Goal: Information Seeking & Learning: Compare options

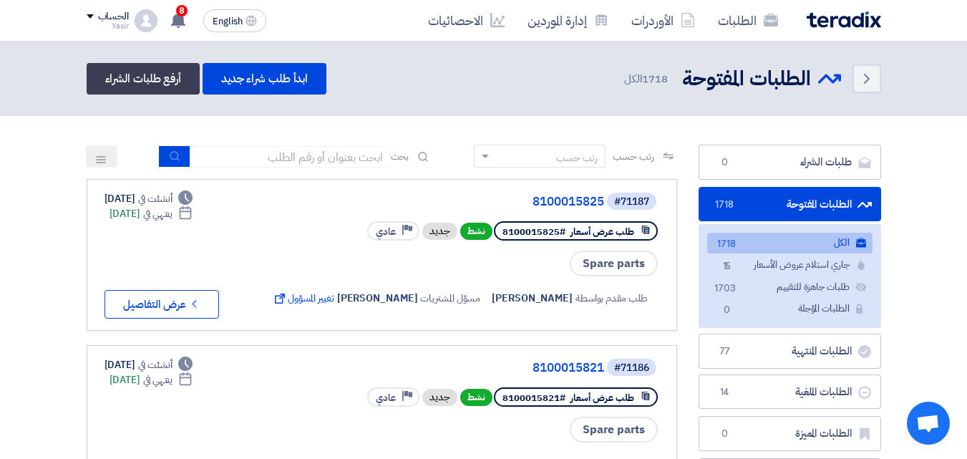
click at [743, 24] on link "الطلبات" at bounding box center [748, 21] width 83 height 34
click at [574, 152] on div "رتب حسب" at bounding box center [577, 157] width 42 height 15
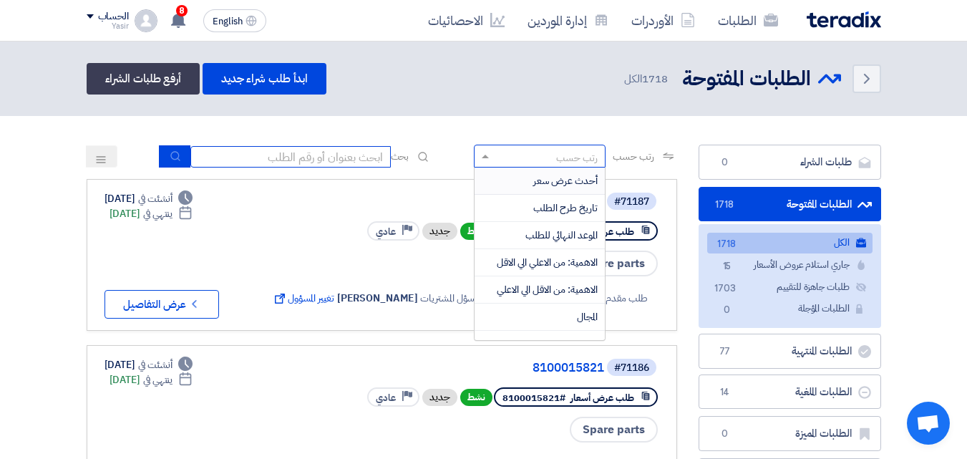
click at [332, 160] on input at bounding box center [290, 156] width 200 height 21
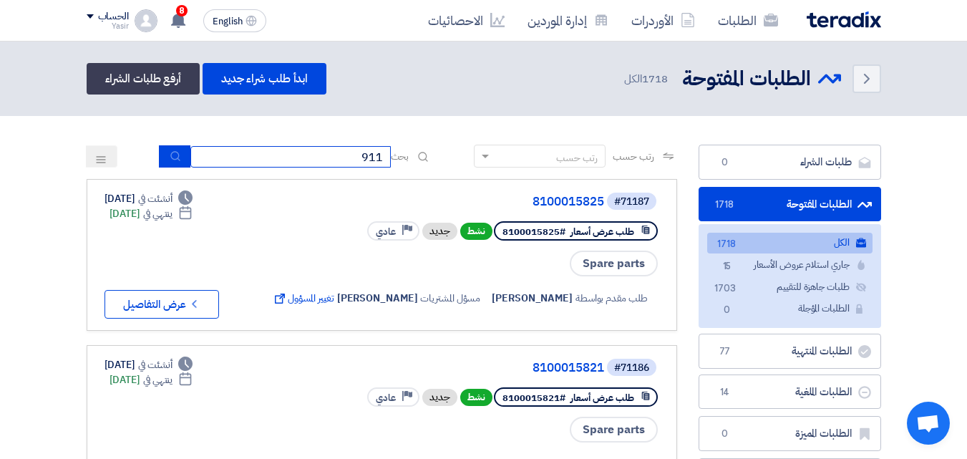
type input "911"
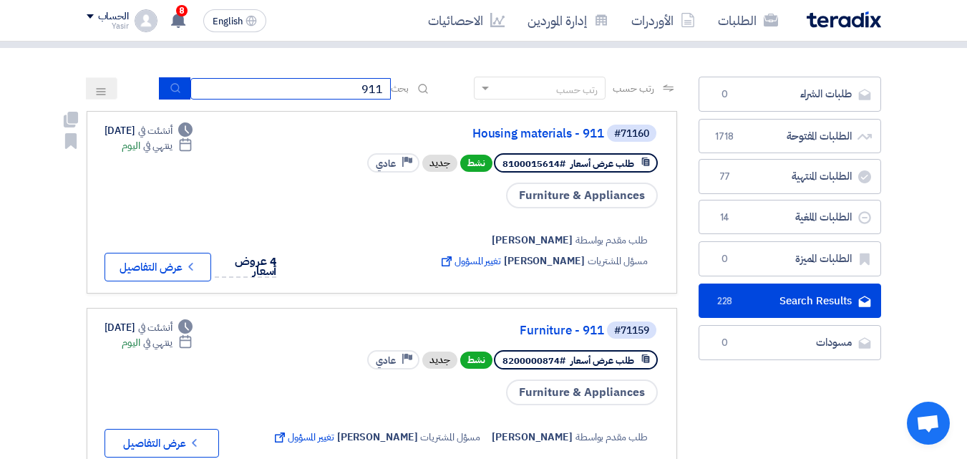
scroll to position [72, 0]
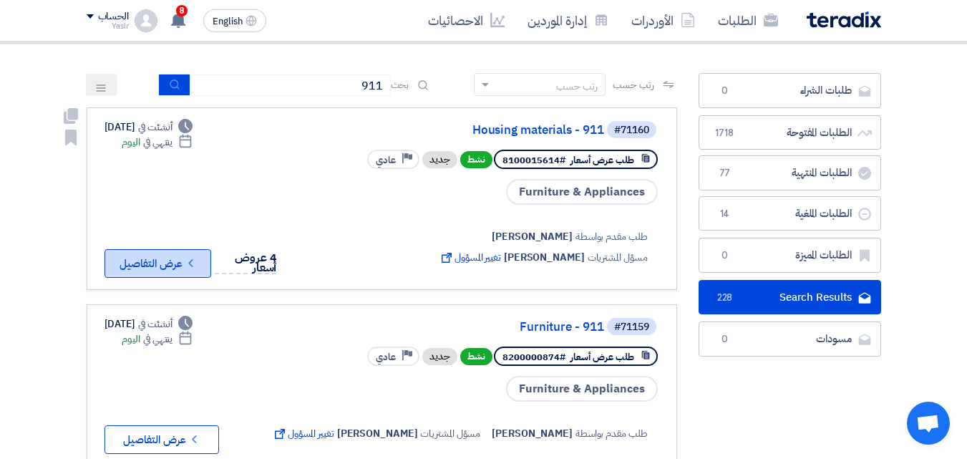
click at [196, 257] on icon "Check details" at bounding box center [191, 263] width 14 height 14
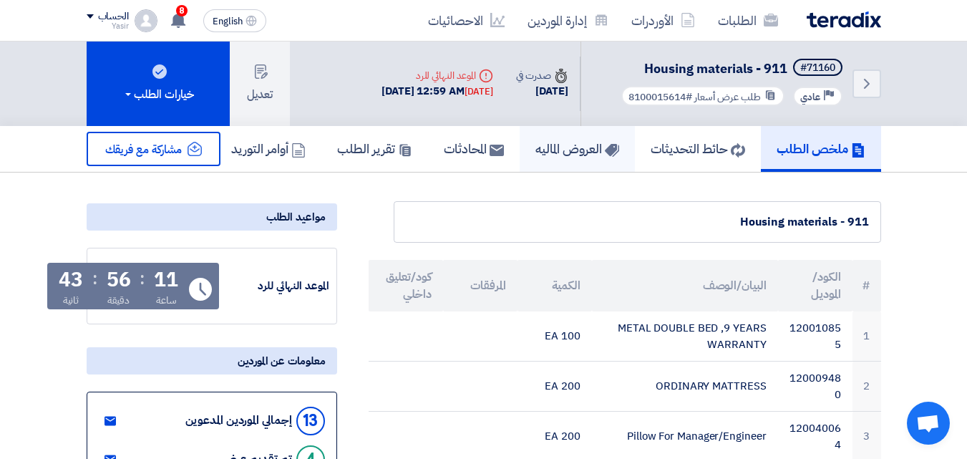
click at [535, 153] on h5 "العروض الماليه" at bounding box center [577, 148] width 84 height 16
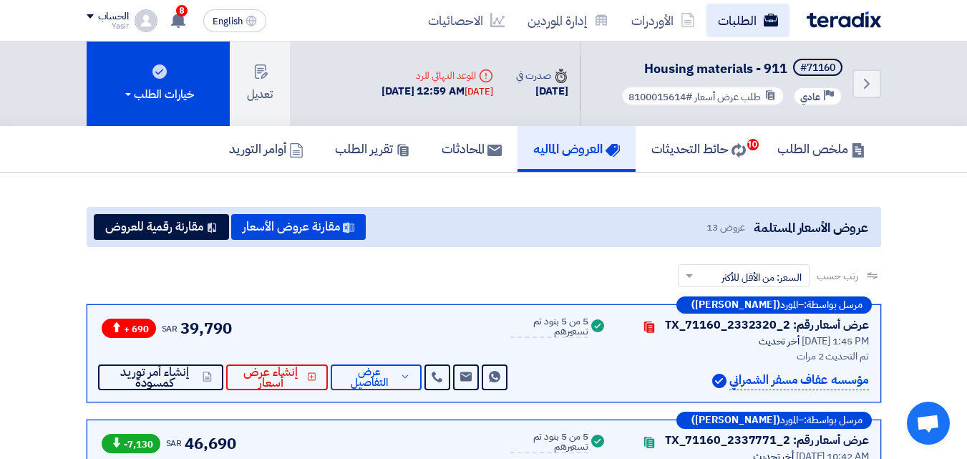
click at [737, 21] on link "الطلبات" at bounding box center [748, 21] width 83 height 34
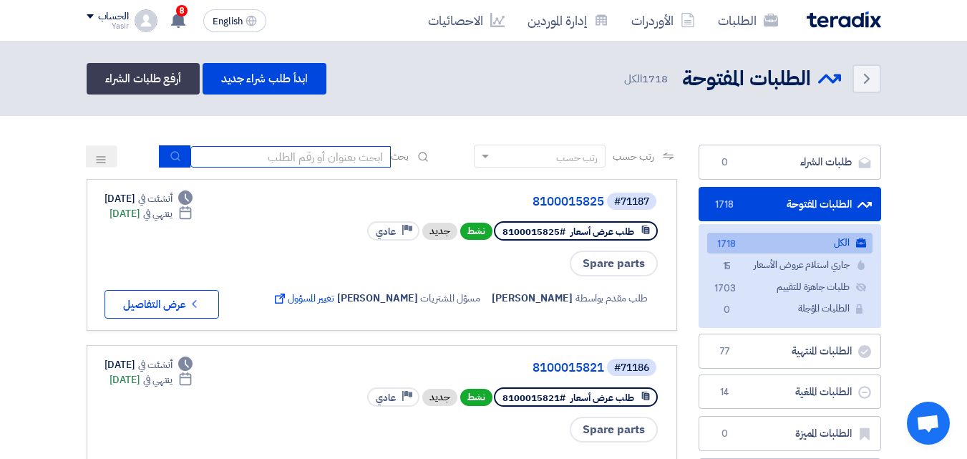
click at [329, 156] on input at bounding box center [290, 156] width 200 height 21
type input "911"
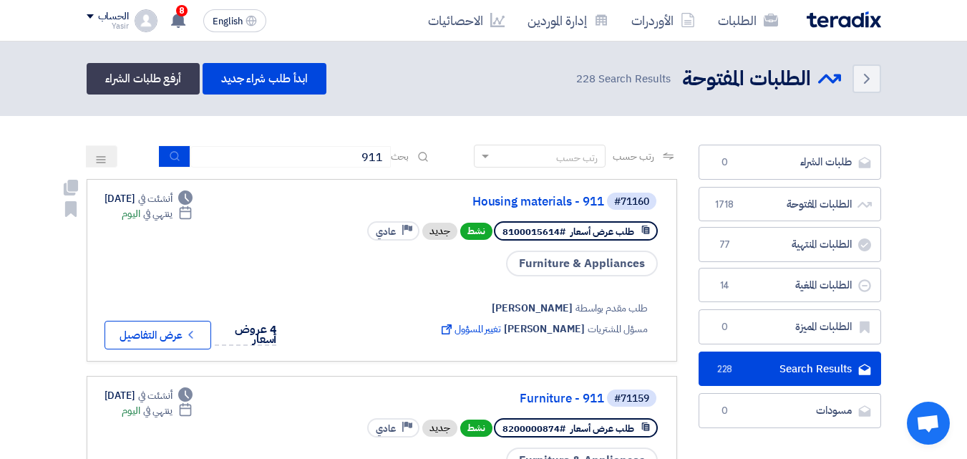
drag, startPoint x: 256, startPoint y: 344, endPoint x: 19, endPoint y: 166, distance: 296.1
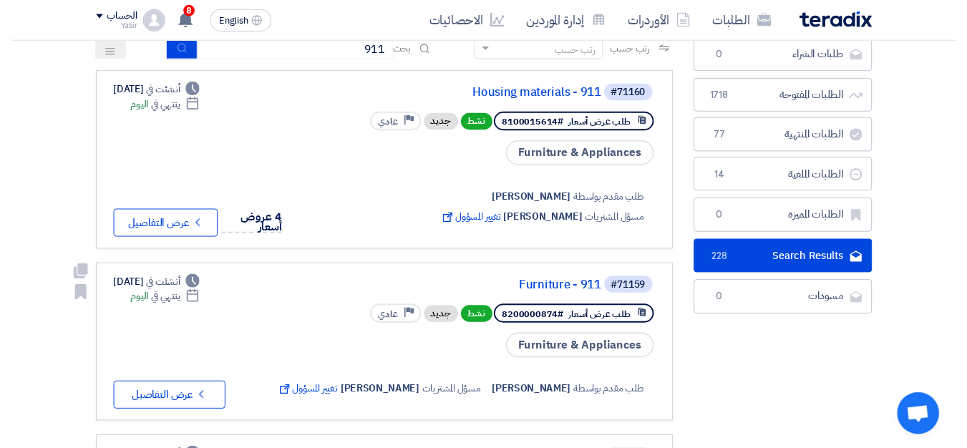
scroll to position [72, 0]
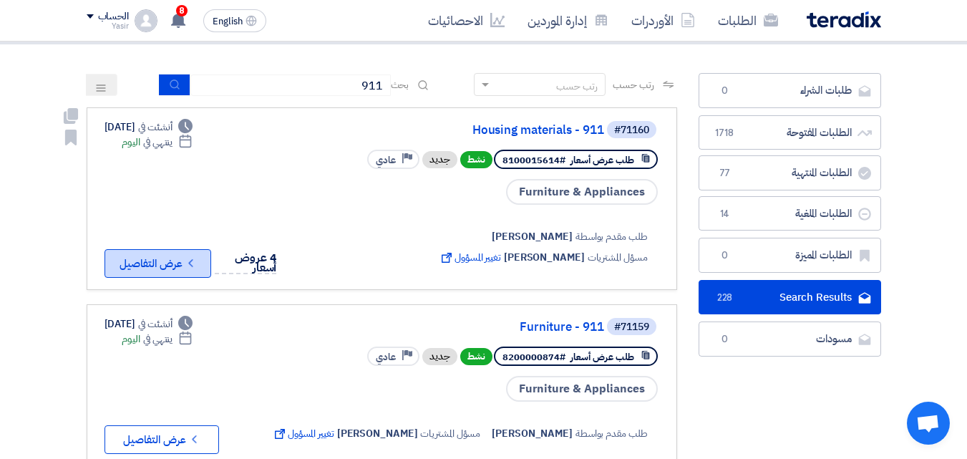
click at [179, 267] on button "Check details عرض التفاصيل" at bounding box center [158, 263] width 107 height 29
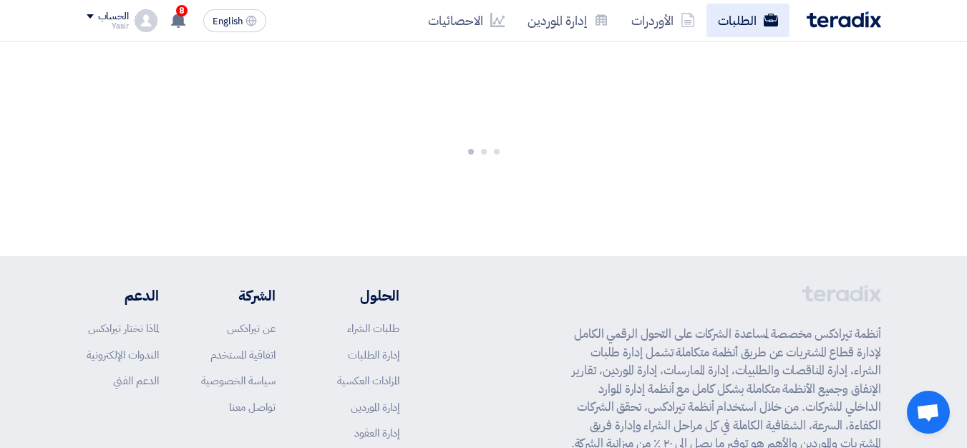
click at [737, 23] on link "الطلبات" at bounding box center [748, 21] width 83 height 34
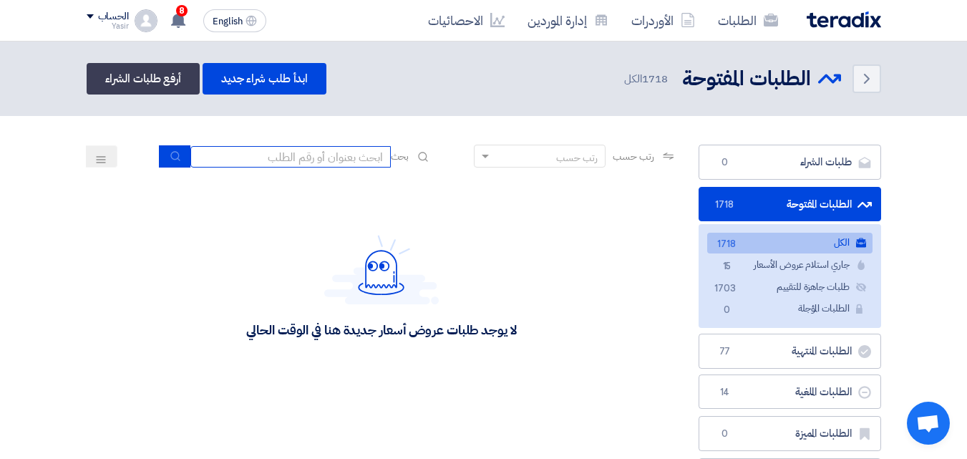
click at [346, 165] on input at bounding box center [290, 156] width 200 height 21
type input "911"
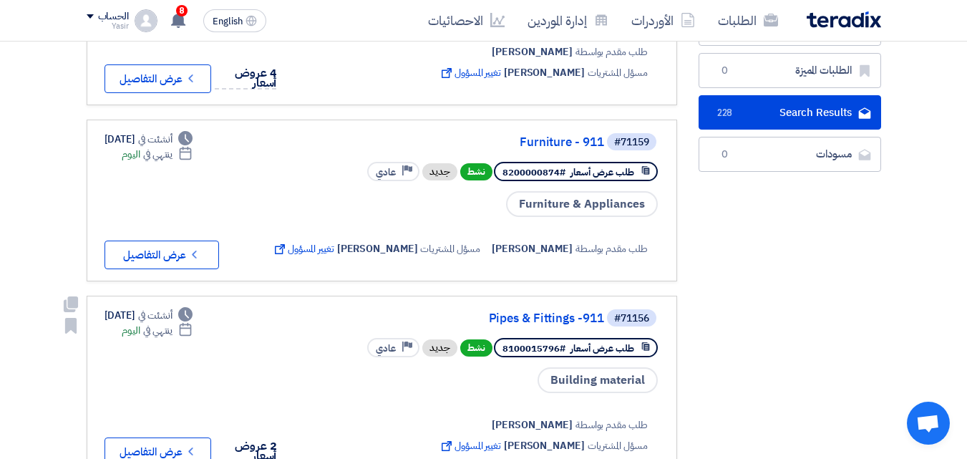
scroll to position [215, 0]
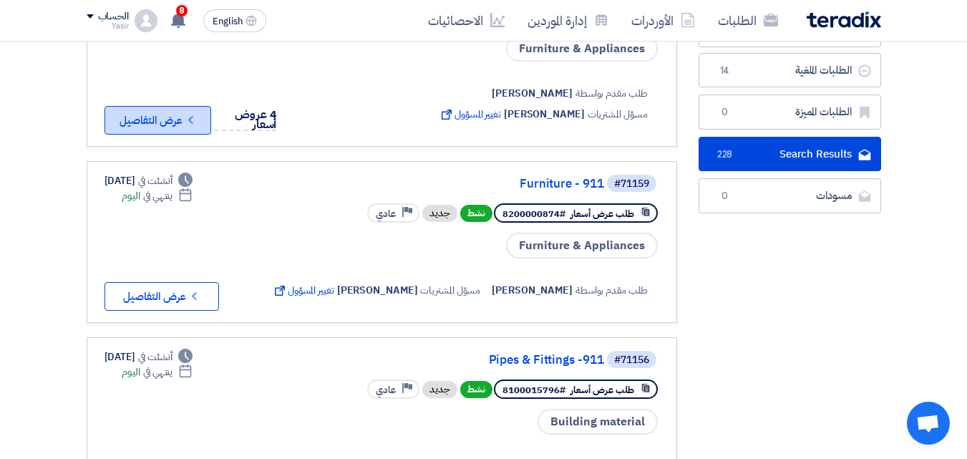
click at [174, 122] on button "Check details عرض التفاصيل" at bounding box center [158, 120] width 107 height 29
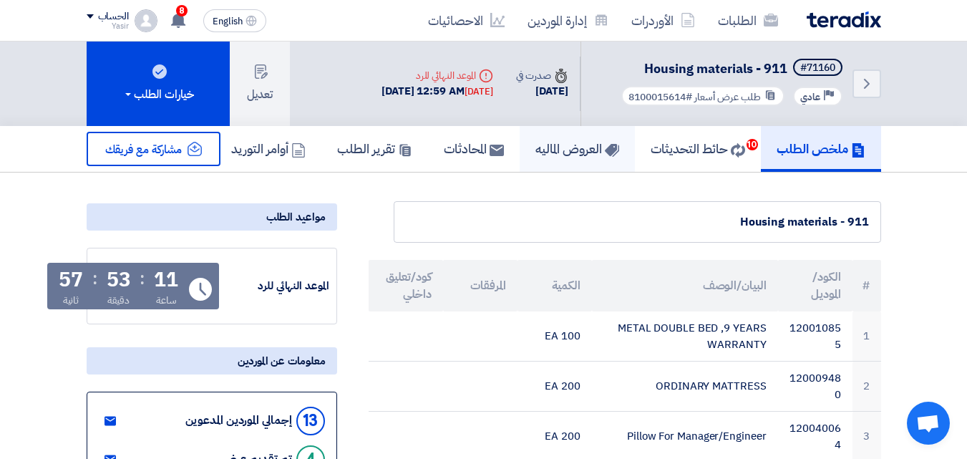
click at [540, 156] on h5 "العروض الماليه" at bounding box center [577, 148] width 84 height 16
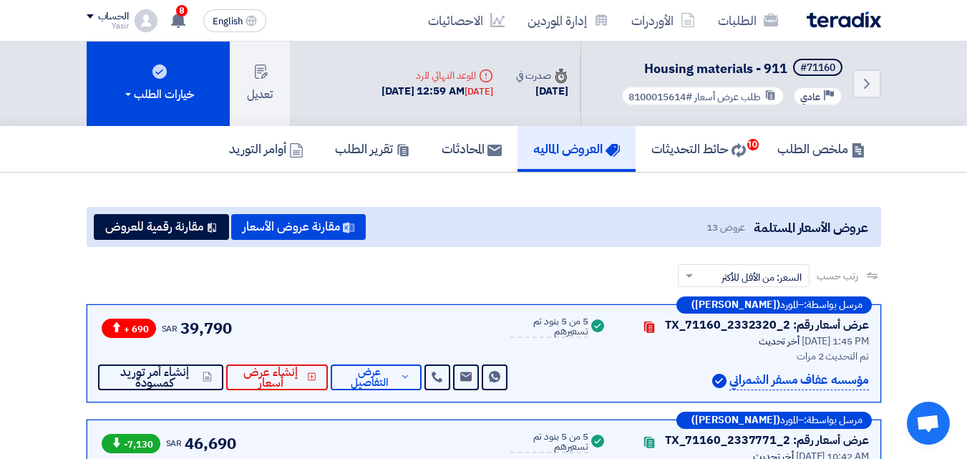
click at [707, 220] on span "عروض 13" at bounding box center [726, 227] width 39 height 15
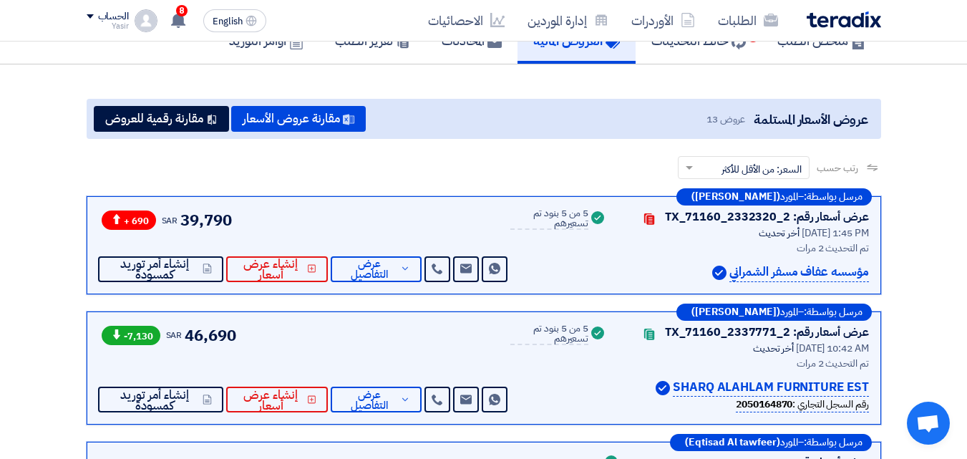
scroll to position [72, 0]
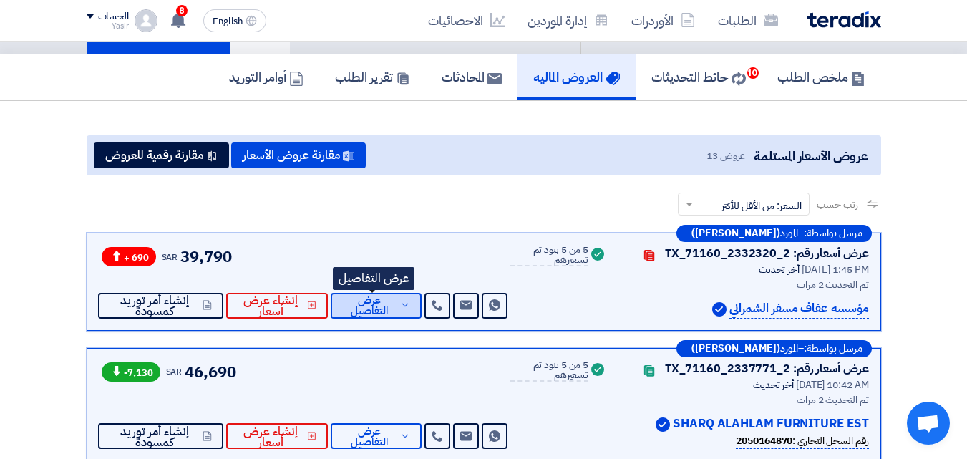
click at [372, 301] on span "عرض التفاصيل" at bounding box center [369, 305] width 55 height 21
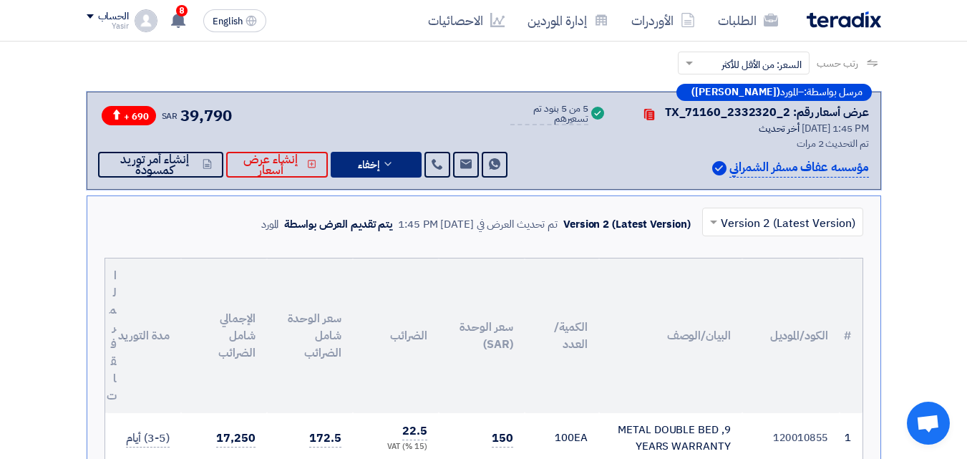
scroll to position [215, 0]
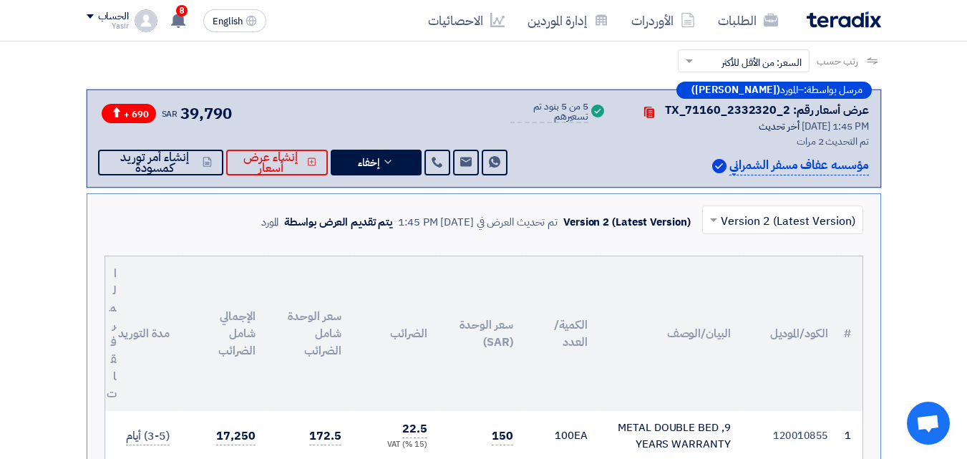
drag, startPoint x: 661, startPoint y: 211, endPoint x: 230, endPoint y: 63, distance: 456.4
click at [393, 160] on button "إخفاء" at bounding box center [376, 163] width 91 height 26
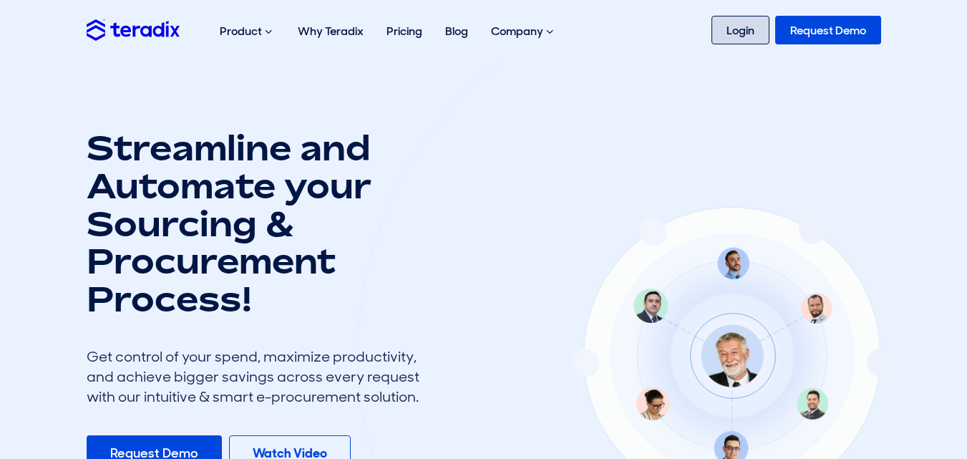
click at [738, 29] on link "Login" at bounding box center [741, 30] width 58 height 29
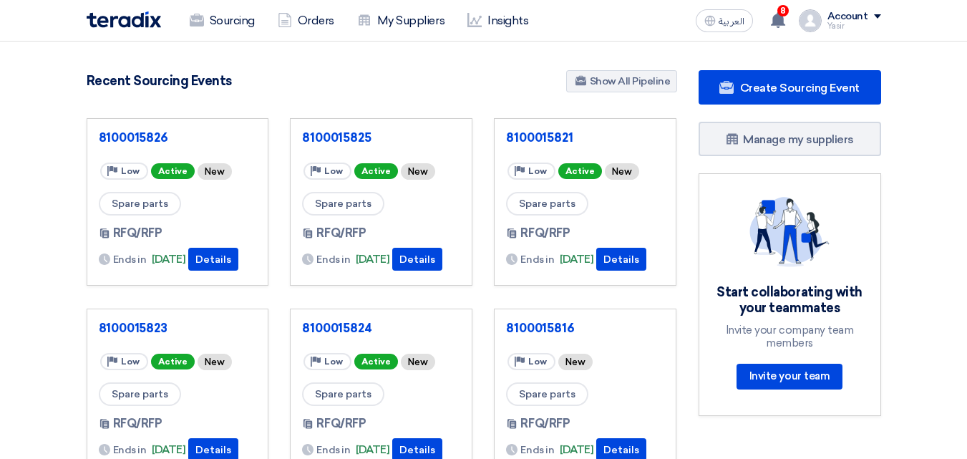
click at [878, 24] on div "Yasir" at bounding box center [855, 26] width 54 height 8
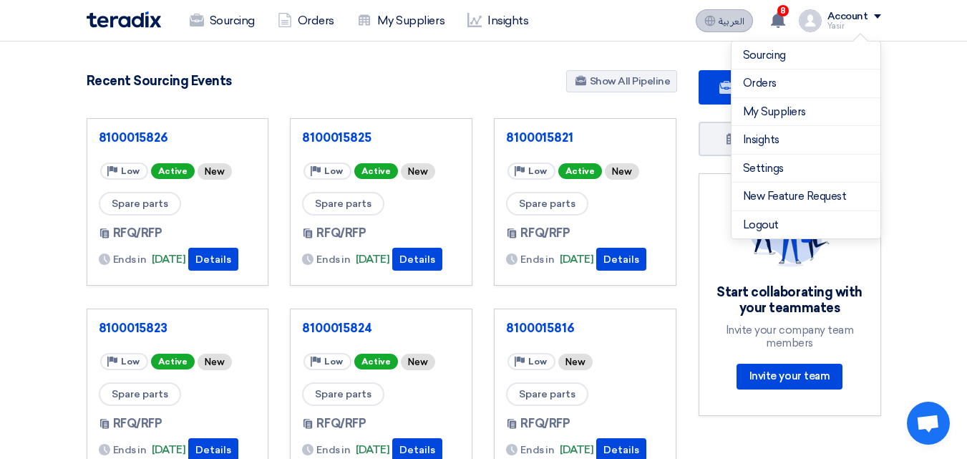
click at [734, 24] on span "العربية" at bounding box center [732, 21] width 26 height 10
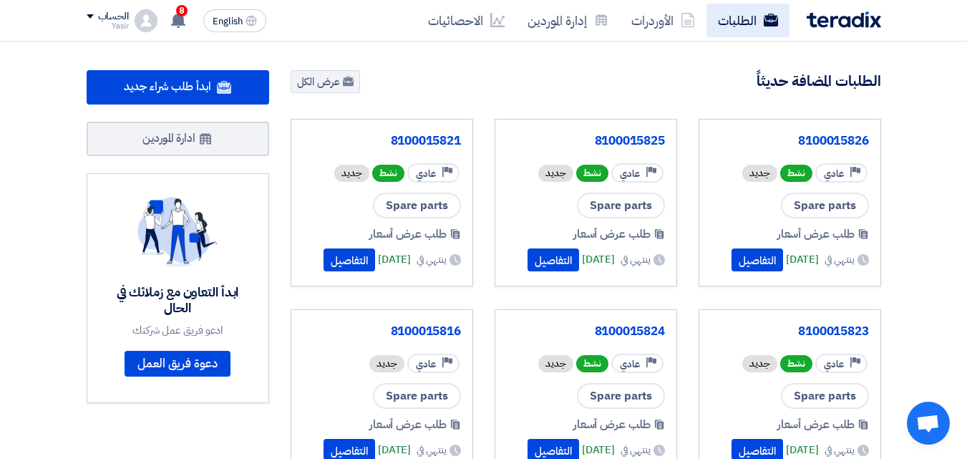
click at [738, 29] on link "الطلبات" at bounding box center [748, 21] width 83 height 34
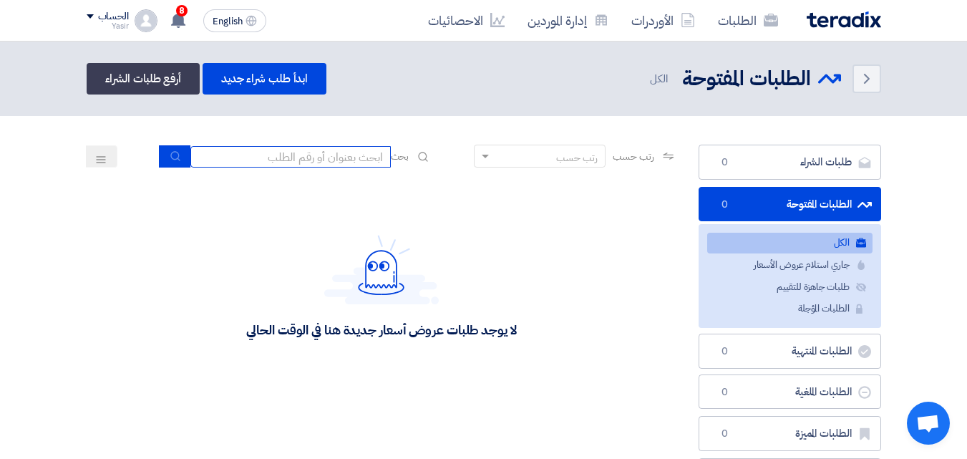
click at [344, 155] on input at bounding box center [290, 156] width 200 height 21
type input "911"
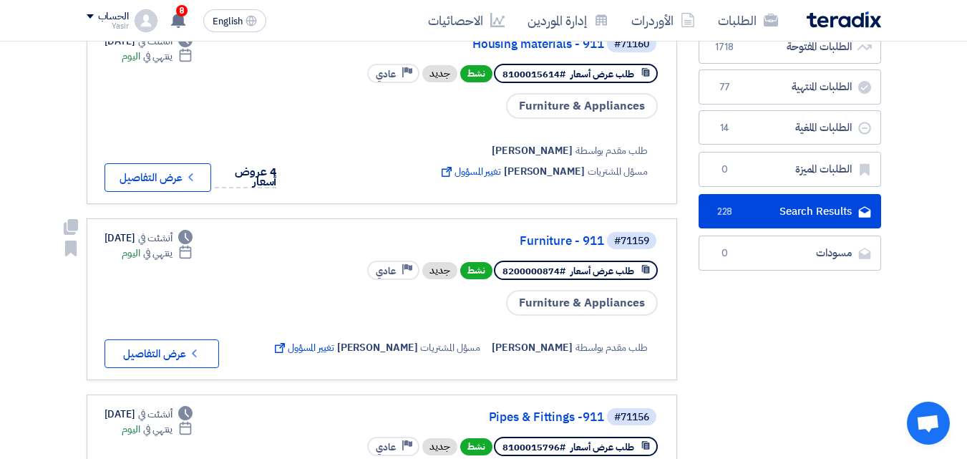
scroll to position [215, 0]
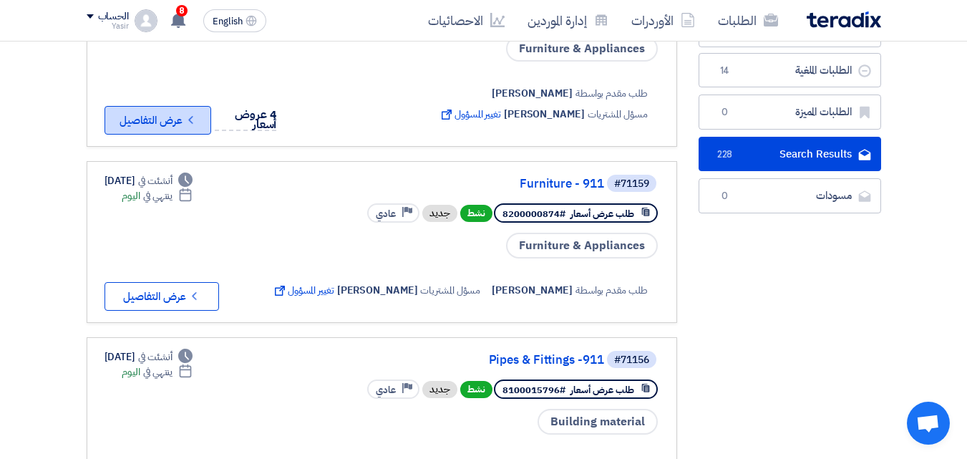
click at [208, 112] on button "Check details عرض التفاصيل" at bounding box center [158, 120] width 107 height 29
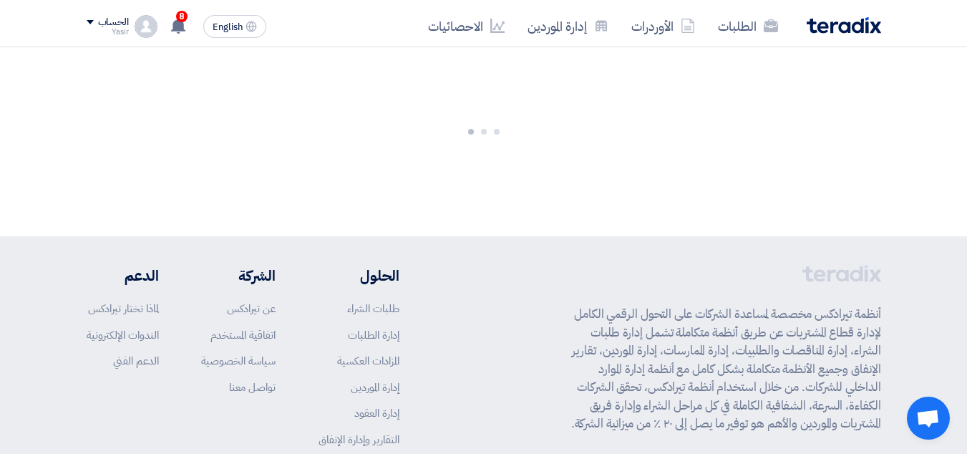
scroll to position [0, 0]
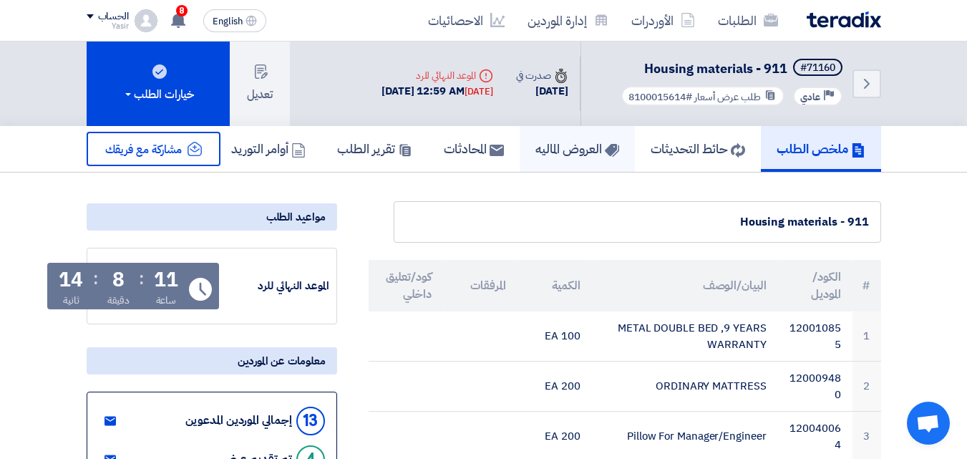
click at [569, 152] on h5 "العروض الماليه" at bounding box center [577, 148] width 84 height 16
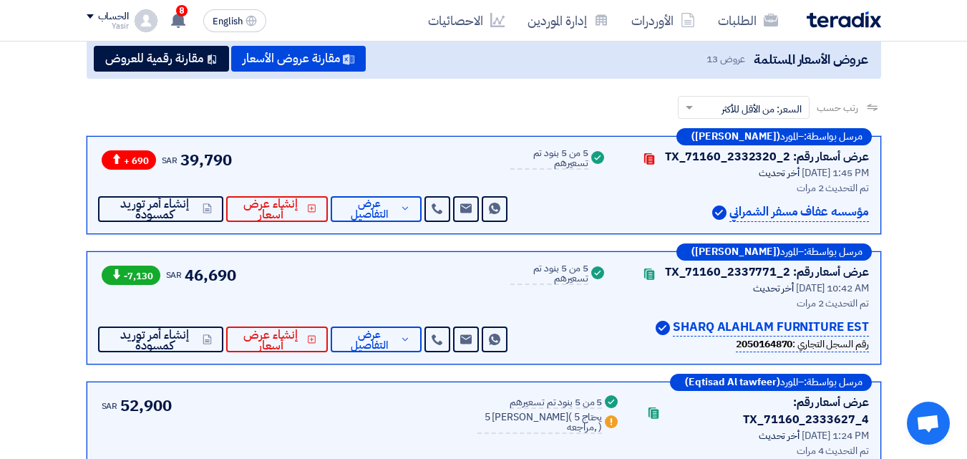
scroll to position [143, 0]
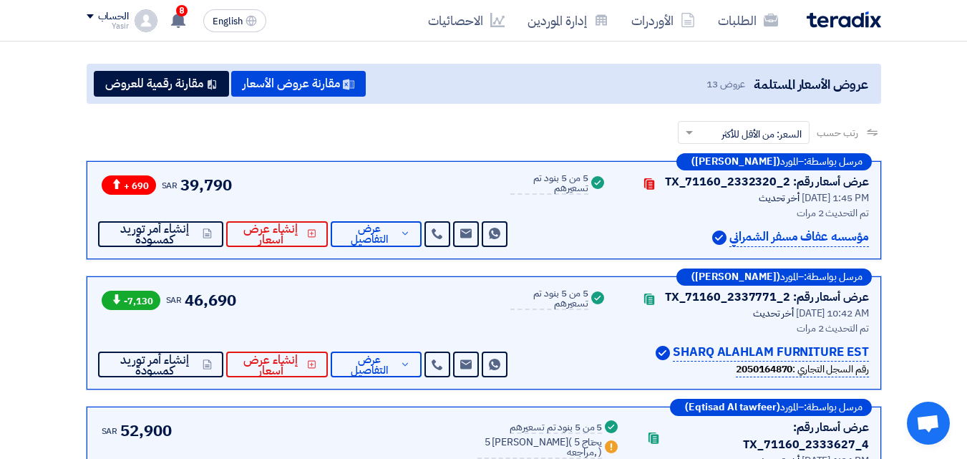
click at [828, 21] on img at bounding box center [844, 19] width 74 height 16
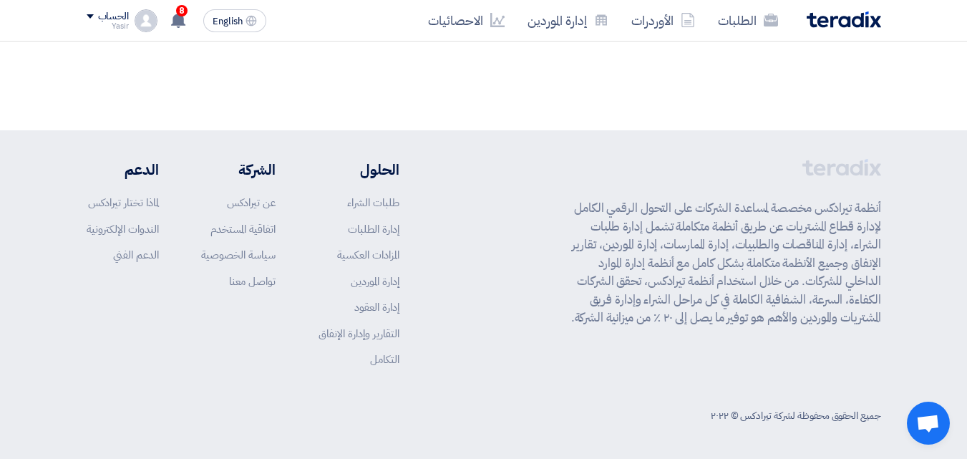
scroll to position [0, 0]
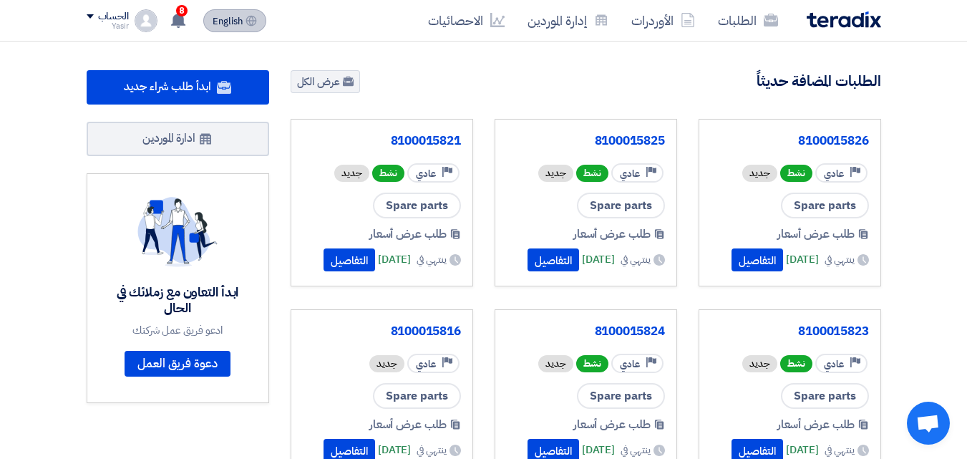
click at [239, 20] on span "English" at bounding box center [228, 21] width 30 height 10
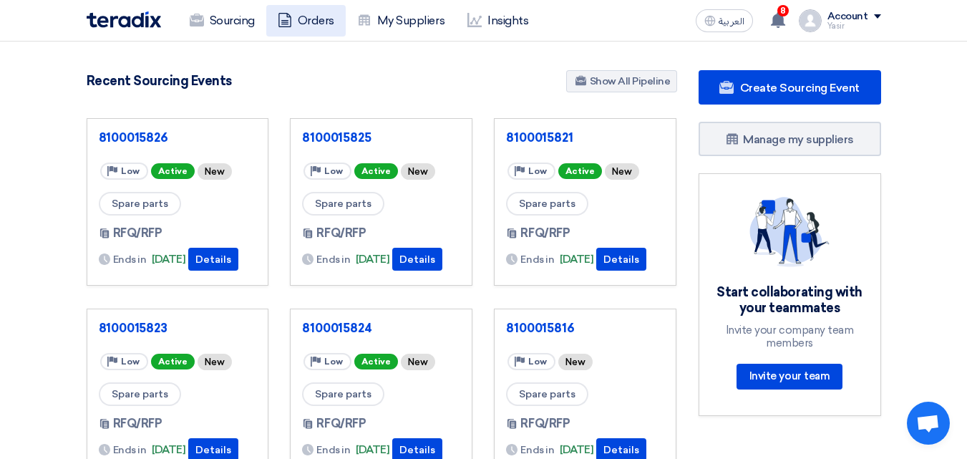
click at [281, 25] on use at bounding box center [284, 20] width 13 height 14
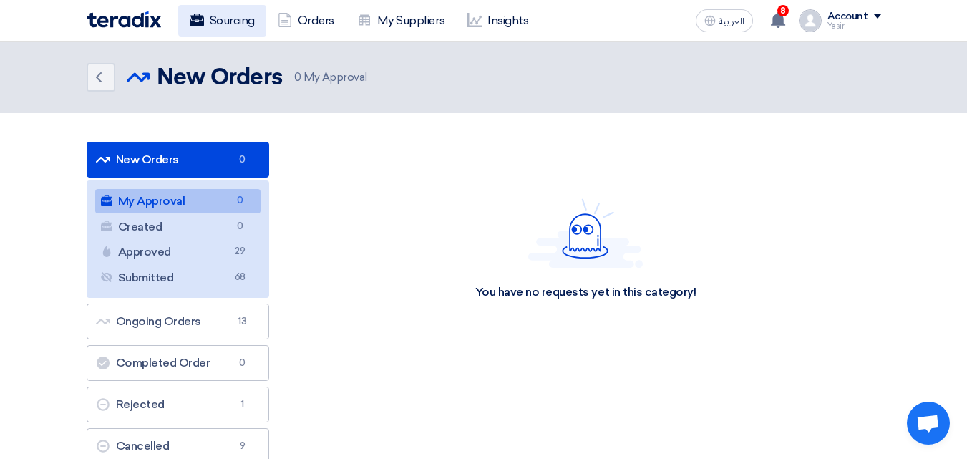
click at [241, 19] on link "Sourcing" at bounding box center [222, 20] width 88 height 31
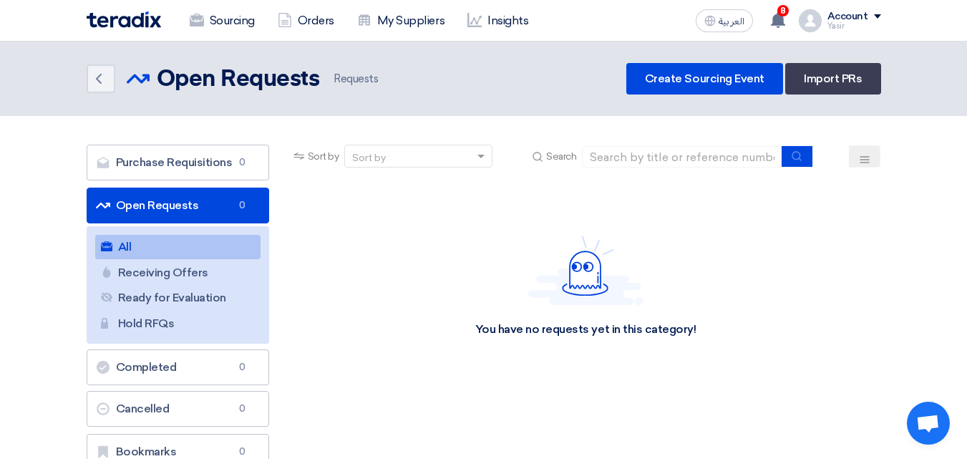
click at [422, 156] on div "Sort by" at bounding box center [409, 156] width 129 height 18
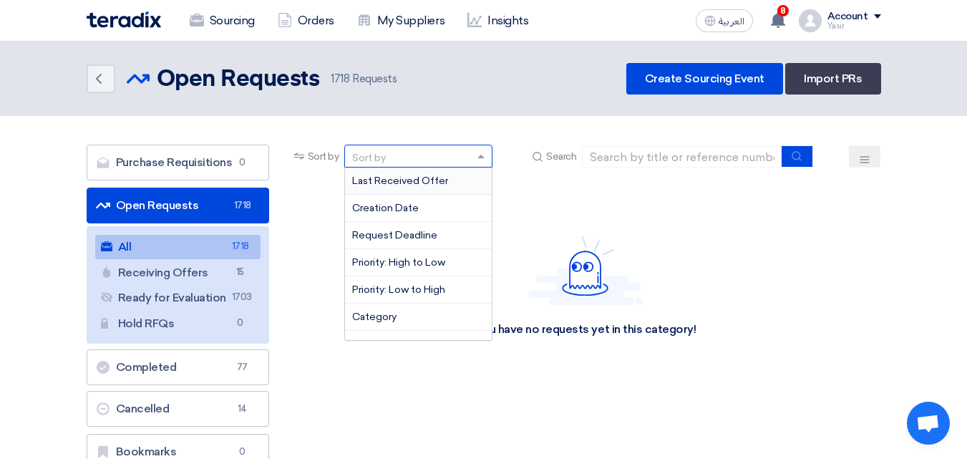
click at [422, 156] on div "Sort by" at bounding box center [409, 156] width 129 height 18
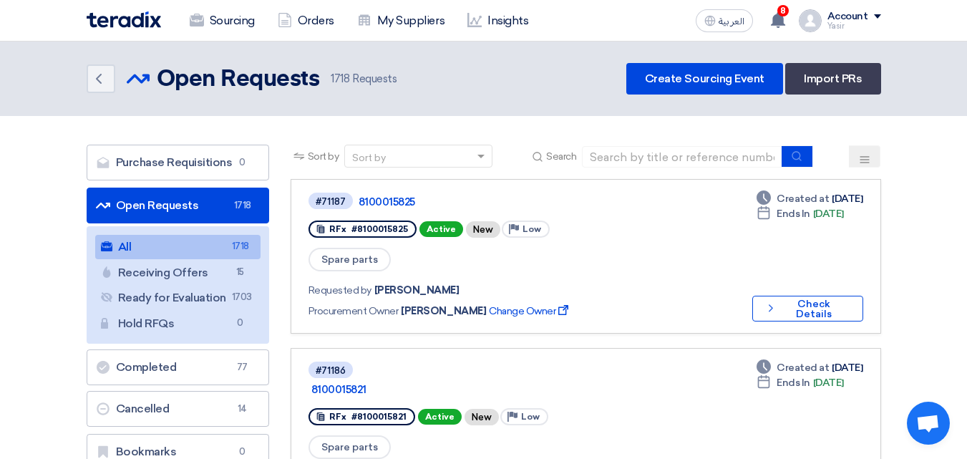
click at [437, 164] on div "Sort by" at bounding box center [409, 156] width 129 height 18
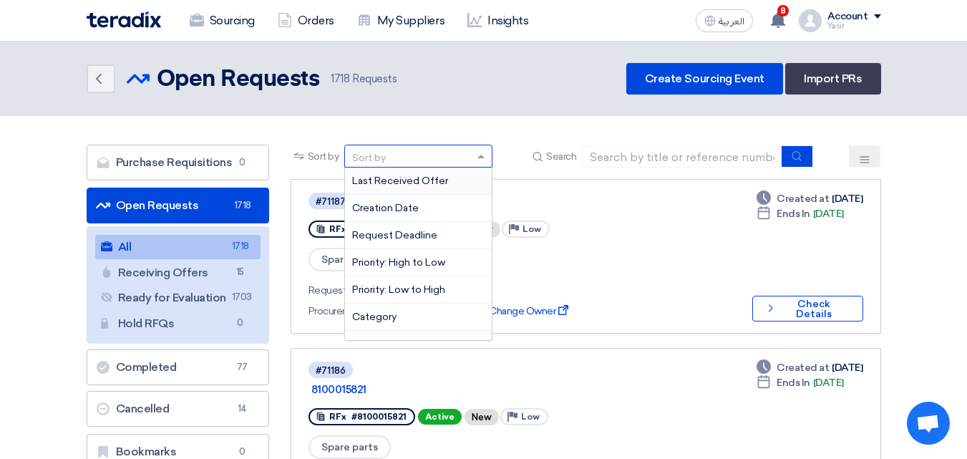
click at [439, 155] on div "Sort by" at bounding box center [409, 156] width 129 height 18
click at [662, 159] on input at bounding box center [682, 156] width 200 height 21
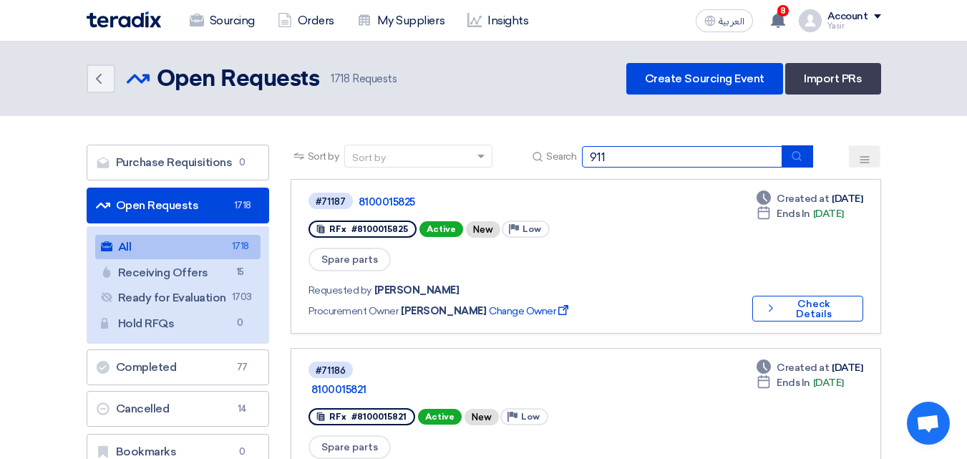
type input "911"
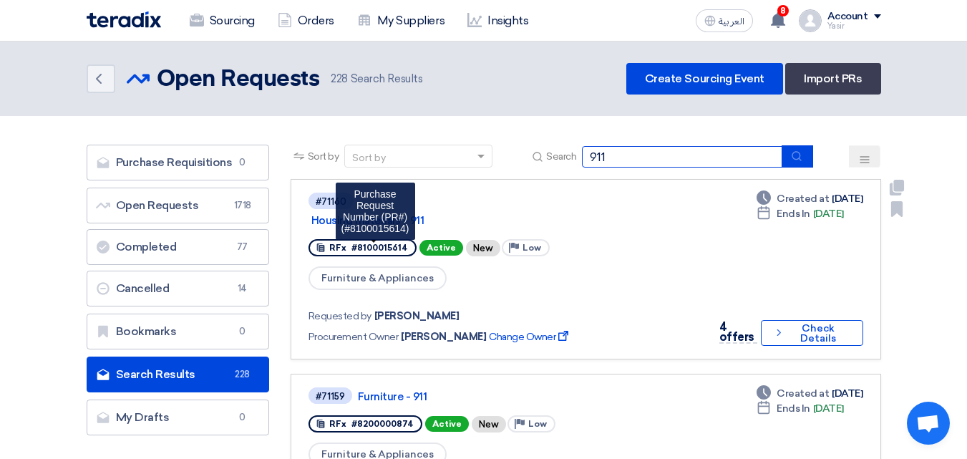
scroll to position [72, 0]
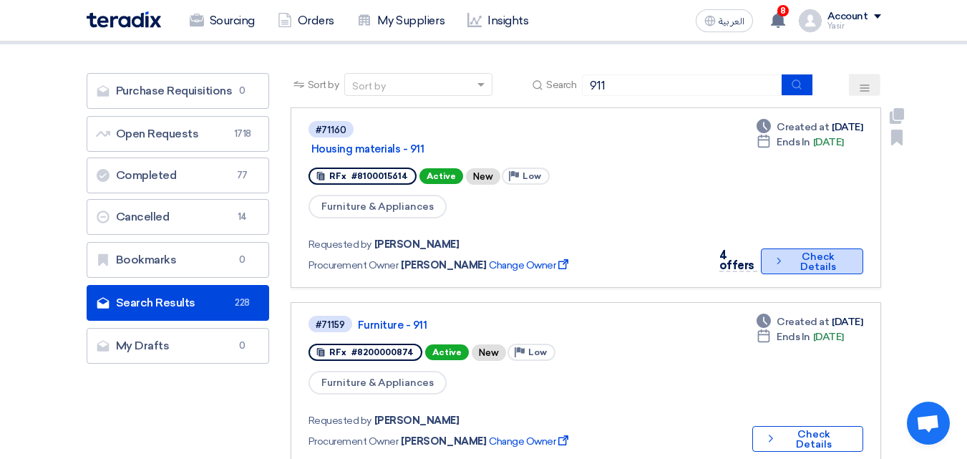
click at [785, 264] on button "Check details Check Details" at bounding box center [812, 261] width 102 height 26
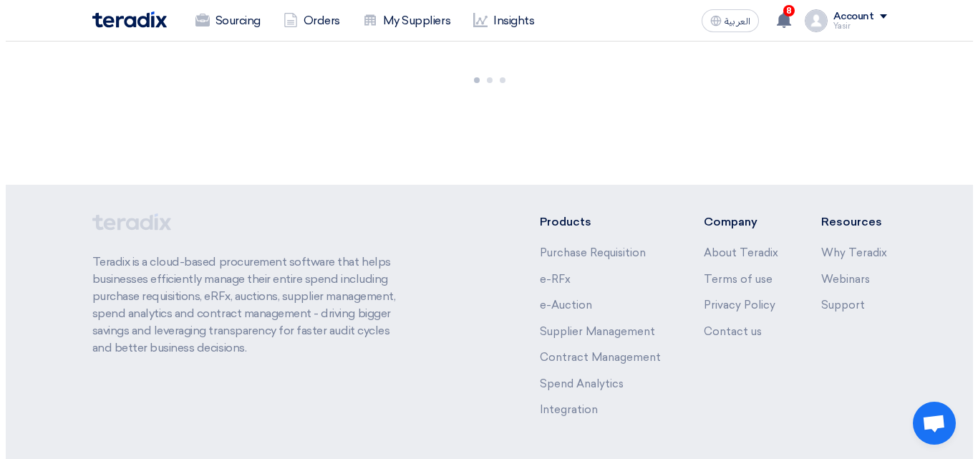
scroll to position [0, 0]
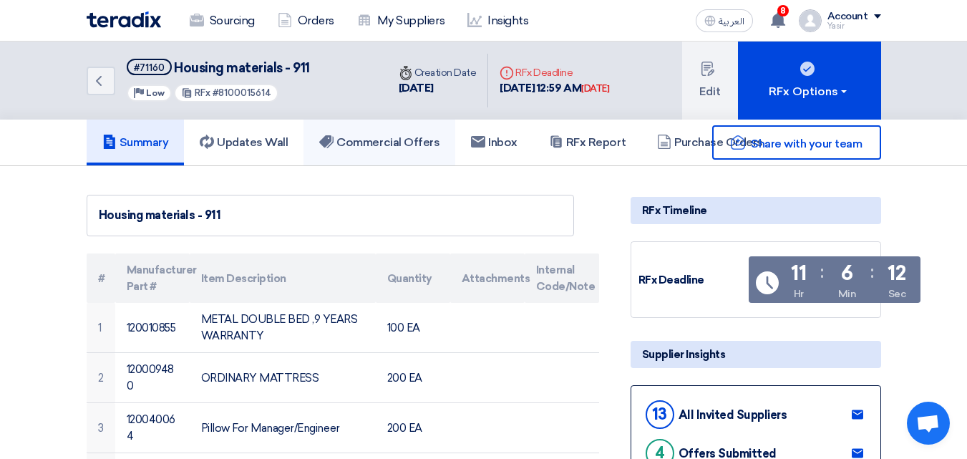
click at [386, 147] on h5 "Commercial Offers" at bounding box center [379, 142] width 120 height 14
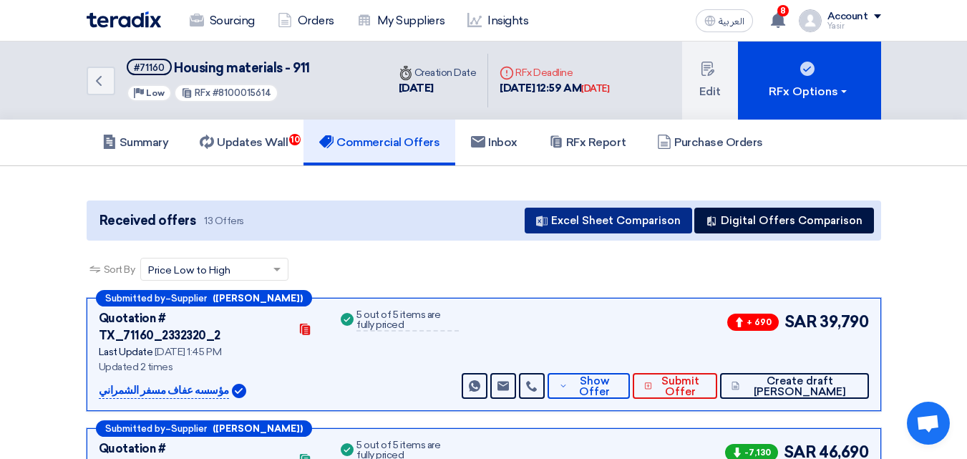
click at [634, 224] on button "Excel Sheet Comparison" at bounding box center [609, 221] width 168 height 26
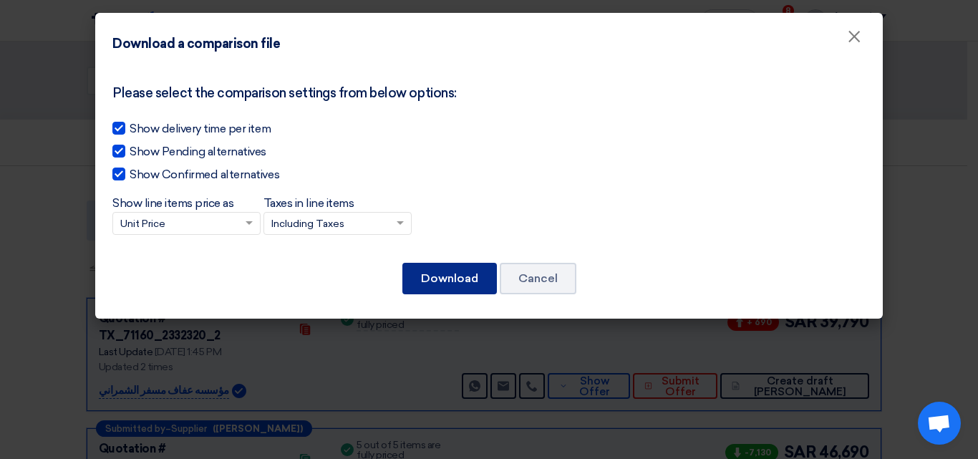
click at [465, 288] on button "Download" at bounding box center [449, 278] width 94 height 31
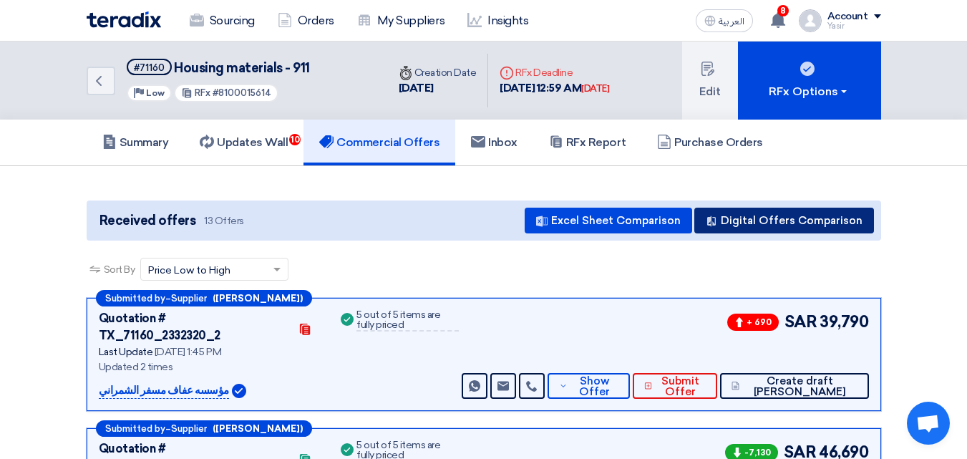
click at [774, 222] on button "Digital Offers Comparison" at bounding box center [784, 221] width 180 height 26
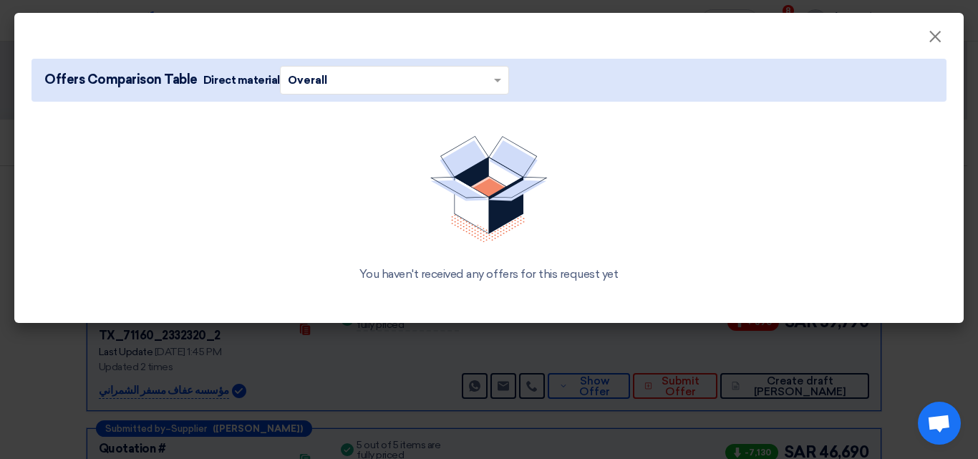
click at [343, 79] on input "text" at bounding box center [387, 80] width 199 height 22
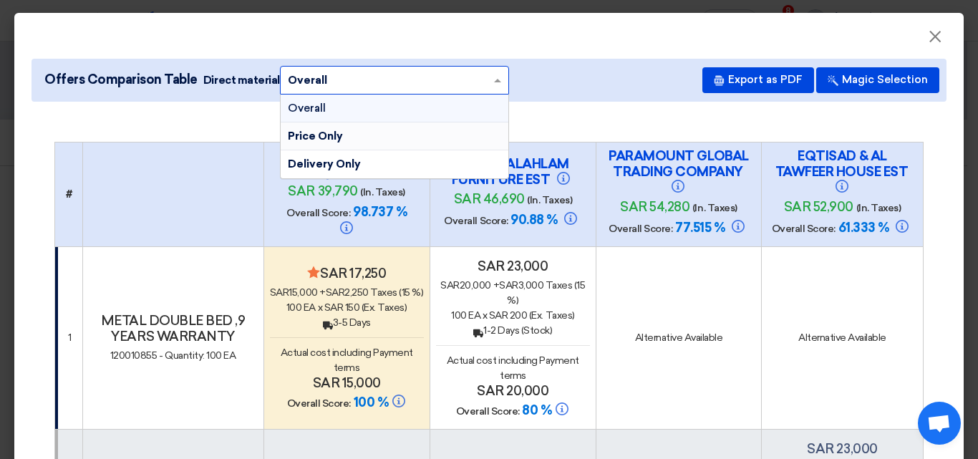
click at [329, 135] on span "Price Only" at bounding box center [315, 136] width 55 height 13
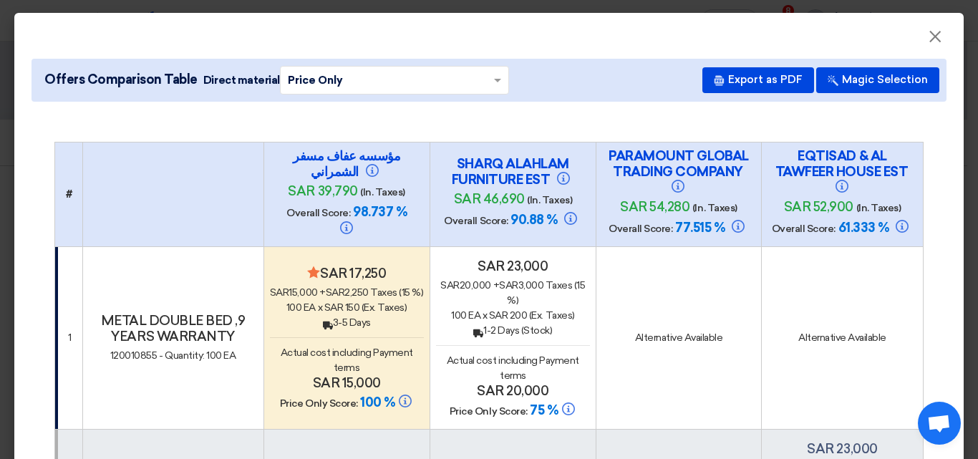
click at [363, 83] on input "text" at bounding box center [387, 80] width 199 height 22
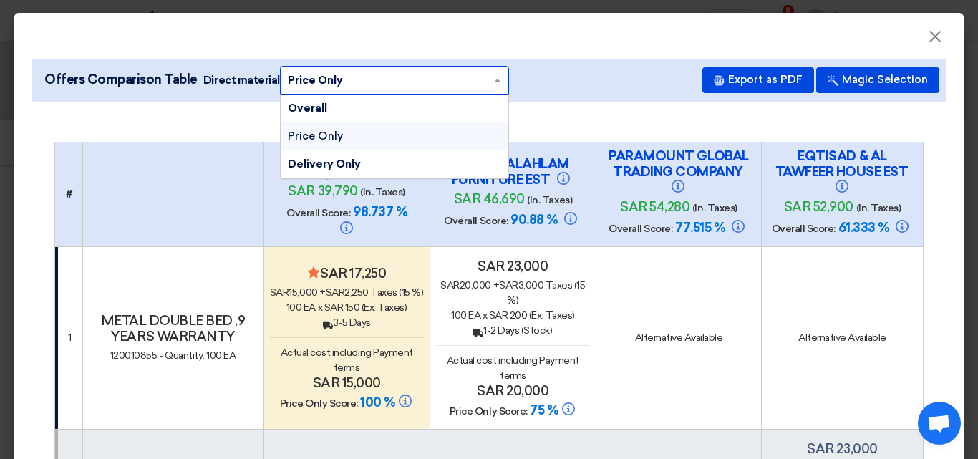
click at [341, 133] on div "Price Only" at bounding box center [395, 136] width 228 height 28
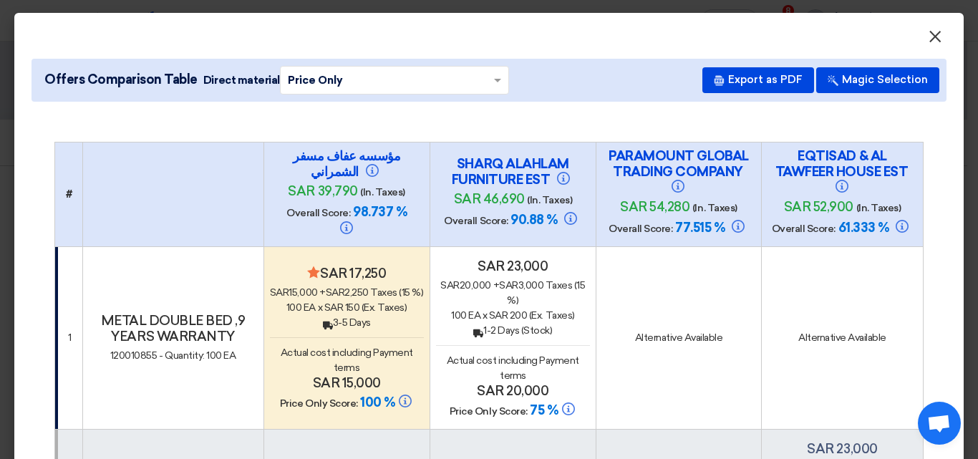
click at [916, 43] on button "×" at bounding box center [934, 37] width 37 height 29
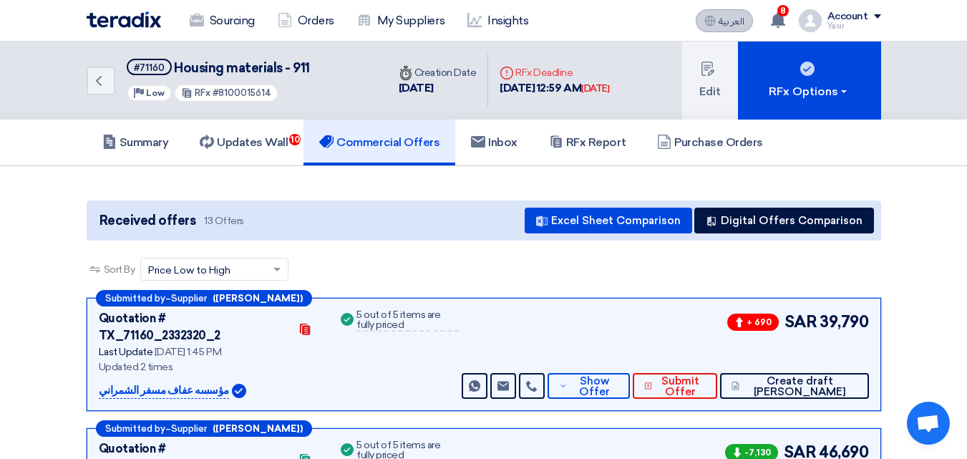
click at [741, 22] on span "العربية" at bounding box center [732, 21] width 26 height 10
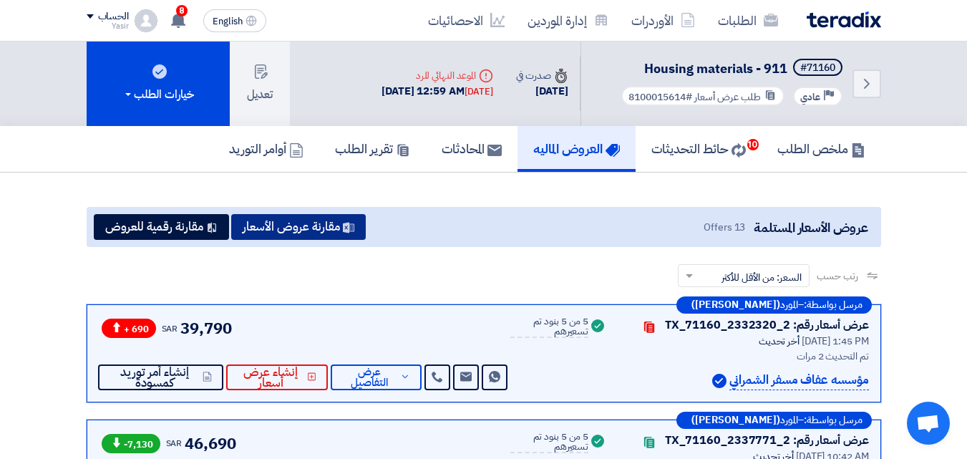
click at [291, 228] on button "مقارنة عروض الأسعار" at bounding box center [298, 227] width 135 height 26
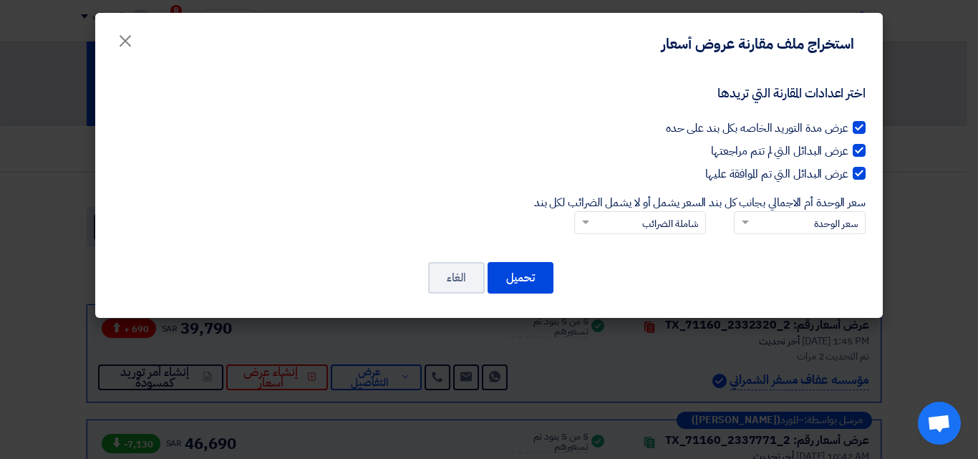
click at [802, 224] on input "سعر الوحدة أم الاجمالي بجانب كل بند × سعر الوحدة" at bounding box center [807, 224] width 103 height 24
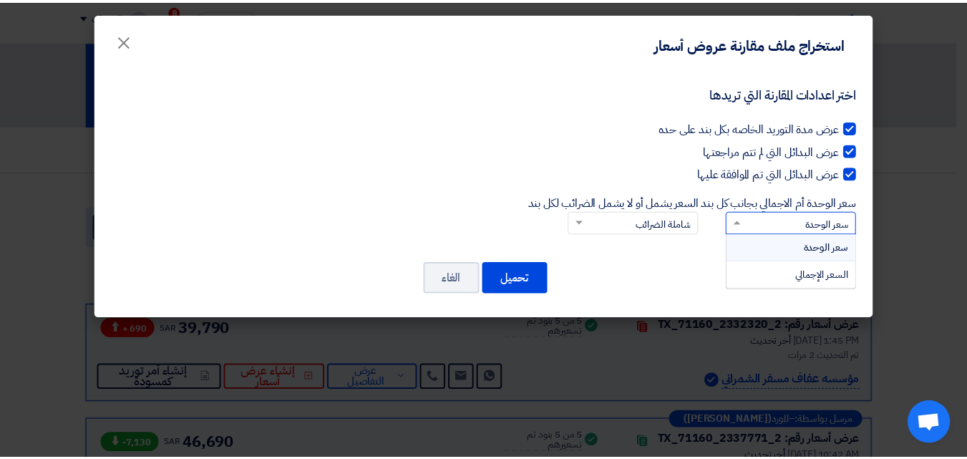
scroll to position [1, 0]
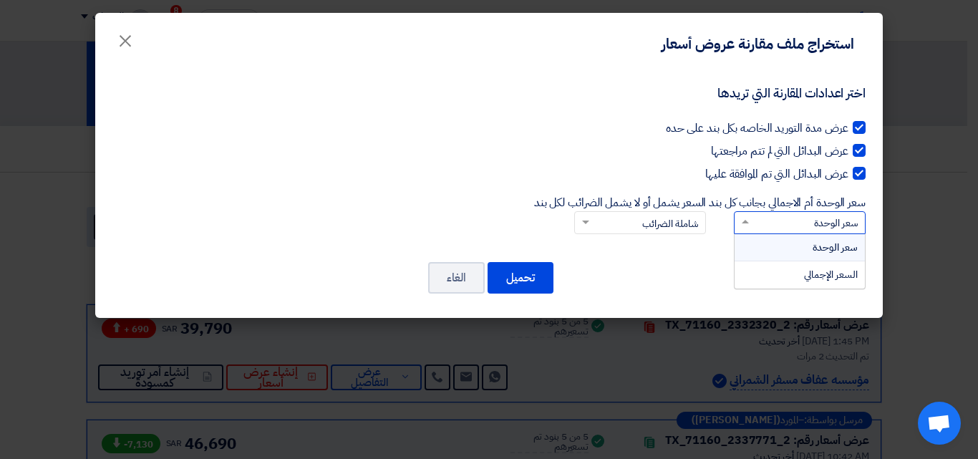
click at [802, 224] on input "سعر الوحدة أم الاجمالي بجانب كل بند × سعر الوحدة سعر الوحدة السعر الإجمالي" at bounding box center [807, 223] width 103 height 24
click at [789, 224] on input "سعر الوحدة أم الاجمالي بجانب كل بند × سعر الوحدة سعر الوحدة السعر الإجمالي" at bounding box center [807, 223] width 103 height 24
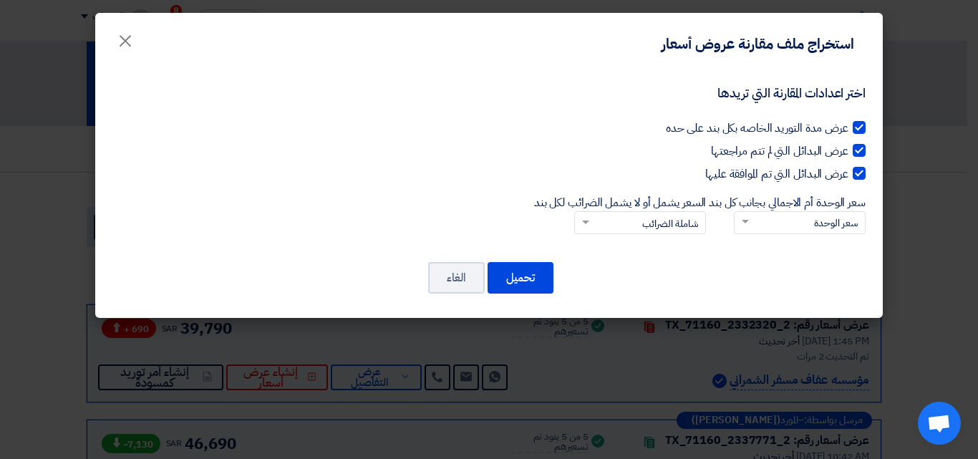
click at [623, 246] on div "اختر اعدادات المقارنة التي تريدها عرض مدة التوريد الخاصه بكل بند على حده عرض ال…" at bounding box center [488, 161] width 753 height 178
click at [513, 277] on button "تحميل" at bounding box center [520, 277] width 66 height 31
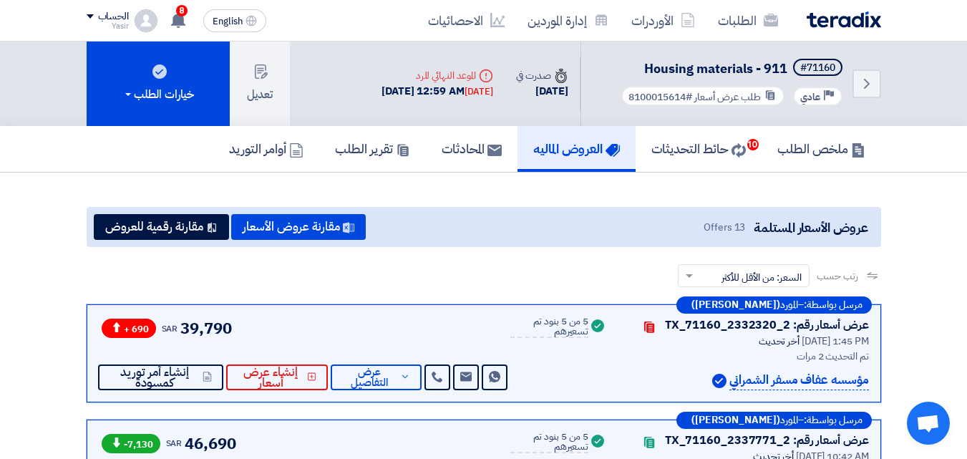
scroll to position [72, 0]
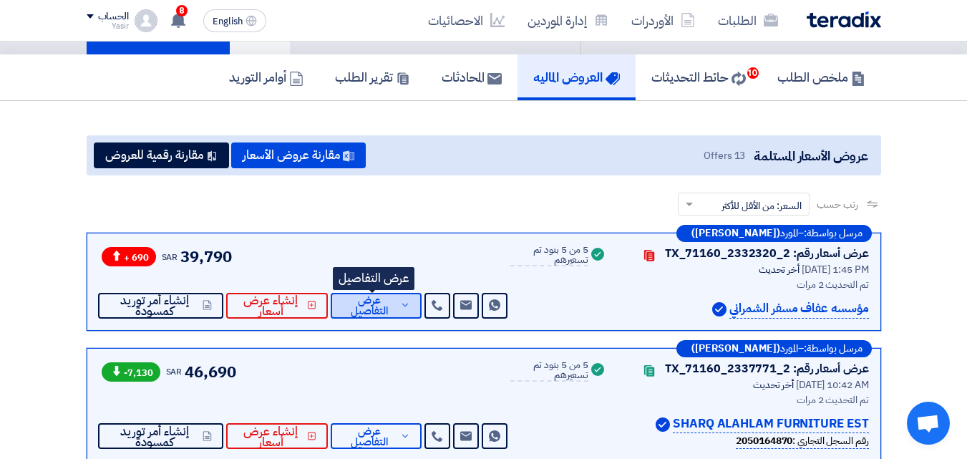
click at [370, 304] on span "عرض التفاصيل" at bounding box center [369, 305] width 55 height 21
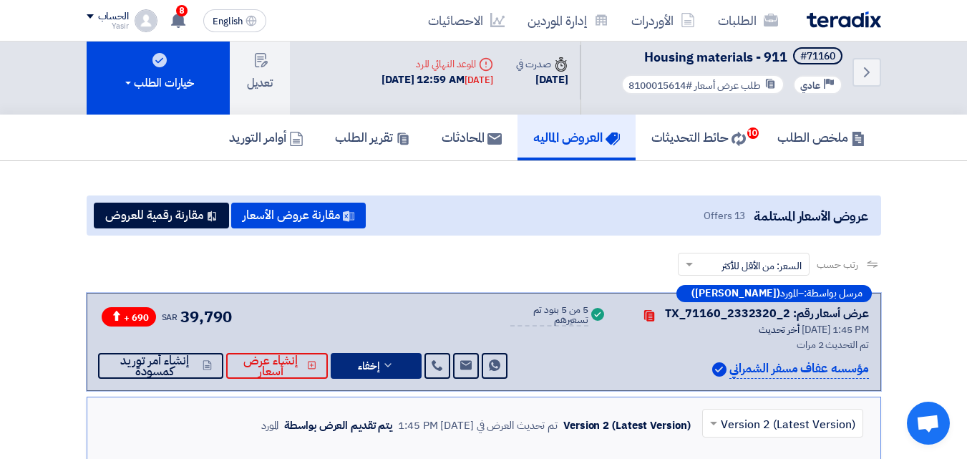
scroll to position [0, 0]
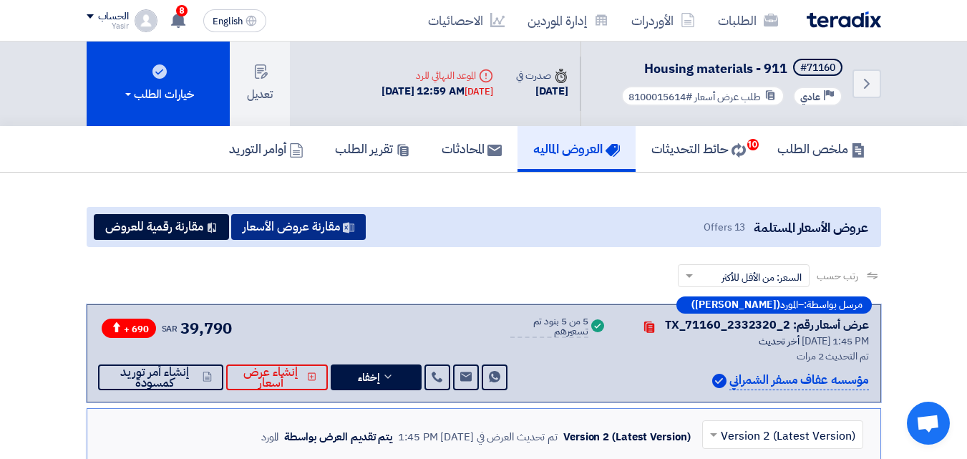
click at [324, 215] on button "مقارنة عروض الأسعار" at bounding box center [298, 227] width 135 height 26
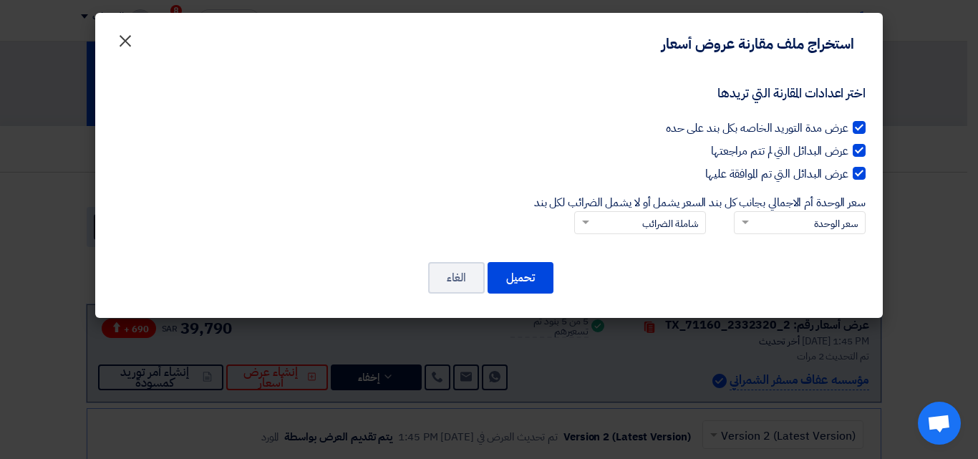
click at [128, 46] on span "×" at bounding box center [125, 40] width 17 height 43
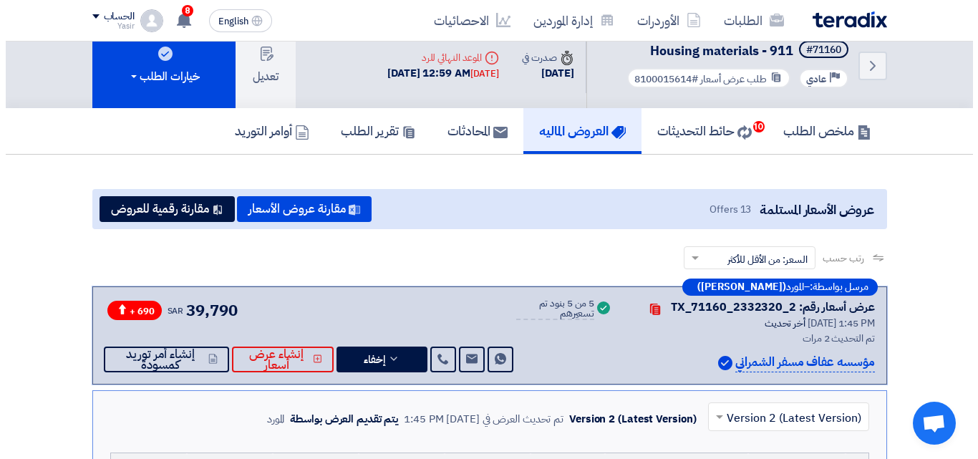
scroll to position [72, 0]
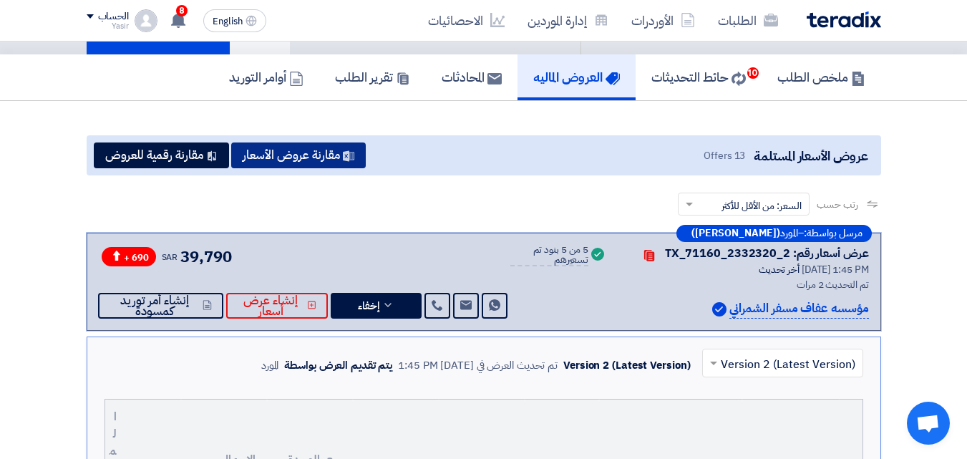
click at [329, 152] on button "مقارنة عروض الأسعار" at bounding box center [298, 155] width 135 height 26
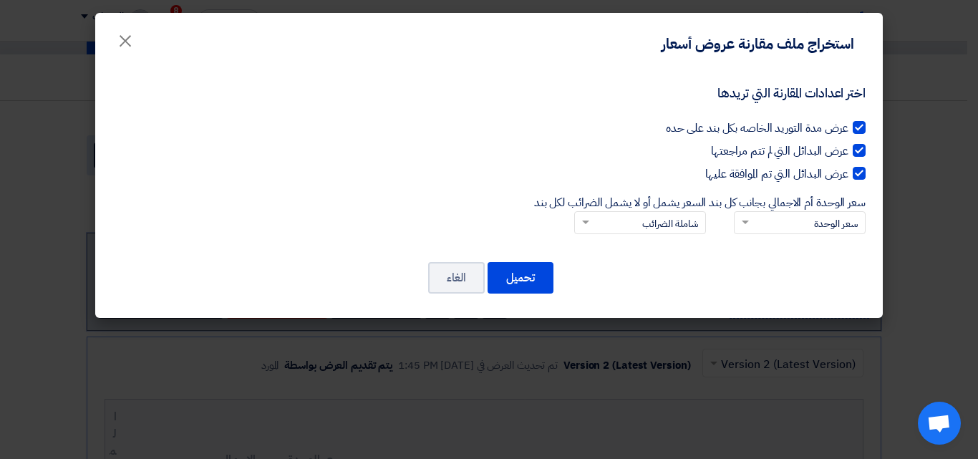
click at [666, 224] on input "السعر يشمل أو لا يشمل الضرائب لكل بند × شاملة الضرائب" at bounding box center [647, 224] width 103 height 24
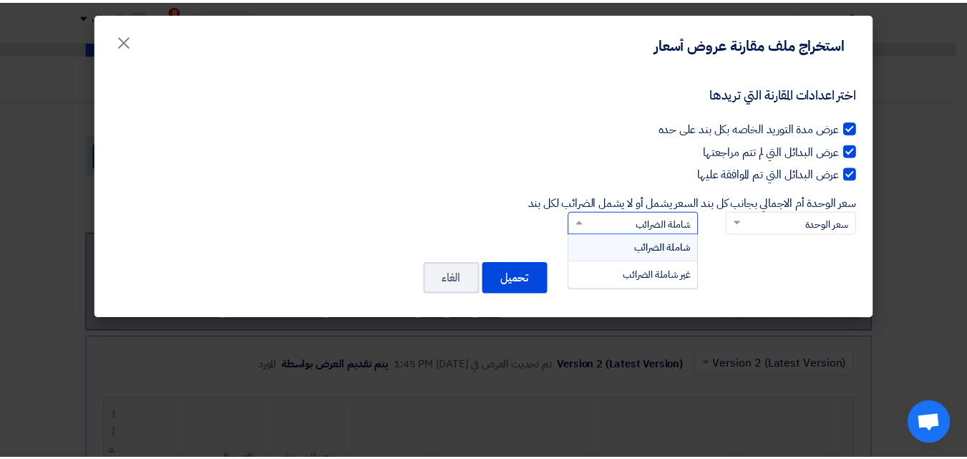
scroll to position [1, 0]
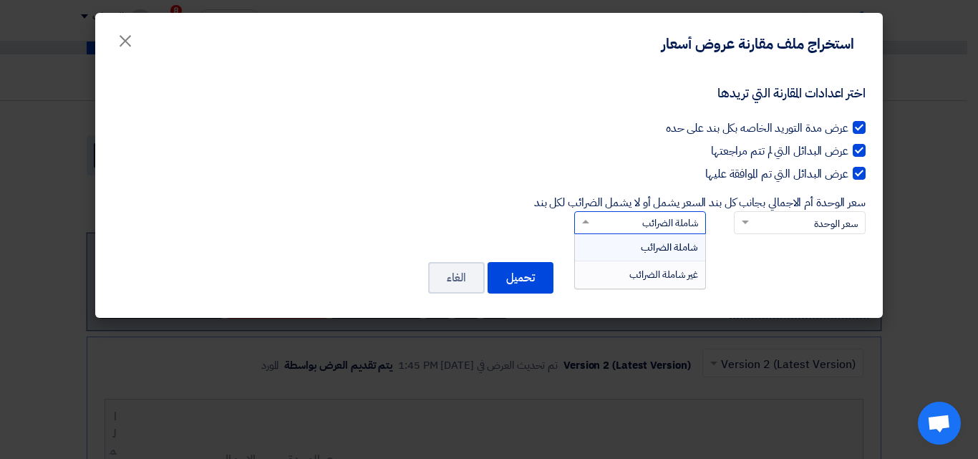
click at [668, 271] on span "غير شاملة الضرائب" at bounding box center [663, 274] width 69 height 15
click at [668, 235] on input "السعر يشمل أو لا يشمل الضرائب لكل بند × شاملة الضرائب شاملة الضرائب غير شاملة ا…" at bounding box center [647, 223] width 103 height 24
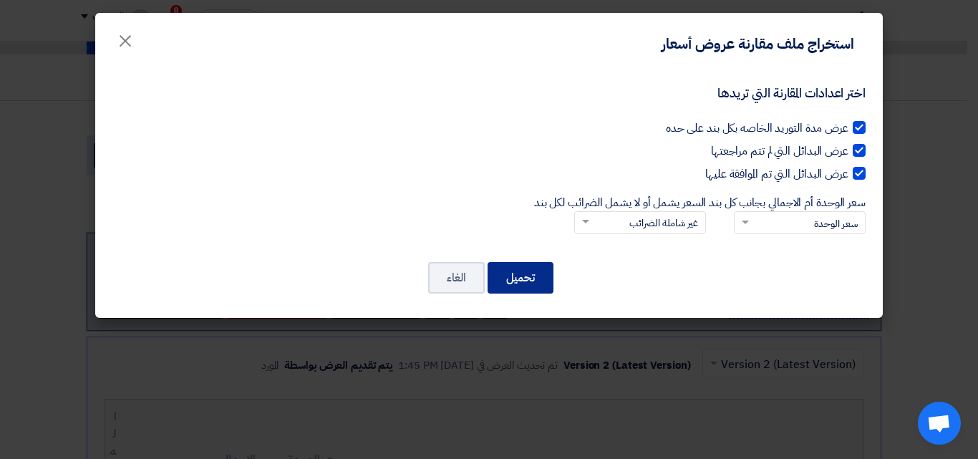
click at [531, 284] on button "تحميل" at bounding box center [520, 277] width 66 height 31
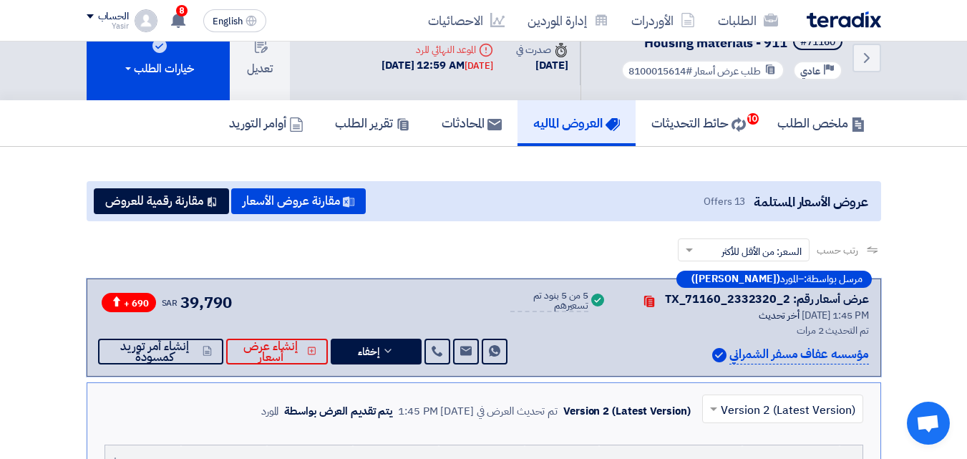
scroll to position [0, 0]
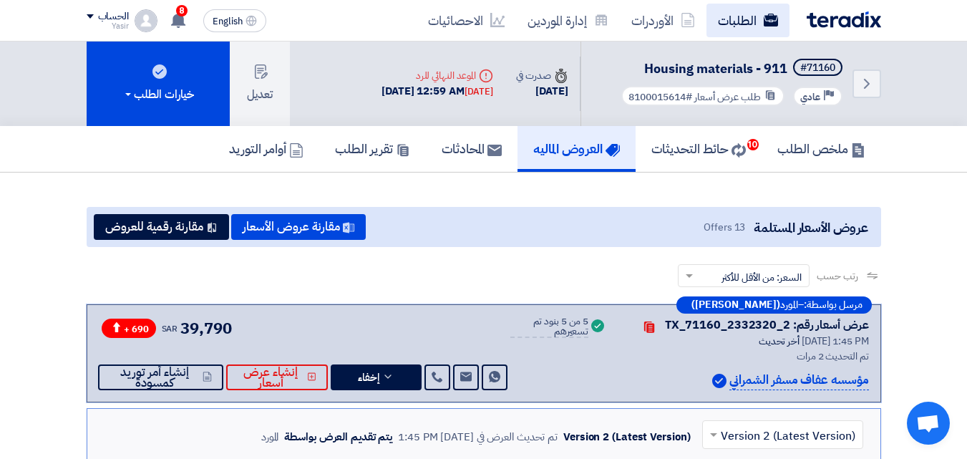
click at [772, 26] on use at bounding box center [770, 20] width 14 height 13
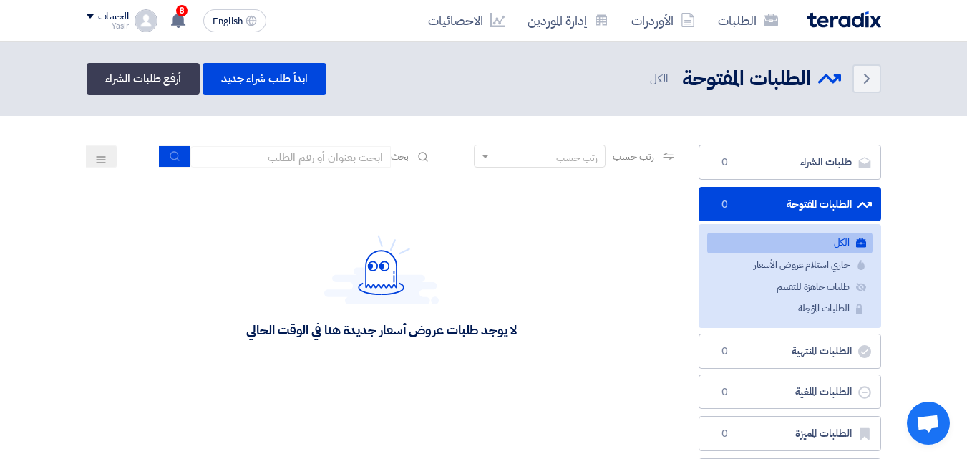
click at [830, 19] on img at bounding box center [844, 19] width 74 height 16
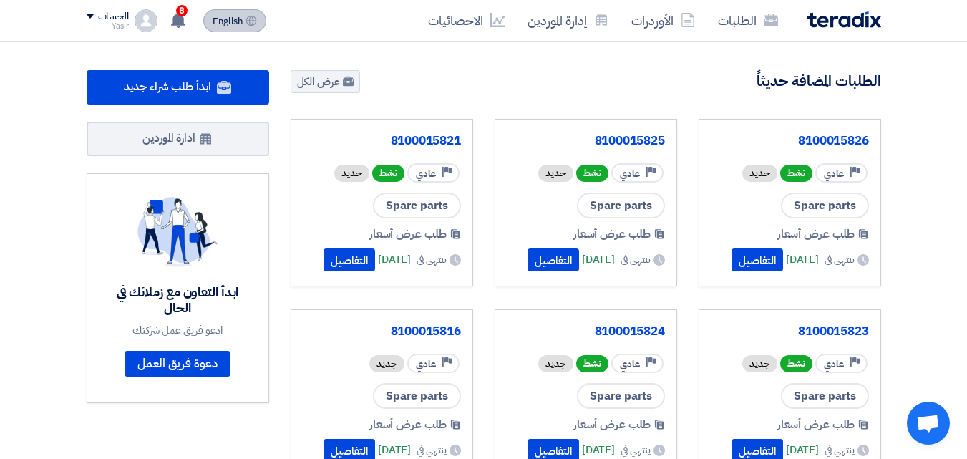
click at [229, 20] on span "English" at bounding box center [228, 21] width 30 height 10
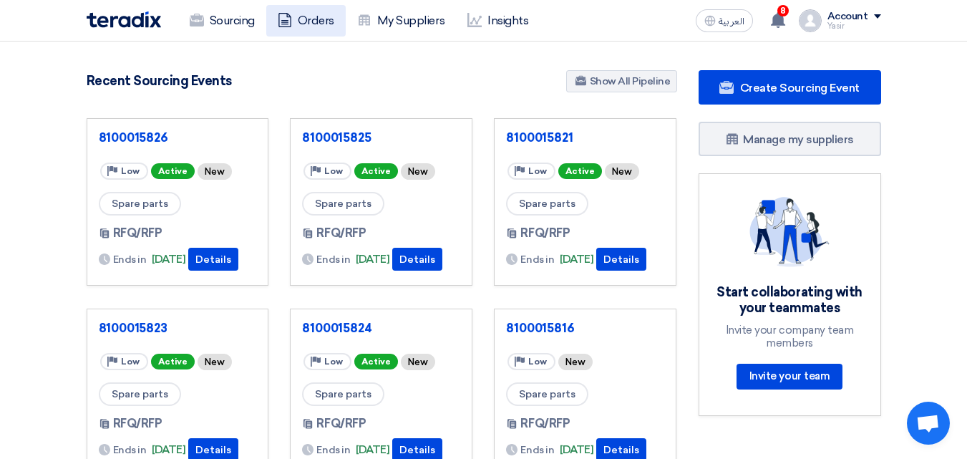
click at [309, 25] on link "Orders" at bounding box center [305, 20] width 79 height 31
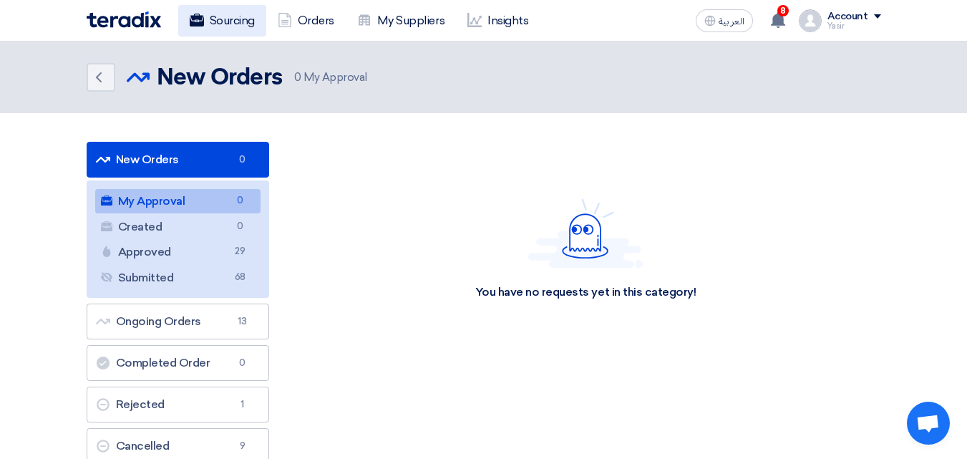
click at [216, 28] on link "Sourcing" at bounding box center [222, 20] width 88 height 31
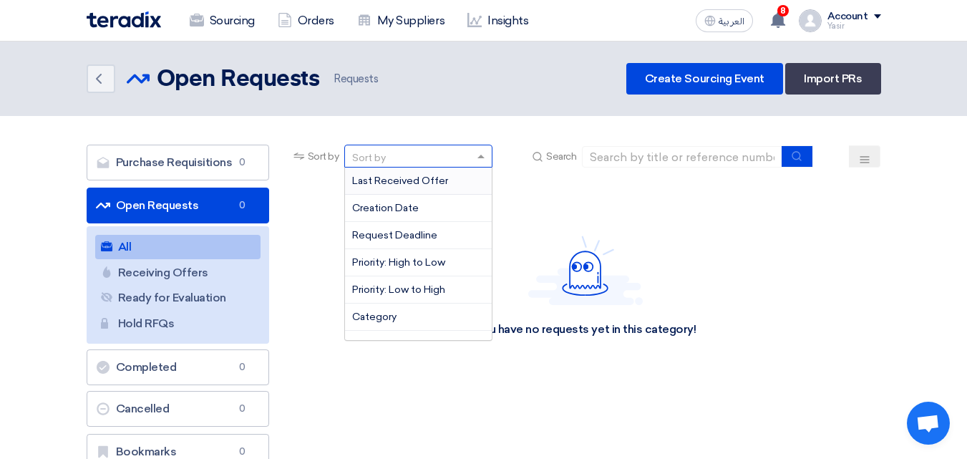
click at [404, 162] on div "Sort by" at bounding box center [409, 156] width 129 height 18
click at [632, 155] on input at bounding box center [682, 156] width 200 height 21
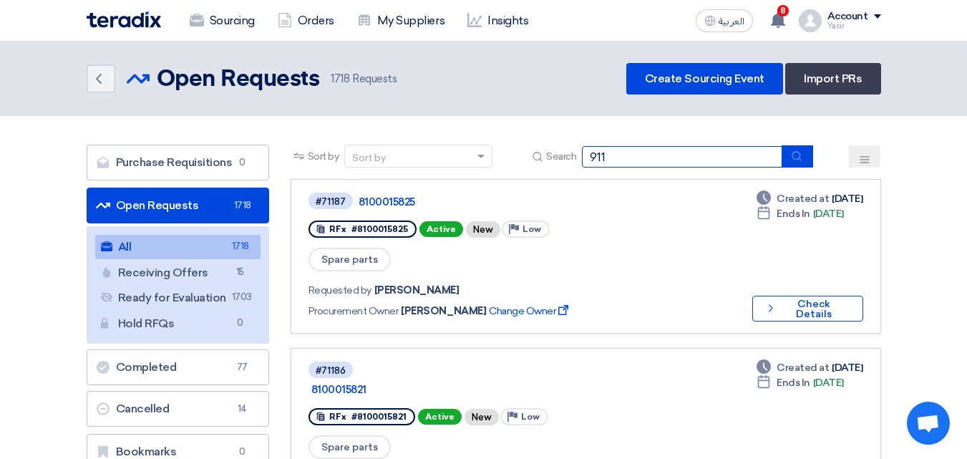
type input "911"
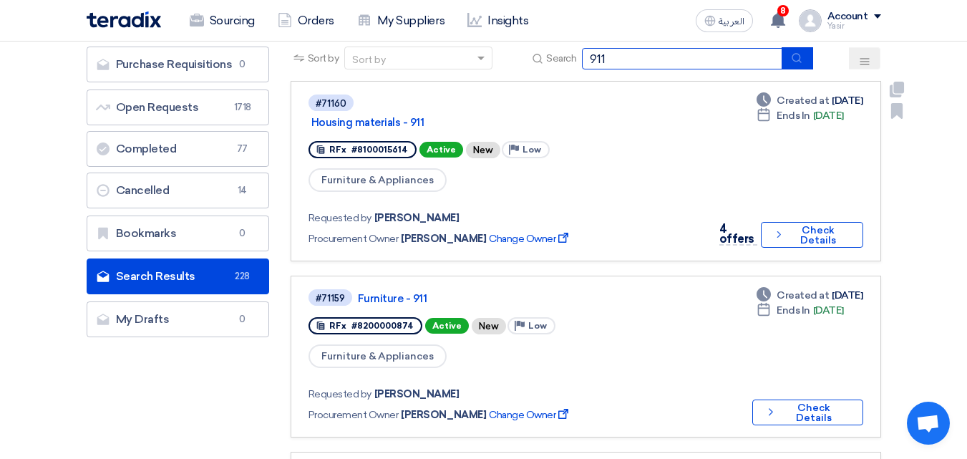
scroll to position [143, 0]
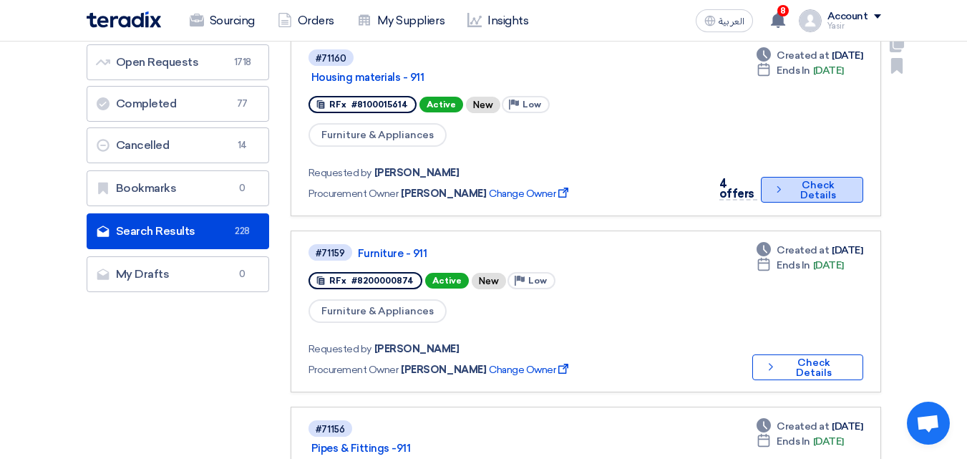
click at [805, 188] on button "Check details Check Details" at bounding box center [812, 190] width 102 height 26
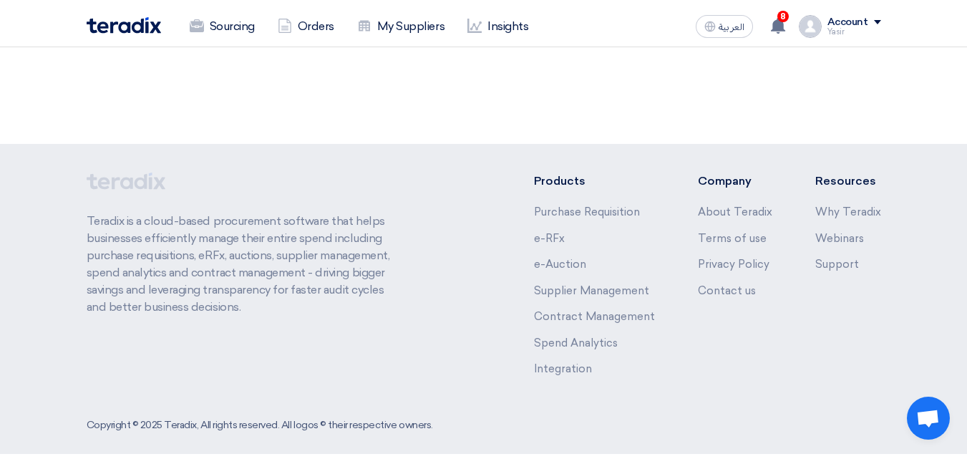
scroll to position [0, 0]
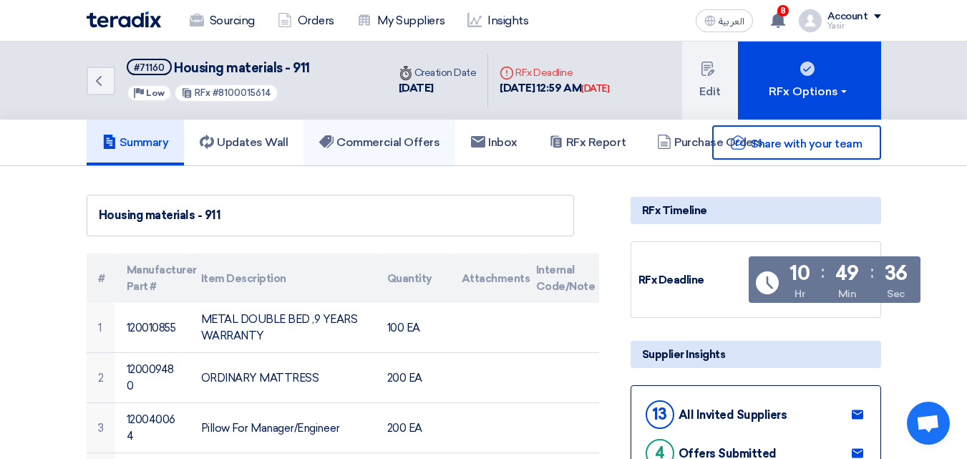
click at [379, 155] on link "Commercial Offers" at bounding box center [380, 143] width 152 height 46
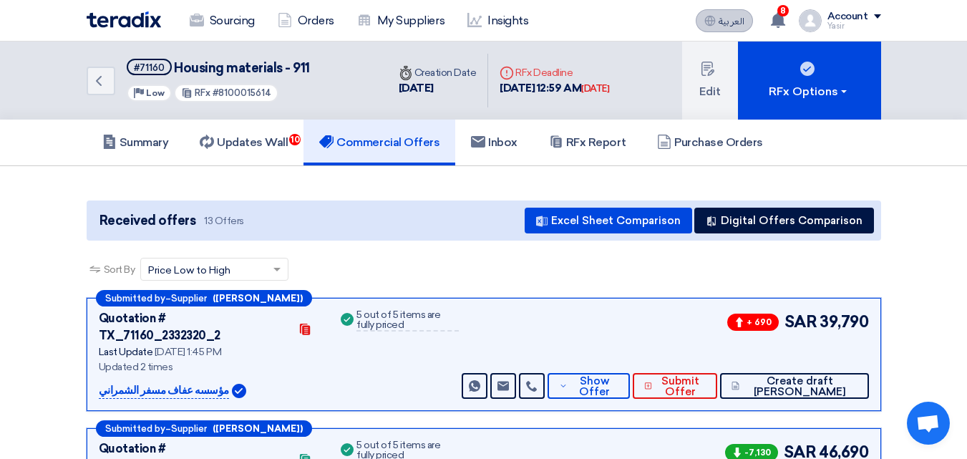
click at [704, 28] on button "العربية ع" at bounding box center [724, 20] width 57 height 23
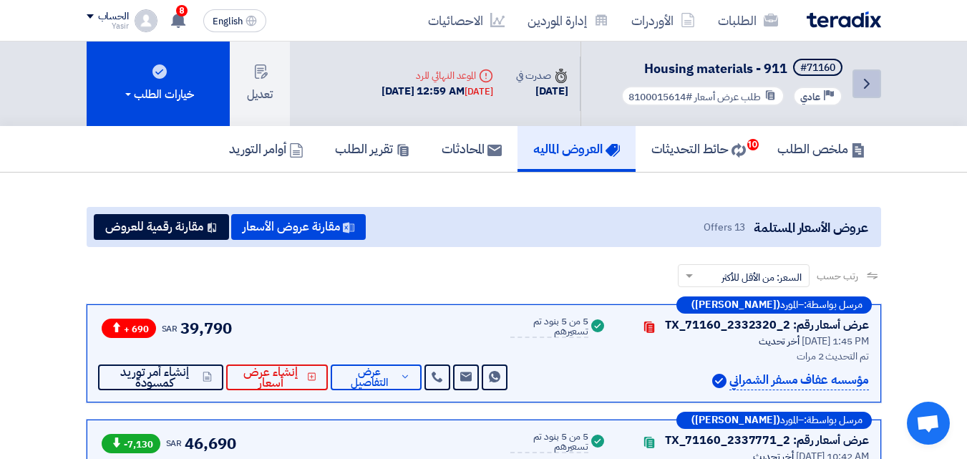
click at [861, 72] on link "Back" at bounding box center [867, 83] width 29 height 29
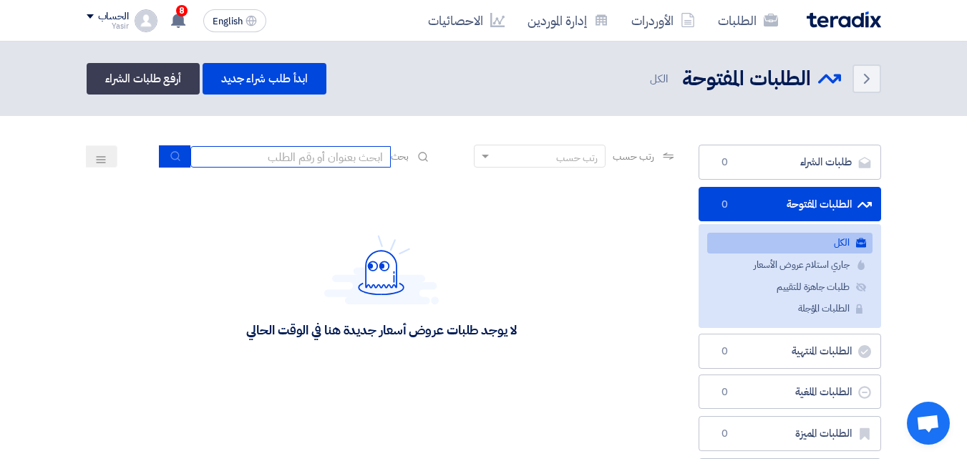
click at [341, 157] on input at bounding box center [290, 156] width 200 height 21
type input "911"
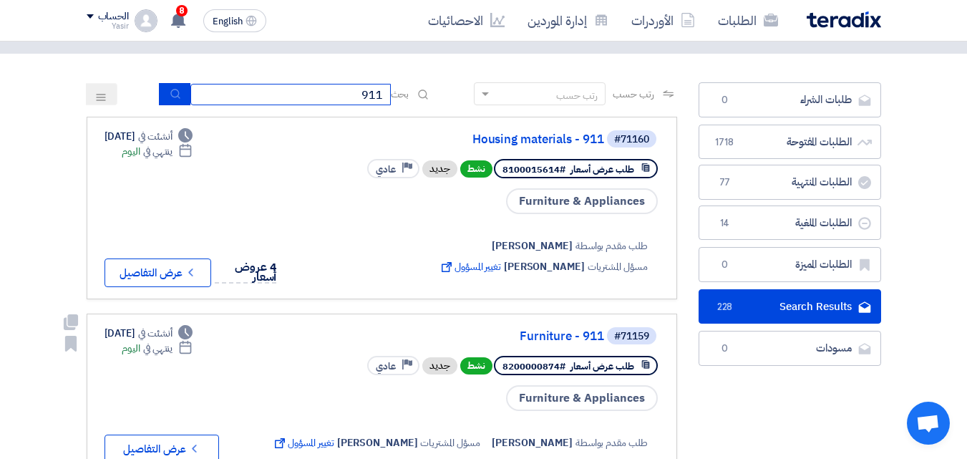
scroll to position [143, 0]
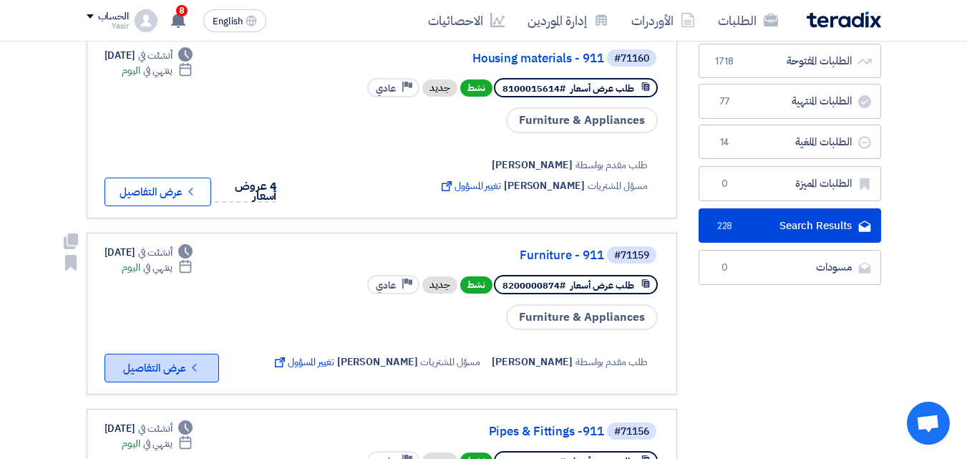
click at [194, 370] on icon "Check details" at bounding box center [195, 368] width 14 height 14
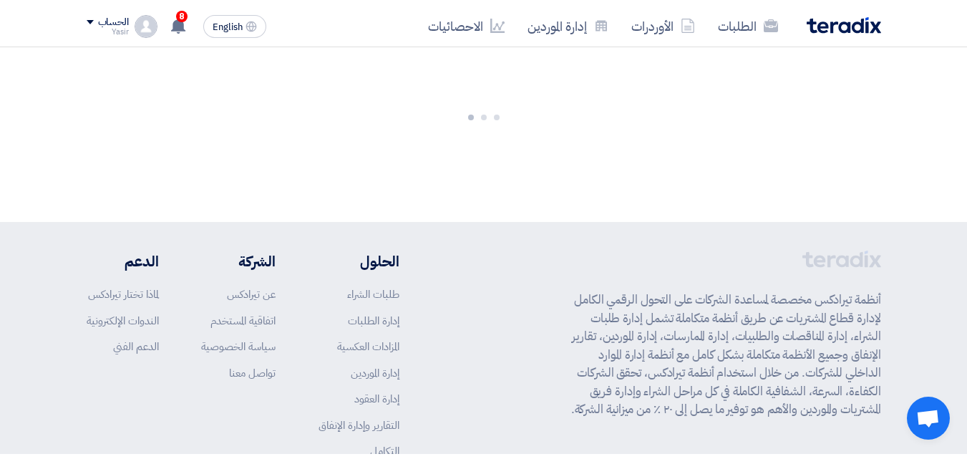
scroll to position [0, 0]
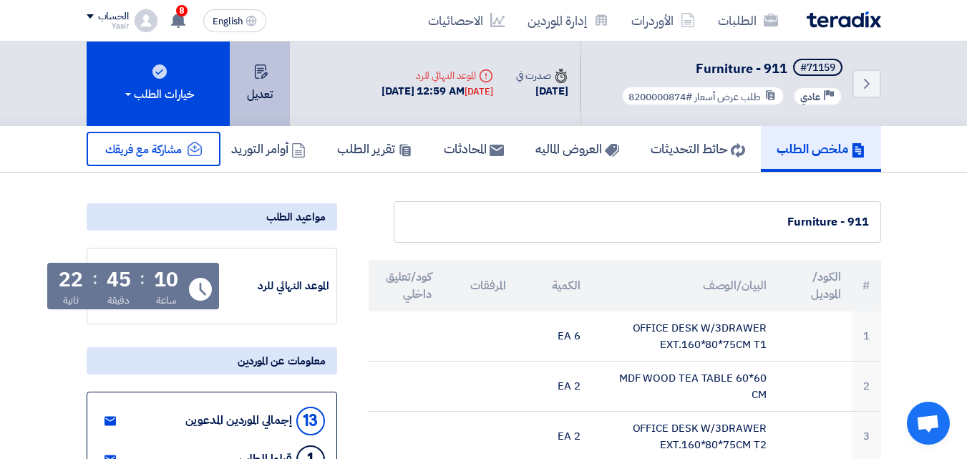
click at [248, 105] on button "تعديل" at bounding box center [260, 84] width 60 height 84
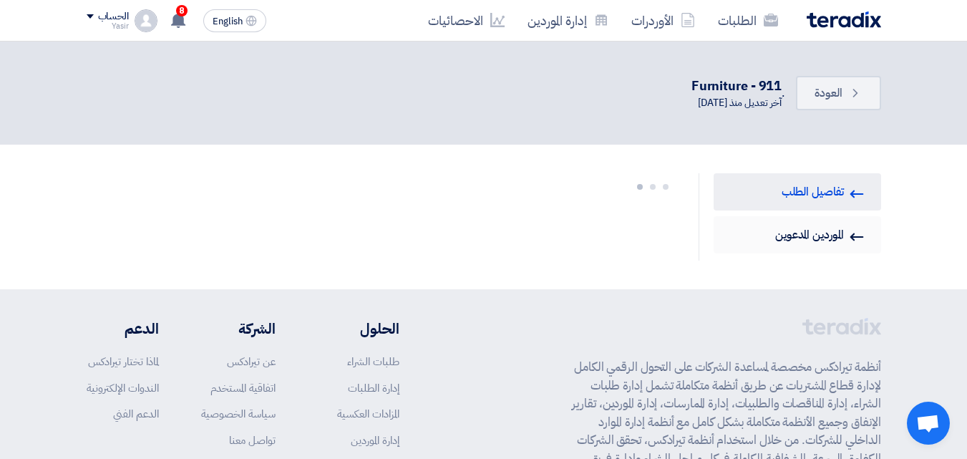
click at [810, 233] on link "Invited Suppliers الموردين المدعوين" at bounding box center [798, 234] width 168 height 37
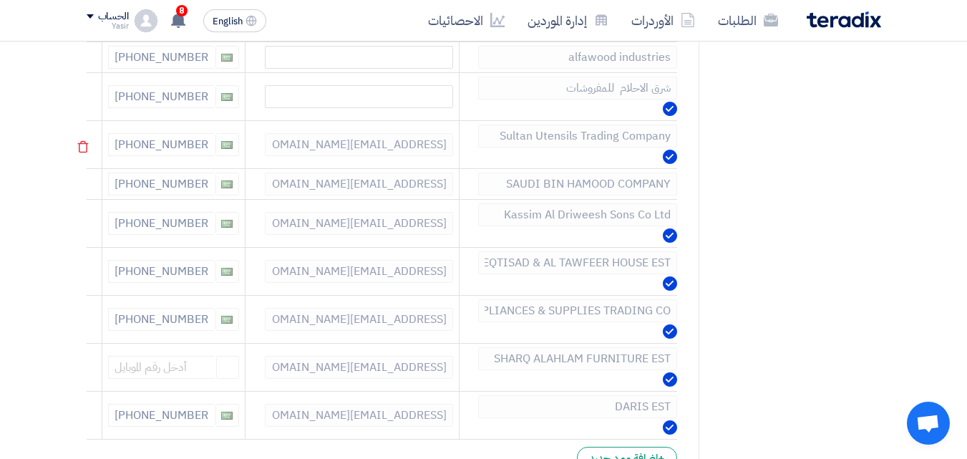
scroll to position [430, 0]
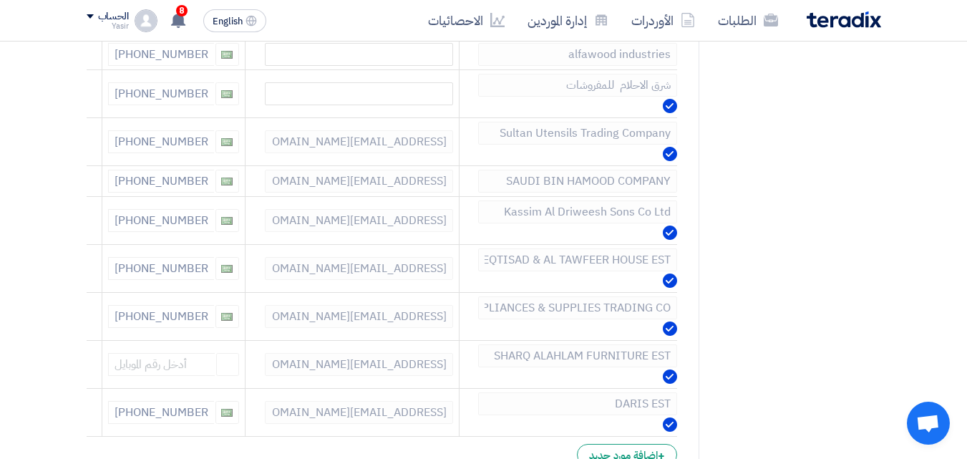
drag, startPoint x: 635, startPoint y: 101, endPoint x: 34, endPoint y: 252, distance: 620.0
click at [34, 252] on section "RFQ Information تفاصيل الطلب Invited Suppliers الموردين المدعوين إختيار الموردي…" at bounding box center [483, 212] width 967 height 995
click at [97, 31] on div "English EN 8 لقد استلمت عرض سعر بقيمه "747.5" لطلبك الخاص بشراء."8100015813" 4 …" at bounding box center [179, 20] width 185 height 29
click at [94, 25] on div "Yasir" at bounding box center [108, 26] width 42 height 8
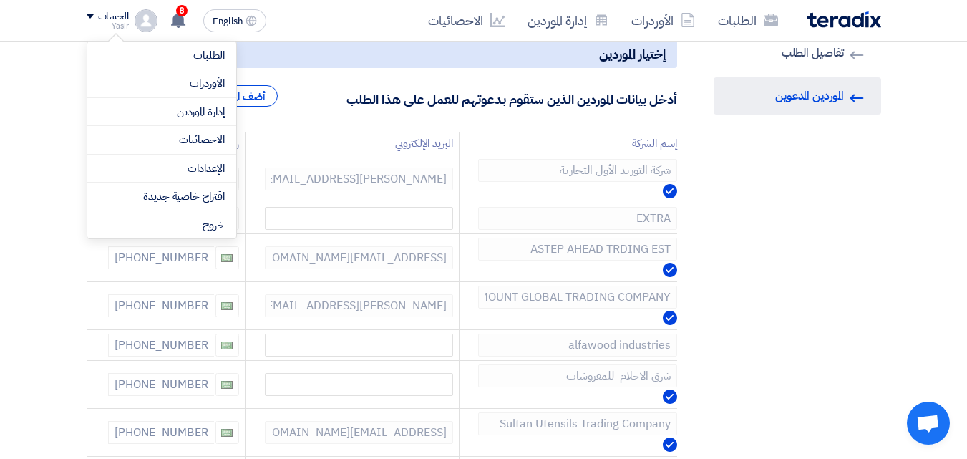
scroll to position [0, 0]
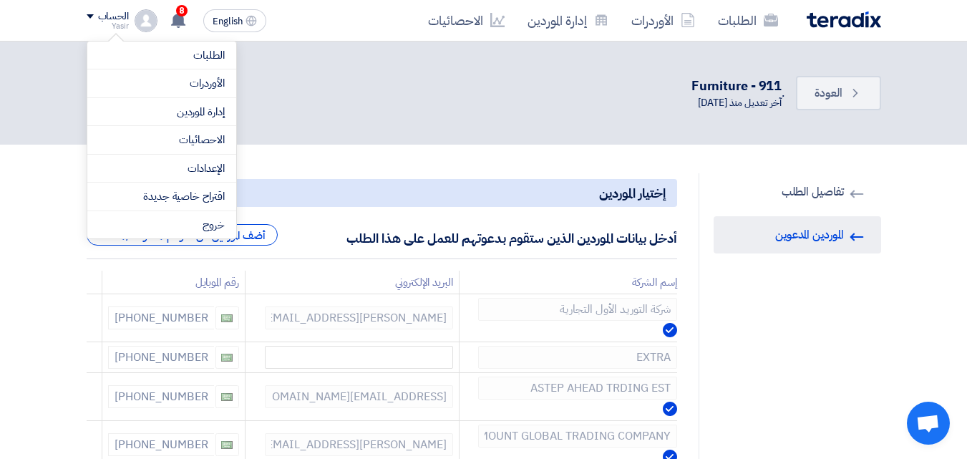
click at [412, 119] on section "Back العودة . Furniture - 911 آخر تعديل منذ 27 Aug 2025" at bounding box center [483, 93] width 967 height 103
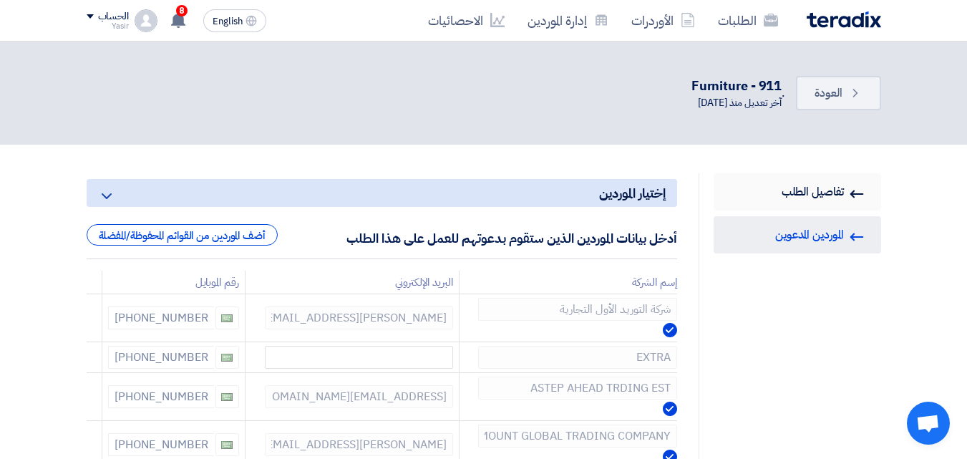
click at [812, 195] on link "RFQ Information تفاصيل الطلب" at bounding box center [798, 191] width 168 height 37
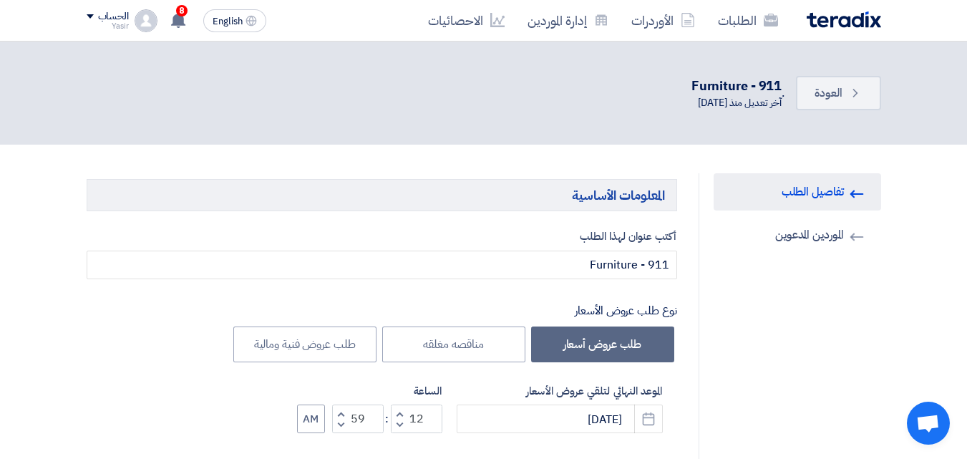
click at [739, 92] on div "Furniture - 911" at bounding box center [736, 85] width 91 height 19
click at [829, 26] on img at bounding box center [844, 19] width 74 height 16
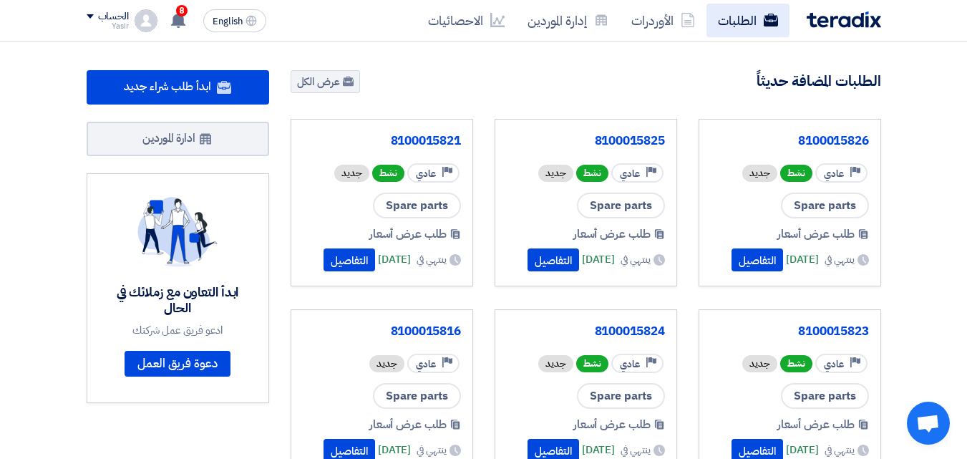
click at [758, 33] on link "الطلبات" at bounding box center [748, 21] width 83 height 34
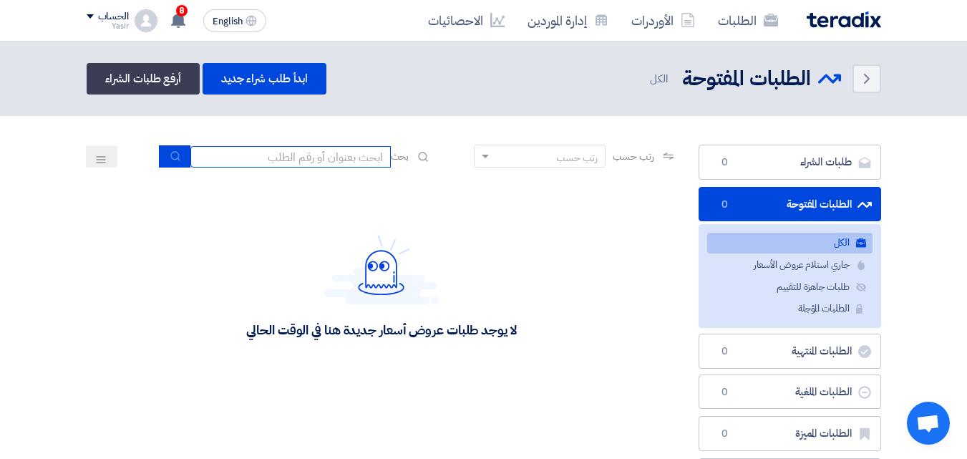
click at [341, 162] on input at bounding box center [290, 156] width 200 height 21
type input "911"
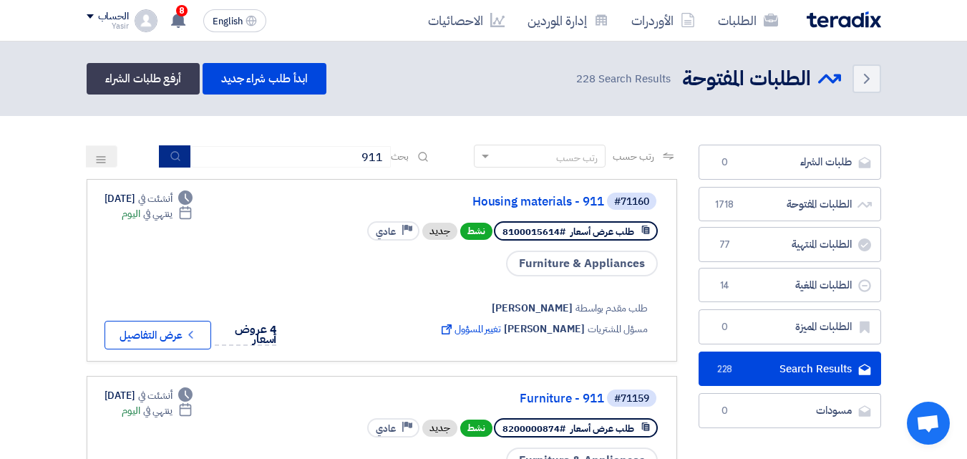
click at [170, 159] on use "submit" at bounding box center [174, 155] width 9 height 9
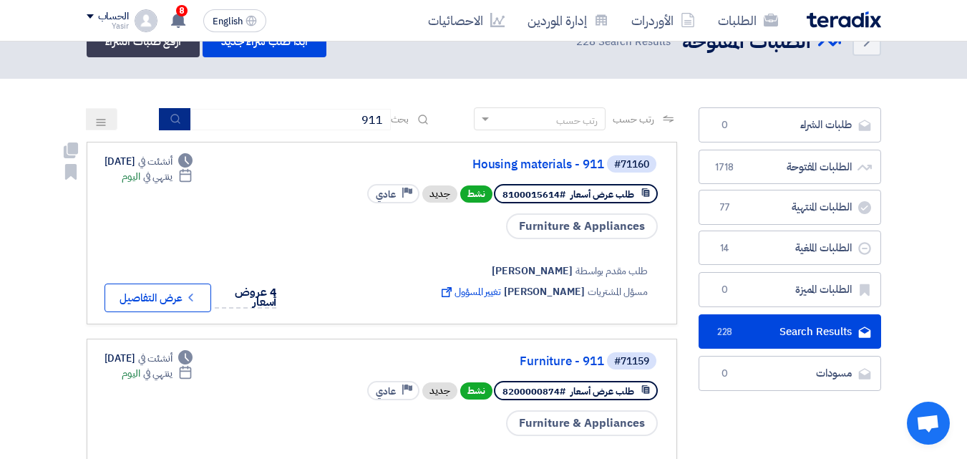
scroll to position [72, 0]
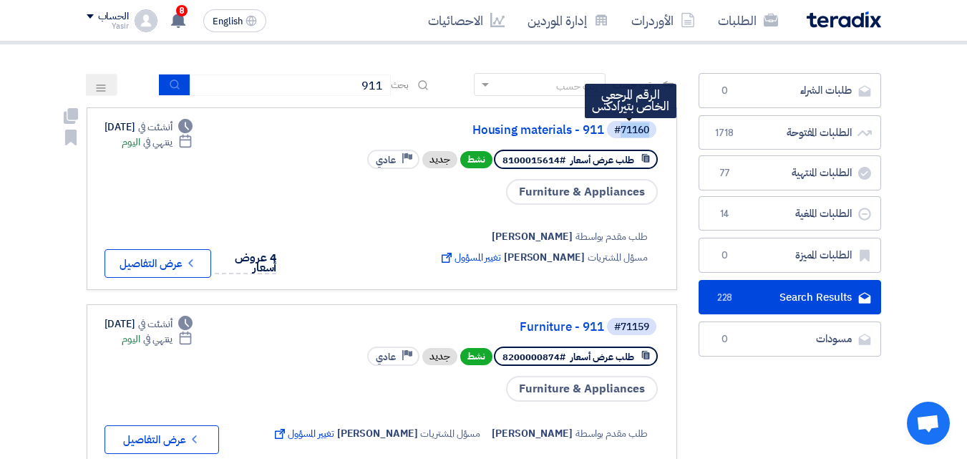
drag, startPoint x: 620, startPoint y: 129, endPoint x: 647, endPoint y: 128, distance: 27.2
click at [647, 128] on div "#71160" at bounding box center [631, 130] width 35 height 10
click at [302, 147] on div "#71160 Housing materials - 911 طلب عرض أسعار #8100015614 نشط جديد Priority عادي…" at bounding box center [382, 199] width 555 height 158
drag, startPoint x: 649, startPoint y: 130, endPoint x: 600, endPoint y: 127, distance: 48.8
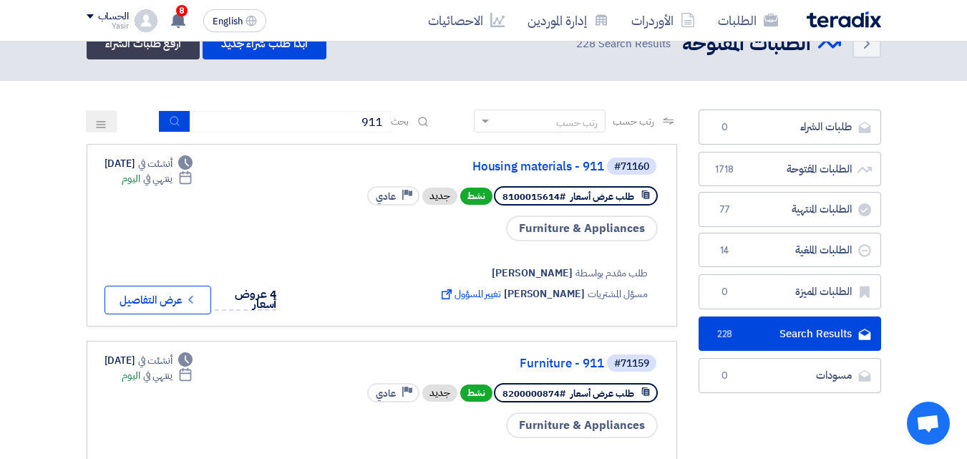
scroll to position [0, 0]
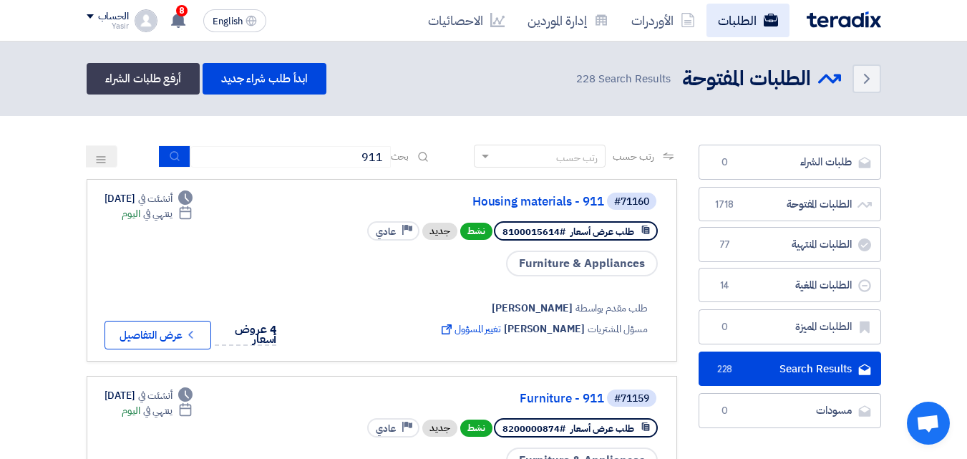
click at [745, 23] on link "الطلبات" at bounding box center [748, 21] width 83 height 34
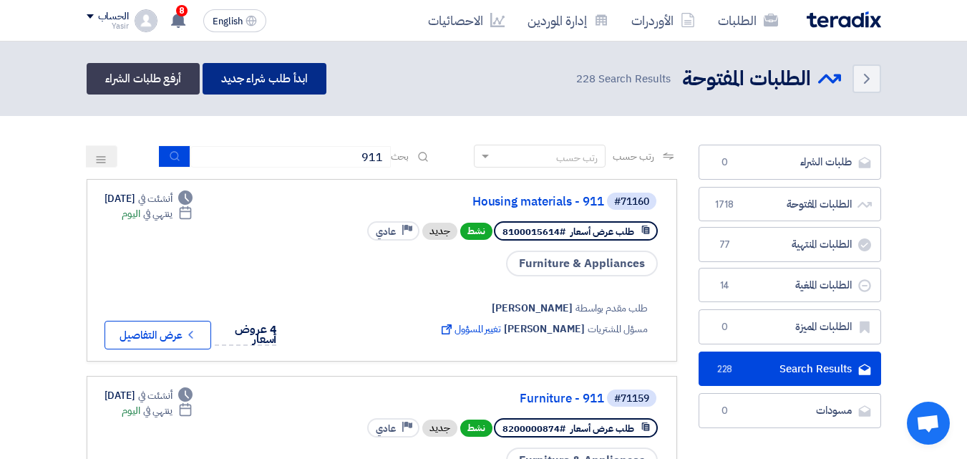
click at [302, 69] on link "ابدأ طلب شراء جديد" at bounding box center [265, 78] width 124 height 31
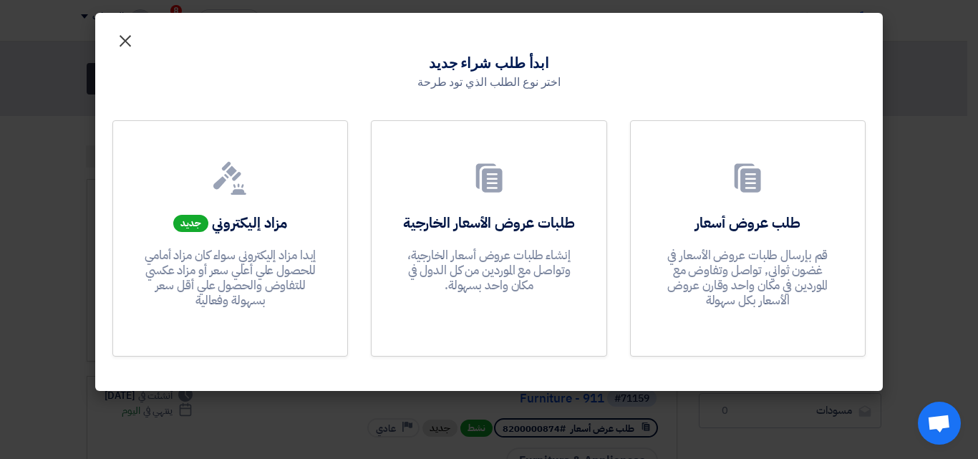
click at [124, 43] on span "×" at bounding box center [125, 40] width 17 height 43
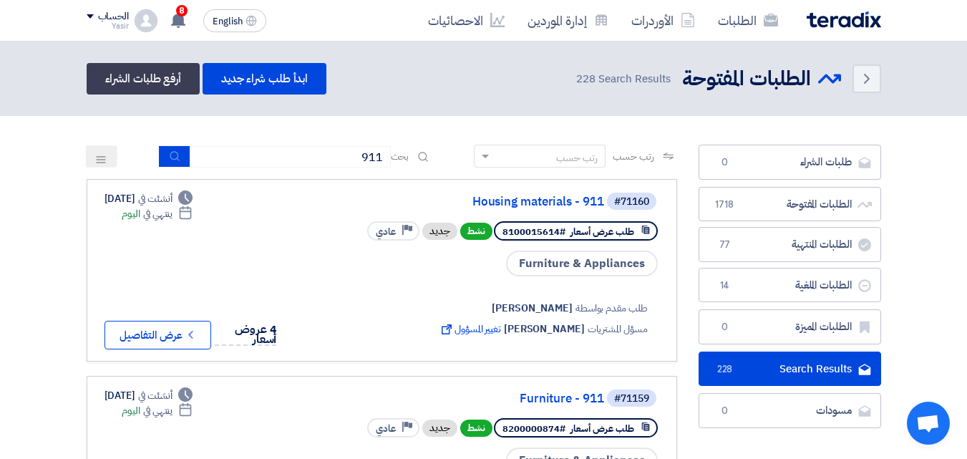
click at [729, 37] on div "الطلبات الأوردرات إدارة الموردين الاحصائيات English EN 8 لقد استلمت عرض سعر بقي…" at bounding box center [484, 20] width 816 height 41
click at [734, 24] on link "الطلبات" at bounding box center [748, 21] width 83 height 34
click at [665, 28] on link "الأوردرات" at bounding box center [663, 21] width 87 height 34
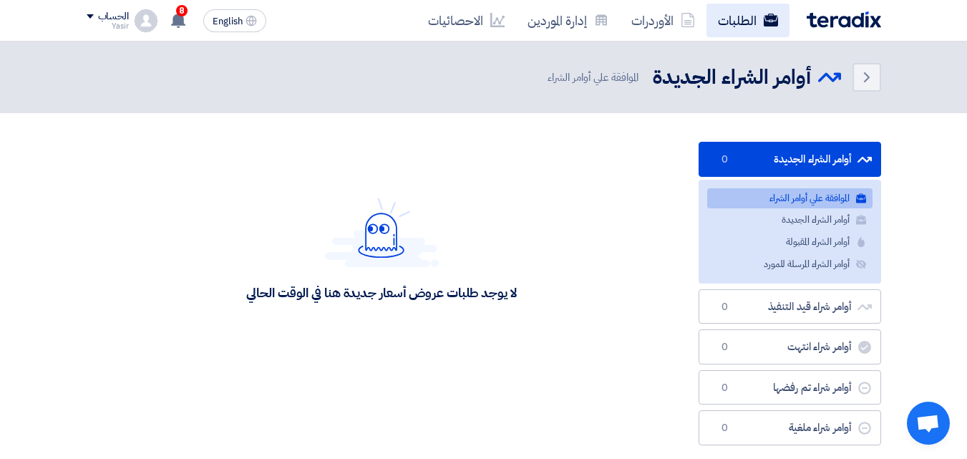
click at [722, 27] on link "الطلبات" at bounding box center [748, 21] width 83 height 34
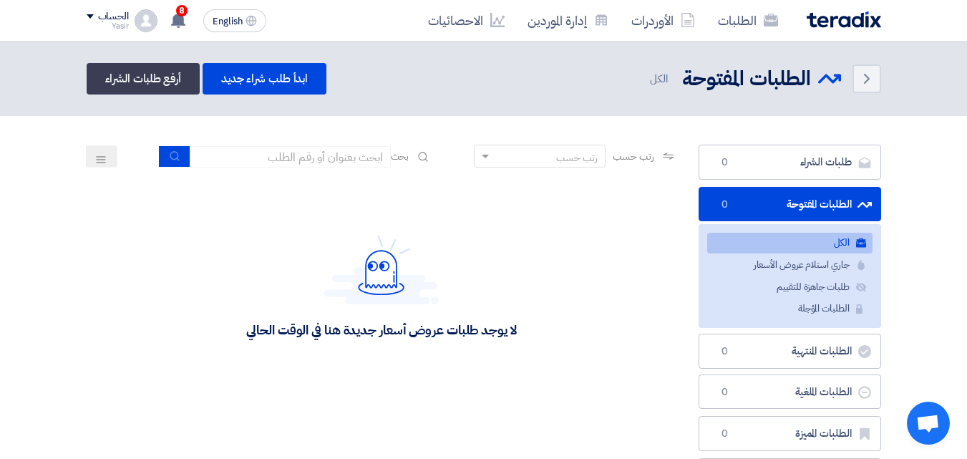
click at [827, 18] on img at bounding box center [844, 19] width 74 height 16
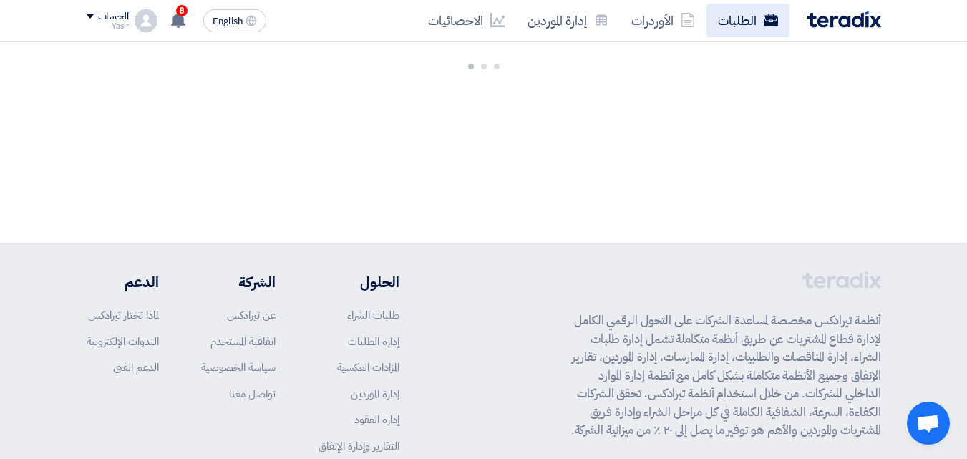
click at [754, 19] on link "الطلبات" at bounding box center [748, 21] width 83 height 34
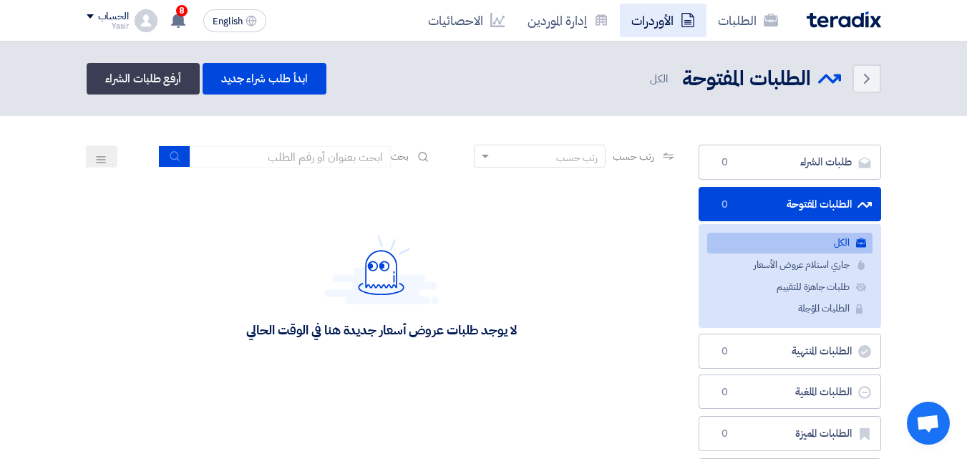
click at [682, 20] on icon at bounding box center [688, 20] width 14 height 14
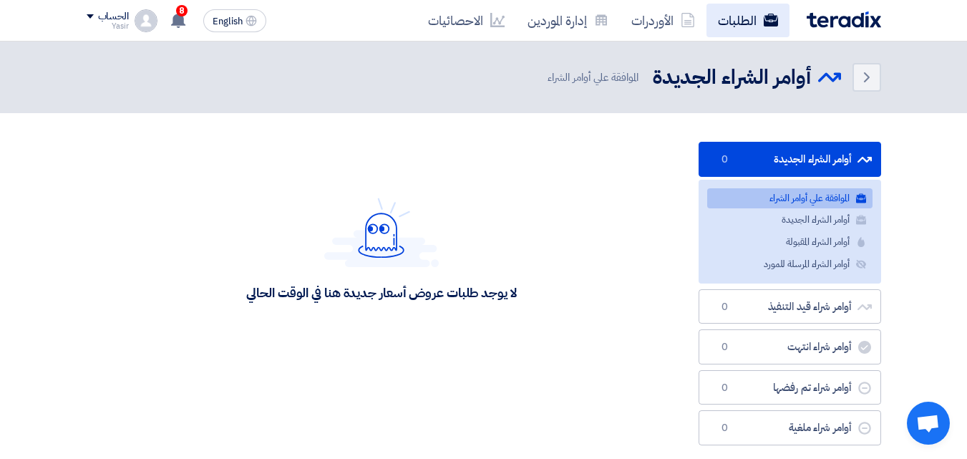
click at [735, 21] on link "الطلبات" at bounding box center [748, 21] width 83 height 34
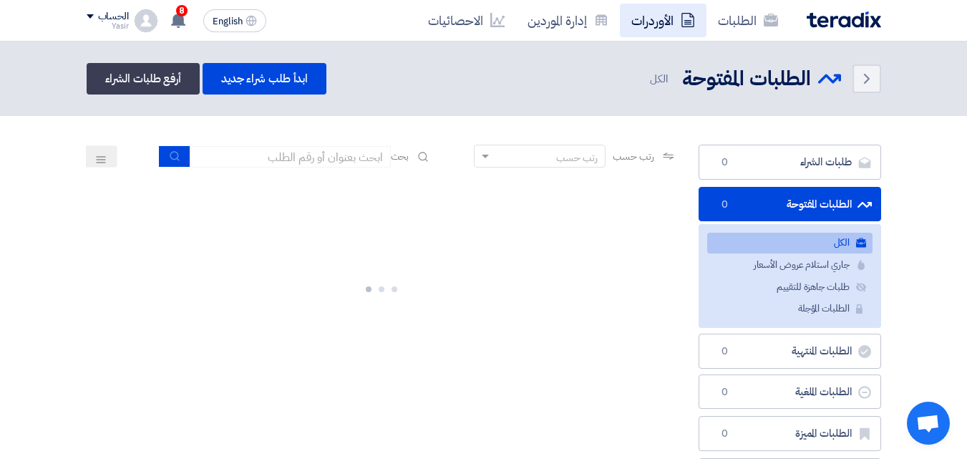
click at [669, 25] on link "الأوردرات" at bounding box center [663, 21] width 87 height 34
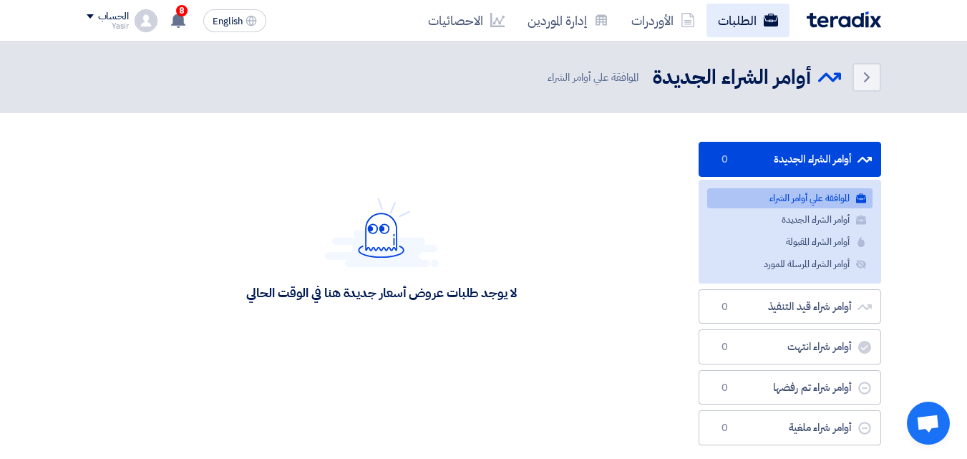
click at [734, 22] on link "الطلبات" at bounding box center [748, 21] width 83 height 34
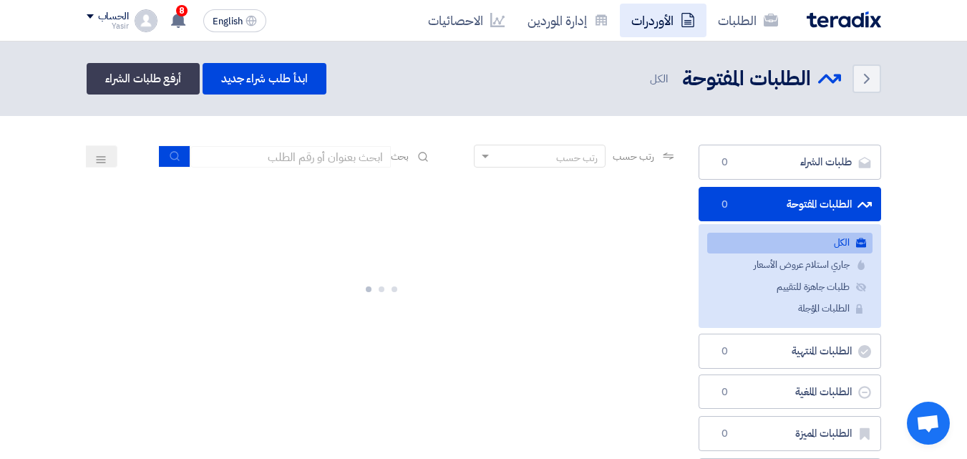
click at [679, 30] on link "الأوردرات" at bounding box center [663, 21] width 87 height 34
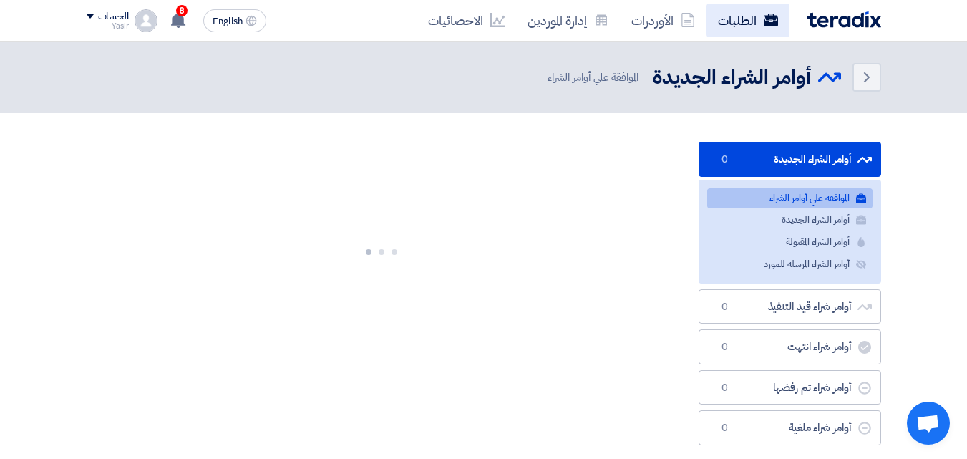
click at [734, 21] on link "الطلبات" at bounding box center [748, 21] width 83 height 34
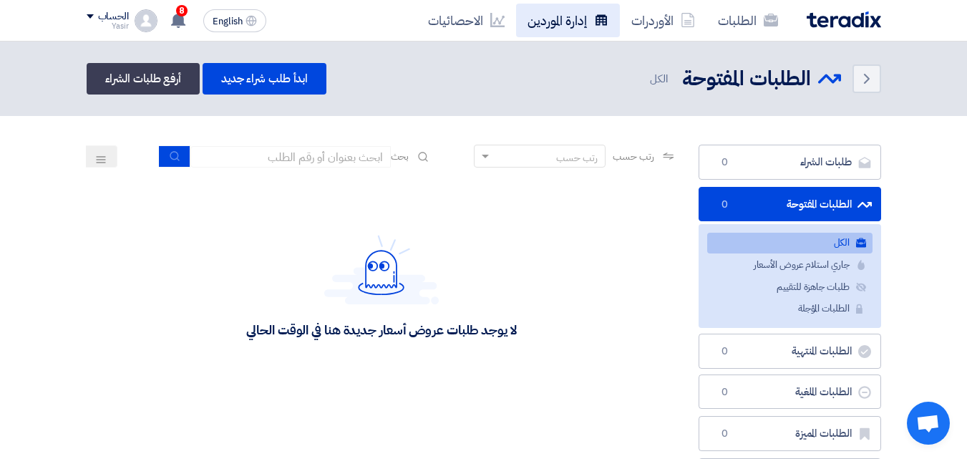
click at [595, 19] on icon at bounding box center [601, 20] width 14 height 14
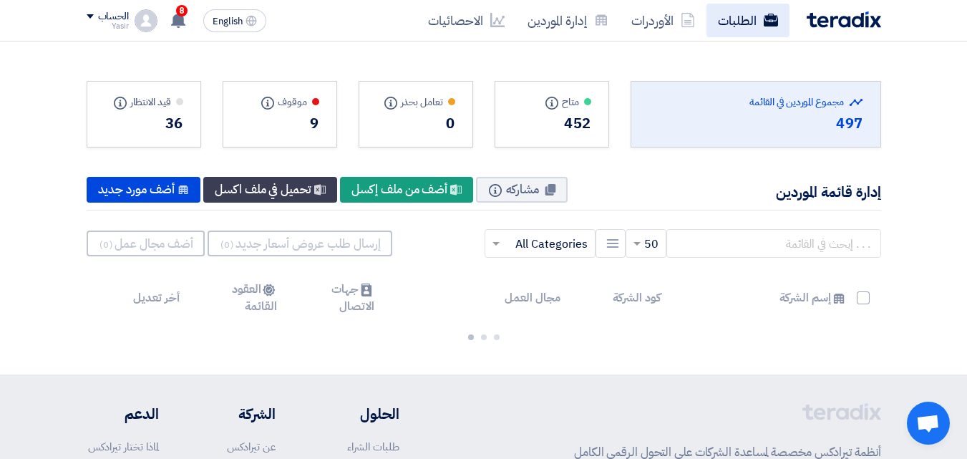
click at [743, 12] on link "الطلبات" at bounding box center [748, 21] width 83 height 34
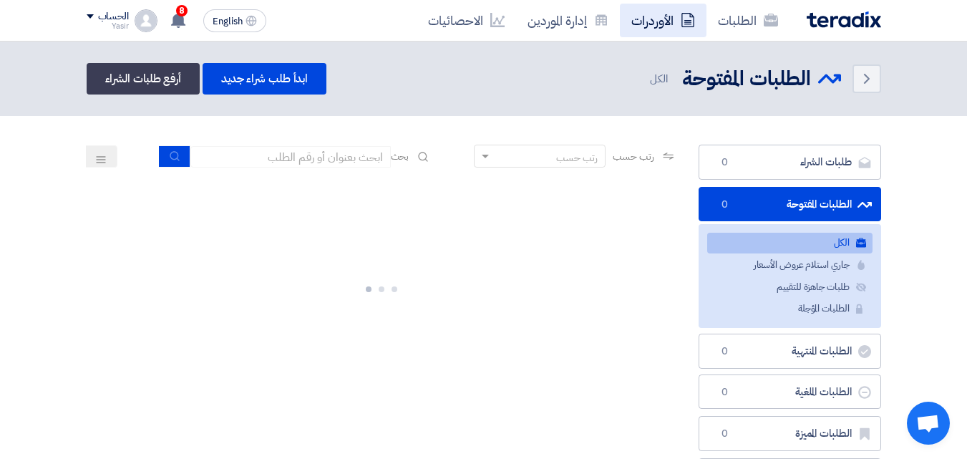
click at [669, 24] on link "الأوردرات" at bounding box center [663, 21] width 87 height 34
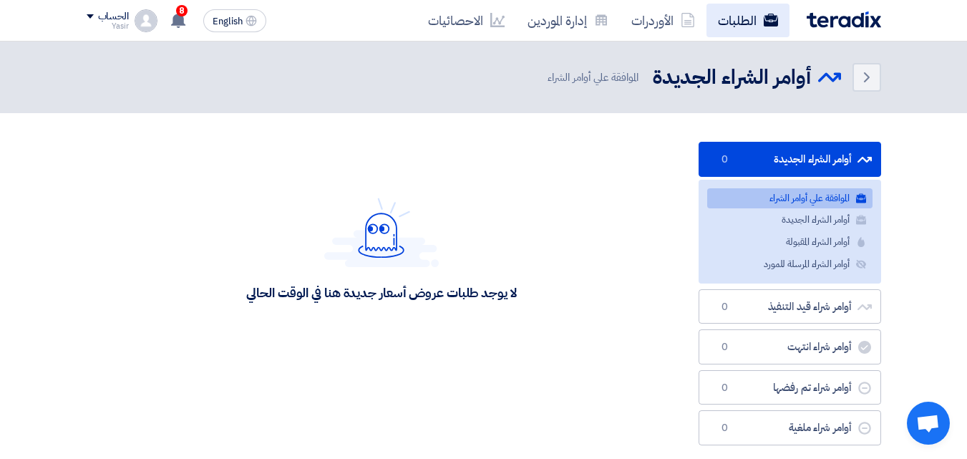
click at [714, 22] on link "الطلبات" at bounding box center [748, 21] width 83 height 34
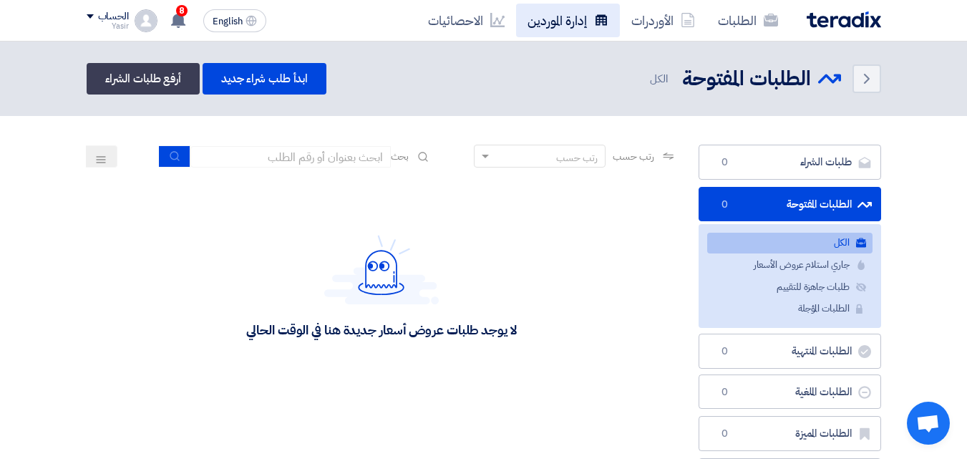
click at [590, 22] on link "إدارة الموردين" at bounding box center [568, 21] width 104 height 34
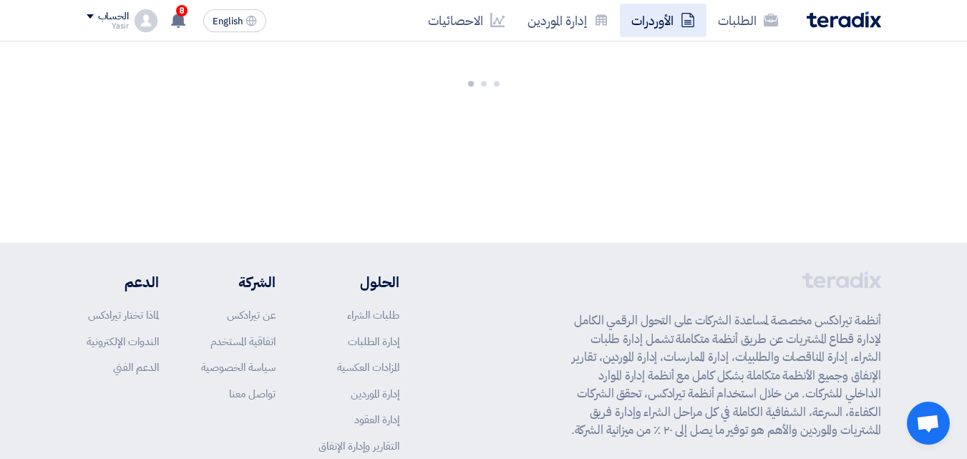
click at [681, 25] on link "الأوردرات" at bounding box center [663, 21] width 87 height 34
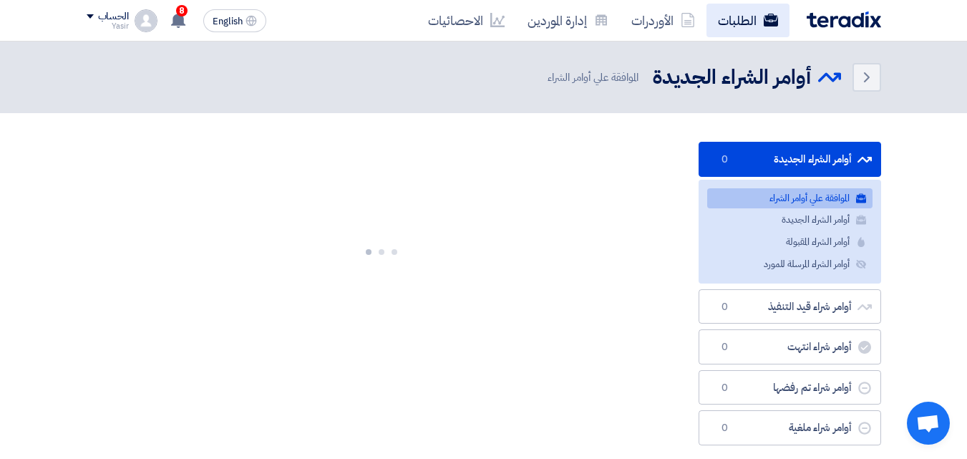
click at [735, 24] on link "الطلبات" at bounding box center [748, 21] width 83 height 34
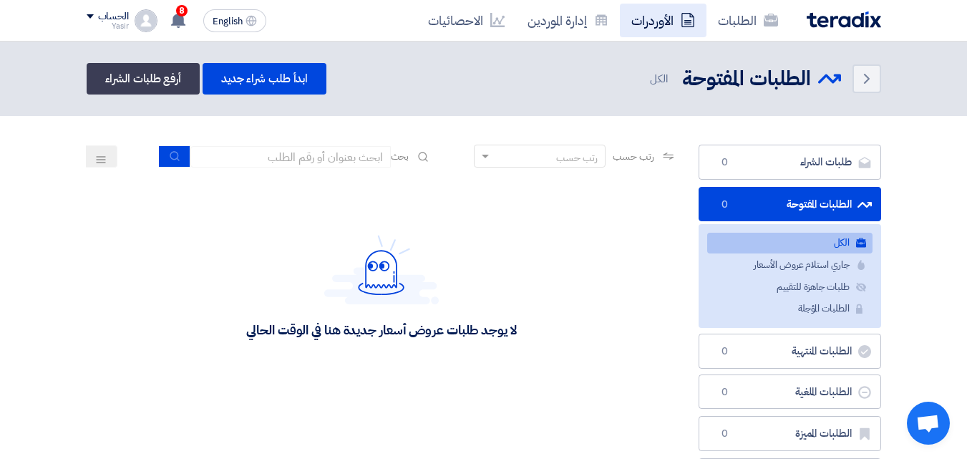
click at [637, 25] on link "الأوردرات" at bounding box center [663, 21] width 87 height 34
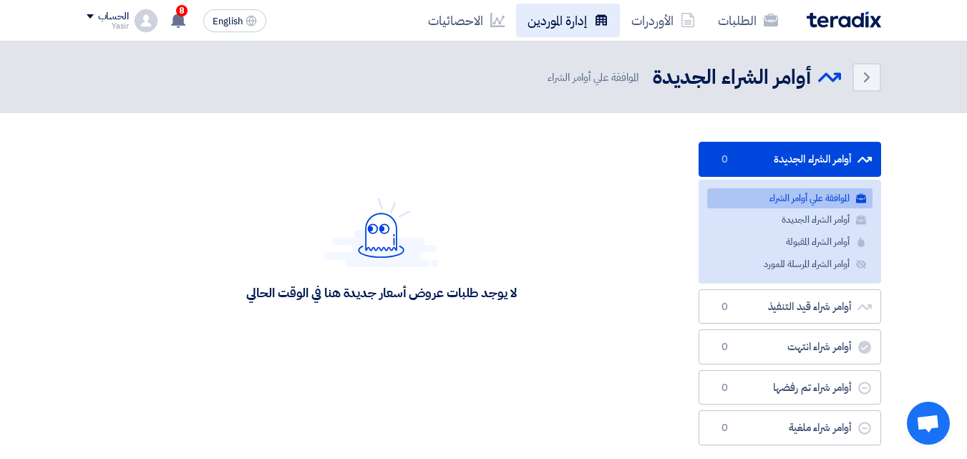
click at [593, 23] on link "إدارة الموردين" at bounding box center [568, 21] width 104 height 34
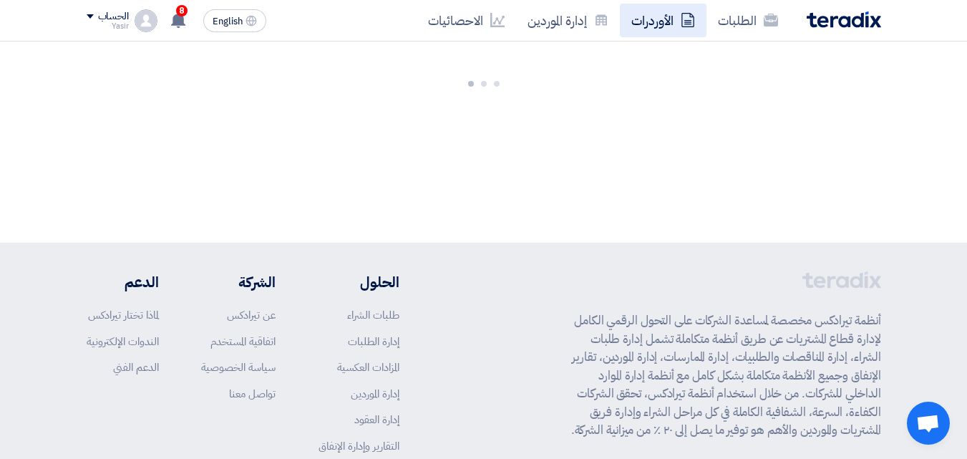
click at [670, 19] on link "الأوردرات" at bounding box center [663, 21] width 87 height 34
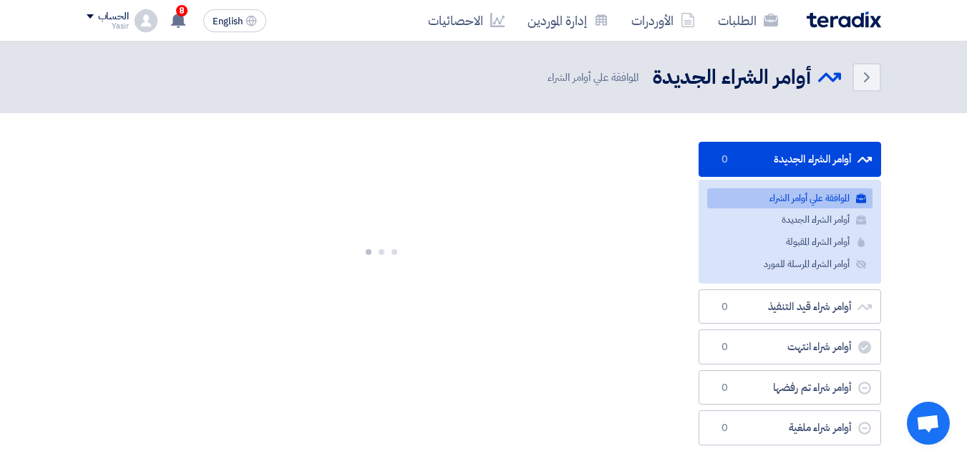
click at [723, 19] on link "الطلبات" at bounding box center [748, 21] width 83 height 34
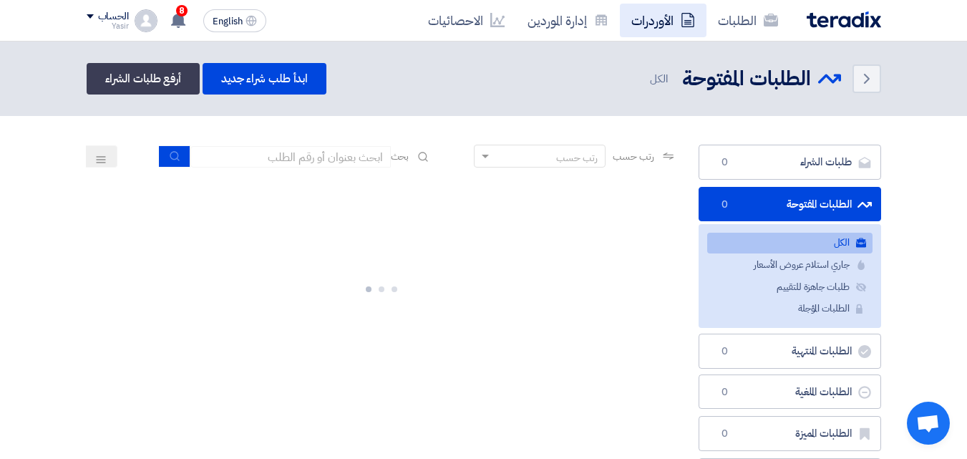
click at [641, 35] on link "الأوردرات" at bounding box center [663, 21] width 87 height 34
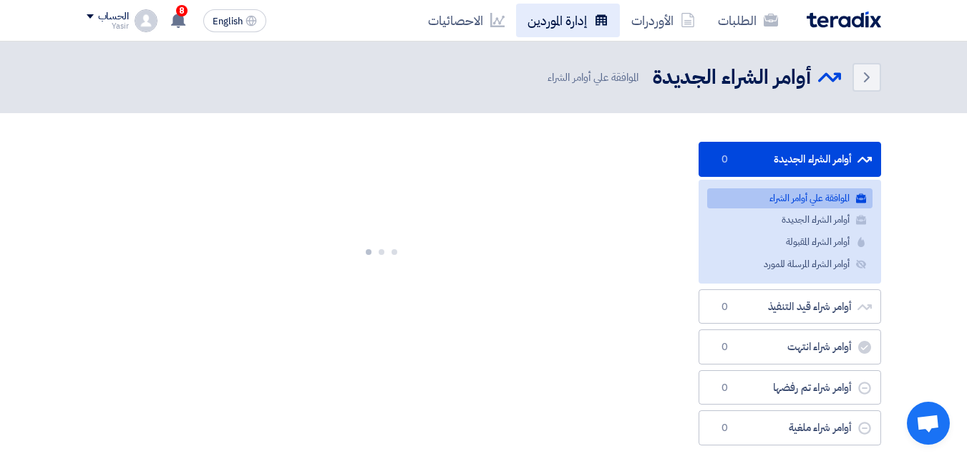
click at [591, 28] on link "إدارة الموردين" at bounding box center [568, 21] width 104 height 34
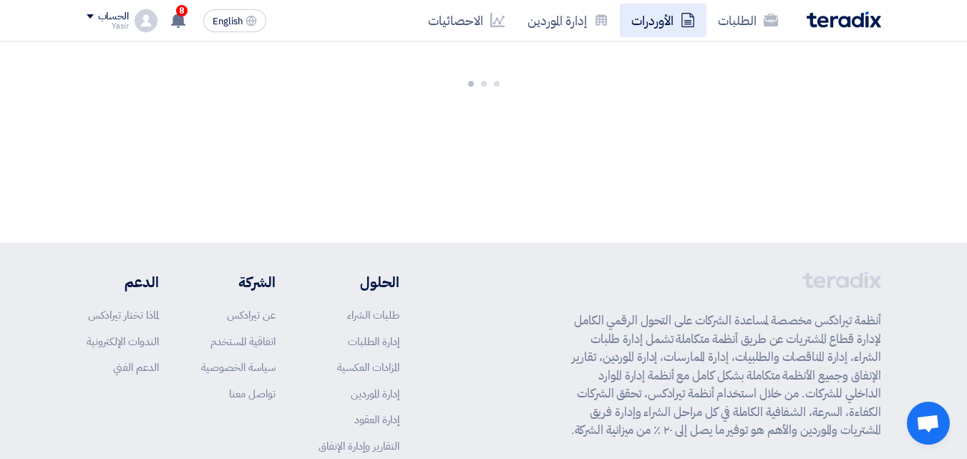
click at [685, 13] on use at bounding box center [687, 20] width 13 height 14
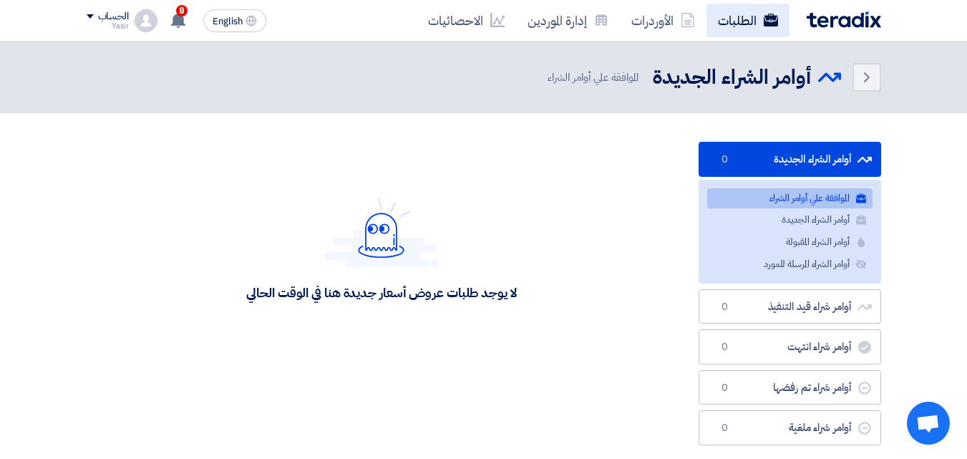
click at [724, 22] on link "الطلبات" at bounding box center [748, 21] width 83 height 34
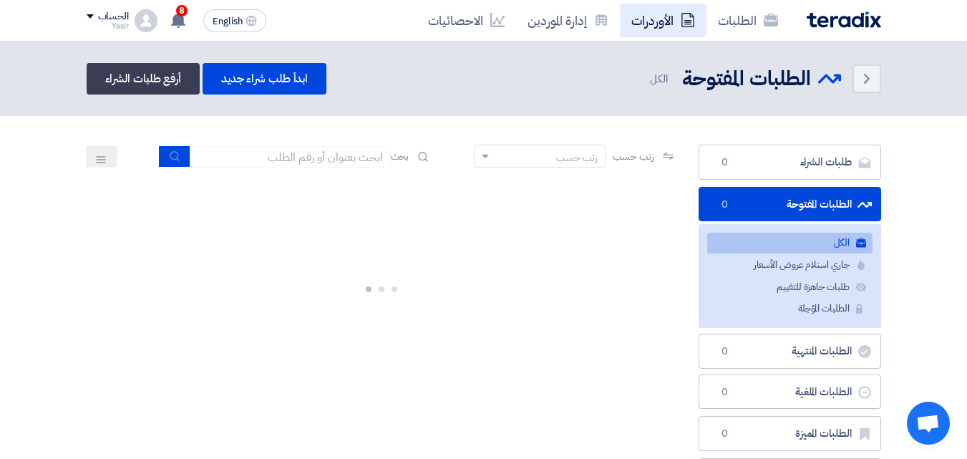
click at [661, 28] on link "الأوردرات" at bounding box center [663, 21] width 87 height 34
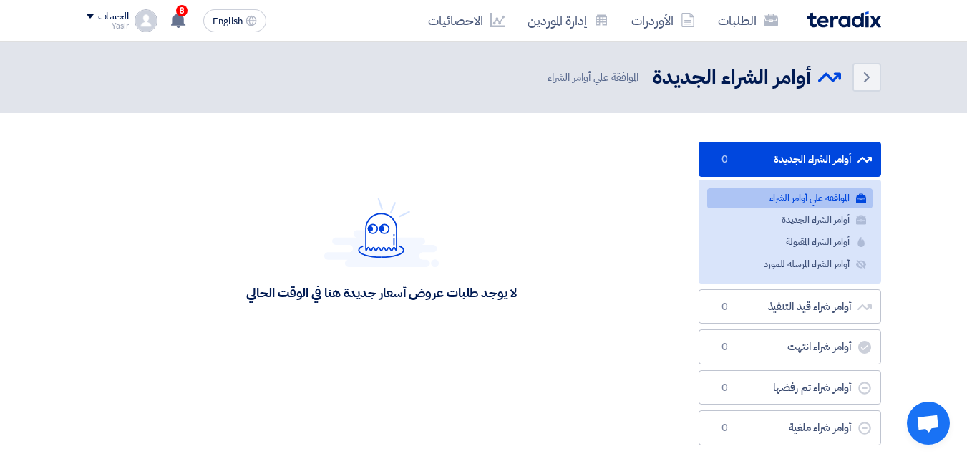
click at [578, 37] on div "الطلبات الأوردرات إدارة الموردين الاحصائيات English EN 8 لقد استلمت عرض سعر بقي…" at bounding box center [484, 20] width 816 height 41
click at [703, 17] on link "الأوردرات" at bounding box center [663, 21] width 87 height 34
click at [724, 16] on link "الطلبات" at bounding box center [748, 21] width 83 height 34
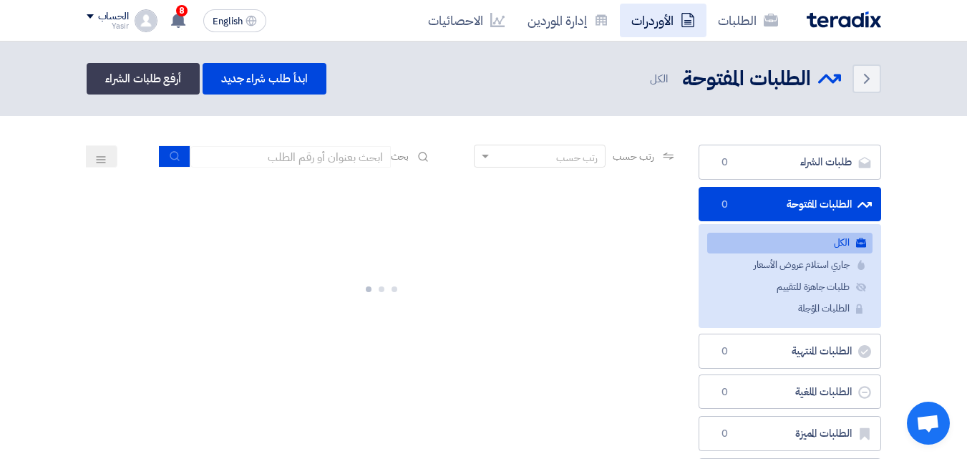
click at [648, 26] on link "الأوردرات" at bounding box center [663, 21] width 87 height 34
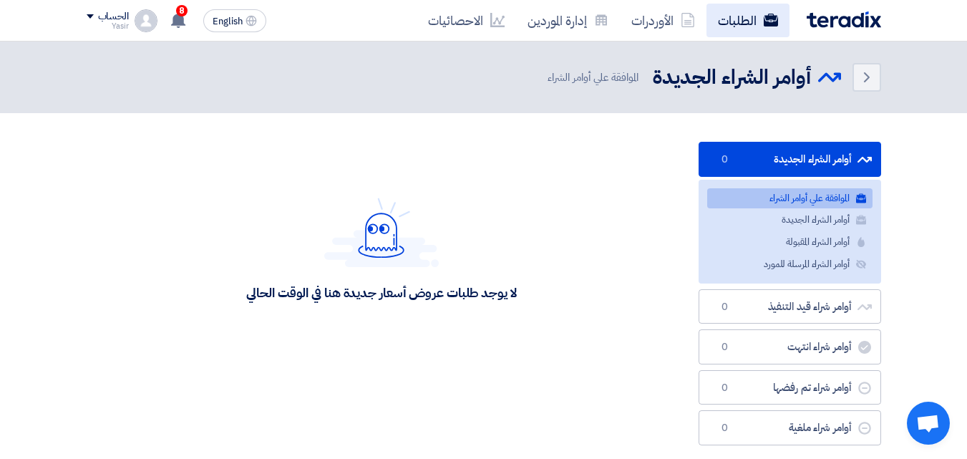
click at [720, 24] on link "الطلبات" at bounding box center [748, 21] width 83 height 34
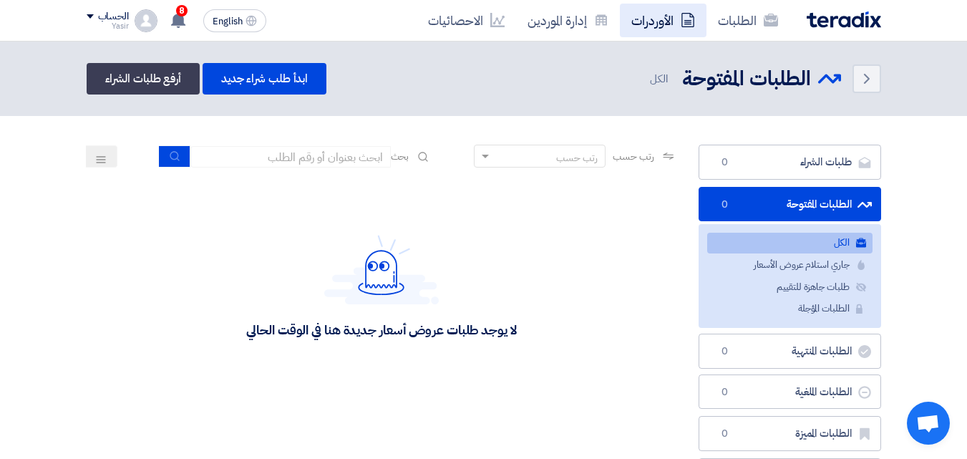
click at [659, 29] on link "الأوردرات" at bounding box center [663, 21] width 87 height 34
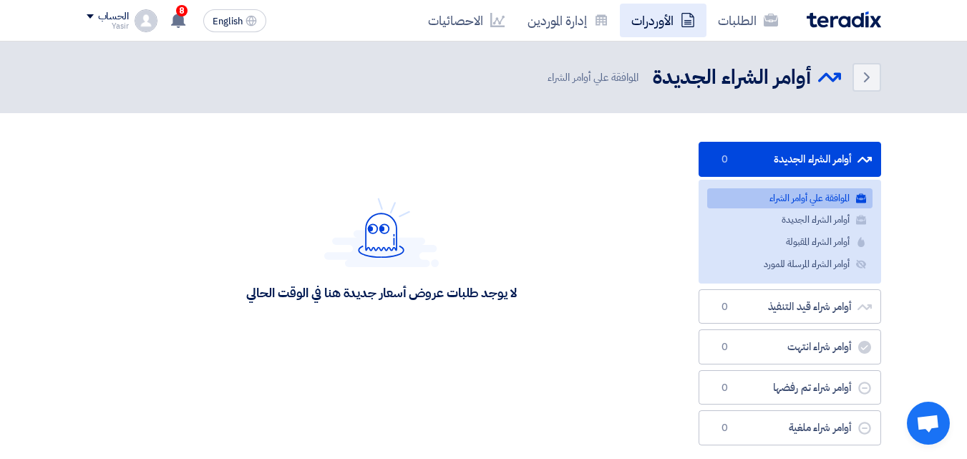
click at [661, 25] on link "الأوردرات" at bounding box center [663, 21] width 87 height 34
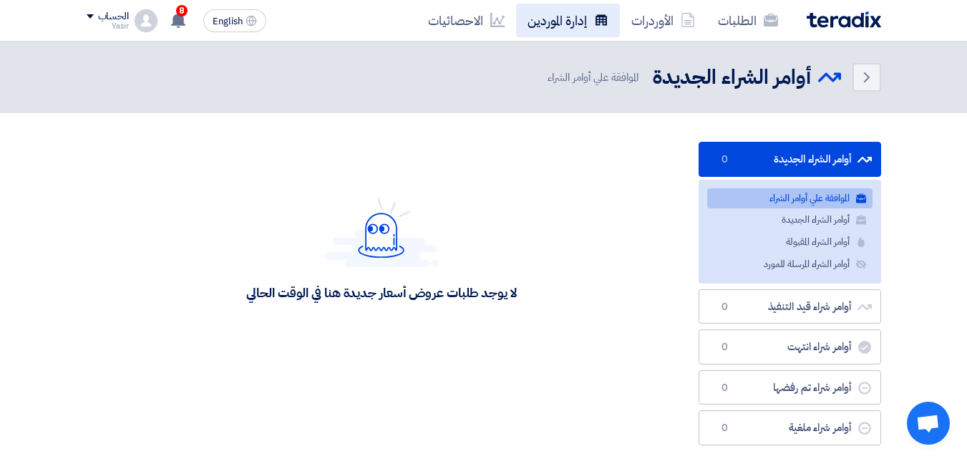
click at [596, 29] on link "إدارة الموردين" at bounding box center [568, 21] width 104 height 34
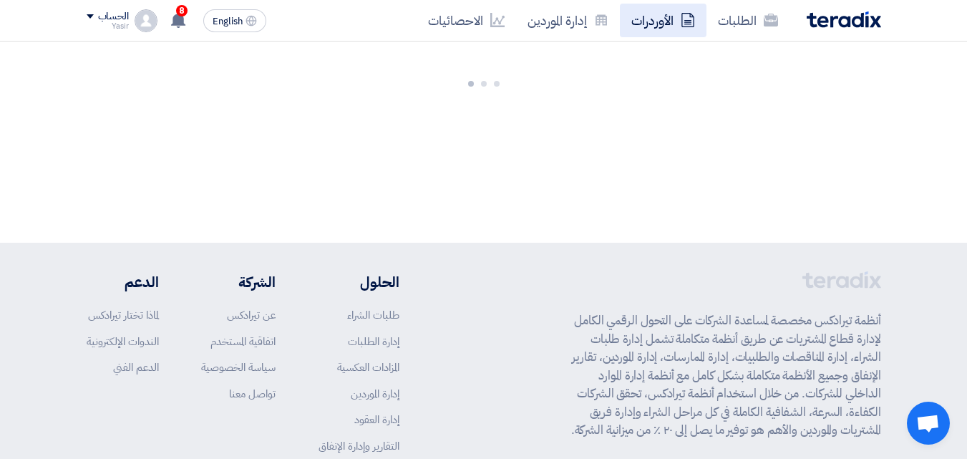
click at [703, 13] on link "الأوردرات" at bounding box center [663, 21] width 87 height 34
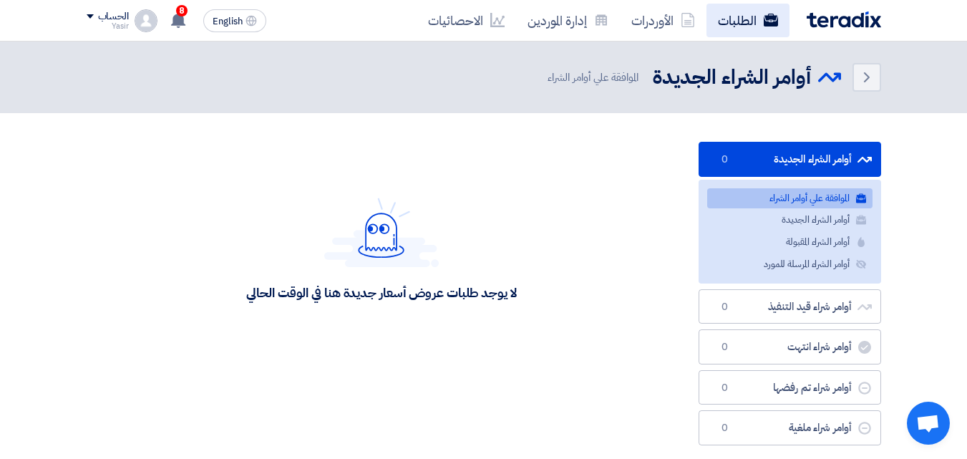
click at [749, 17] on link "الطلبات" at bounding box center [748, 21] width 83 height 34
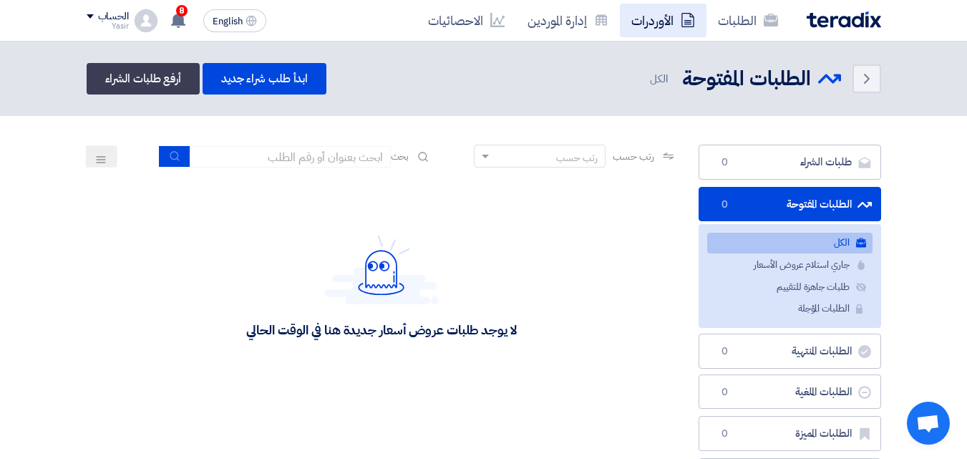
click at [680, 27] on link "الأوردرات" at bounding box center [663, 21] width 87 height 34
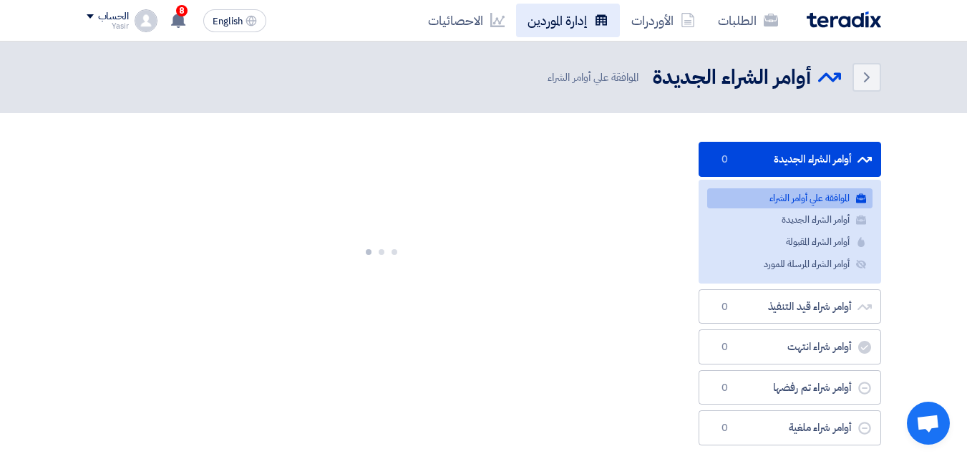
click at [586, 32] on link "إدارة الموردين" at bounding box center [568, 21] width 104 height 34
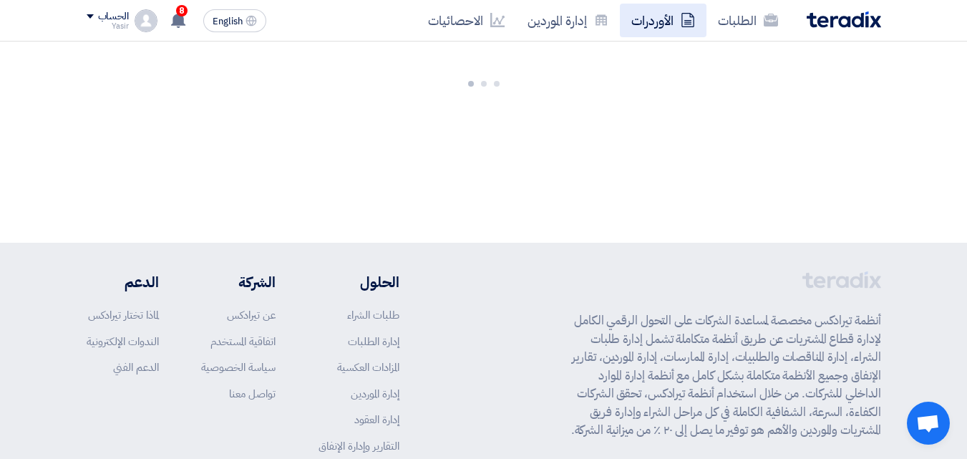
click at [693, 17] on icon at bounding box center [688, 20] width 14 height 14
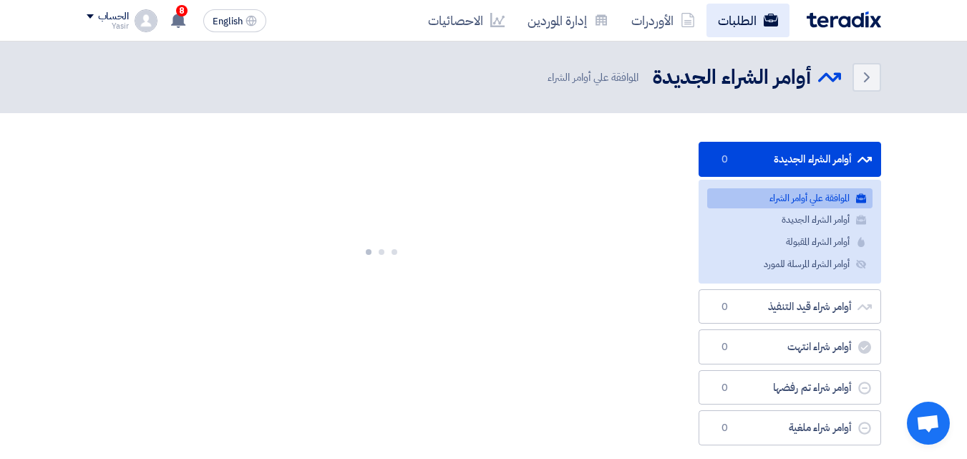
click at [727, 21] on link "الطلبات" at bounding box center [748, 21] width 83 height 34
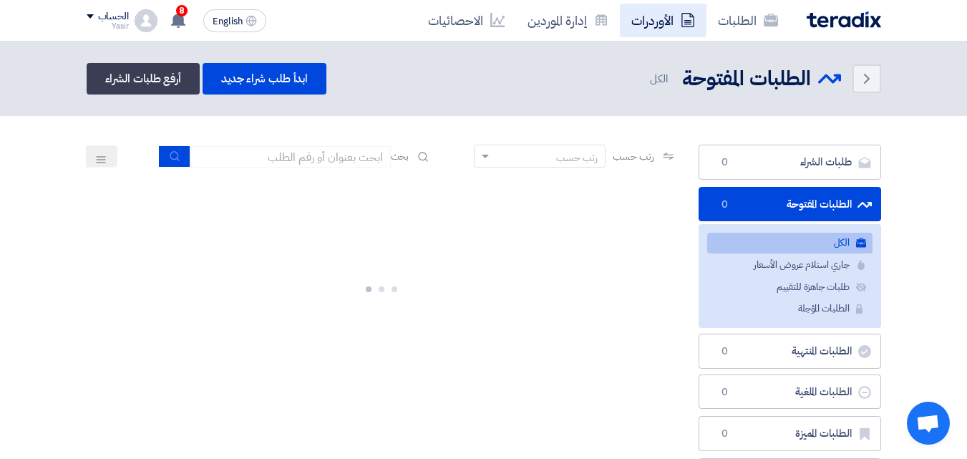
click at [661, 31] on link "الأوردرات" at bounding box center [663, 21] width 87 height 34
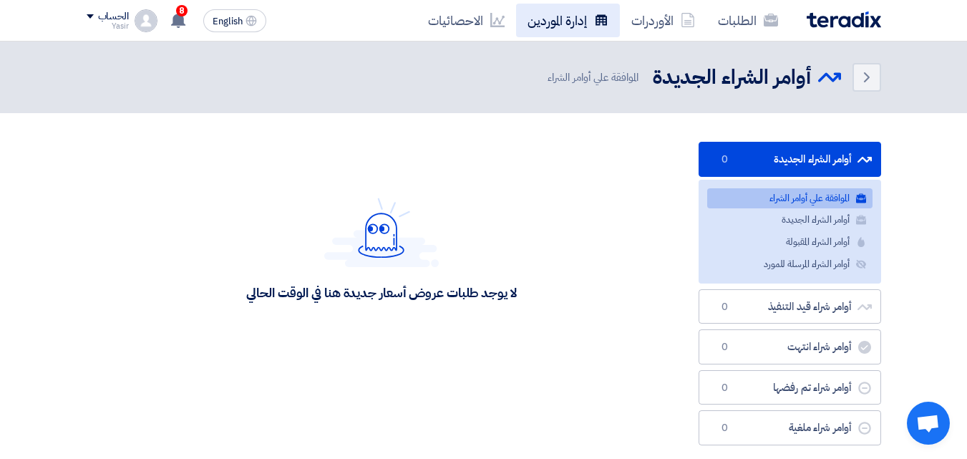
click at [593, 32] on link "إدارة الموردين" at bounding box center [568, 21] width 104 height 34
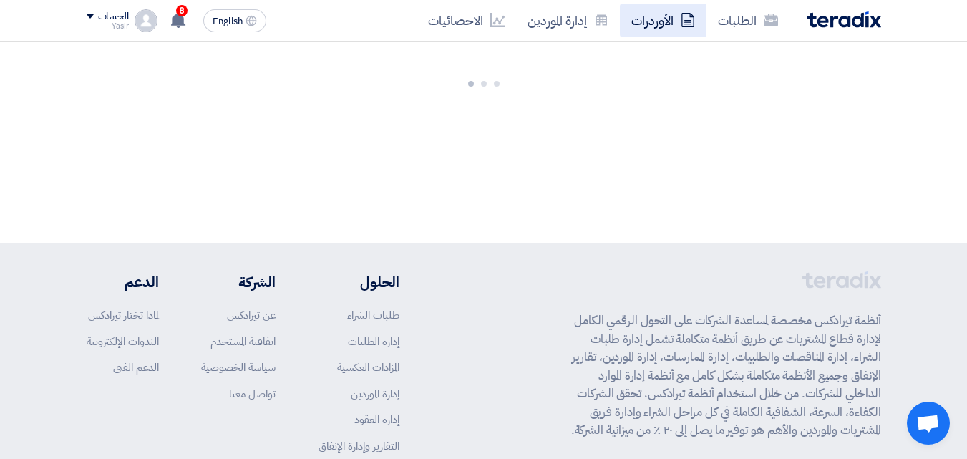
click at [664, 21] on link "الأوردرات" at bounding box center [663, 21] width 87 height 34
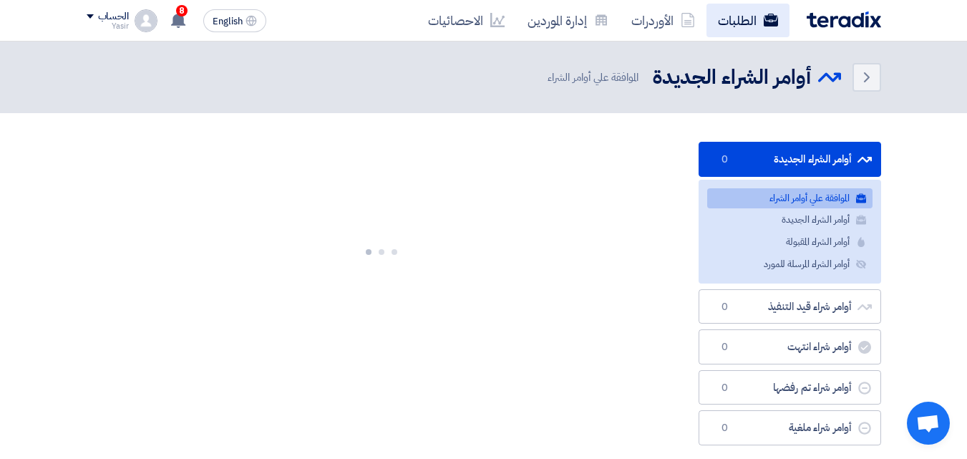
click at [720, 18] on link "الطلبات" at bounding box center [748, 21] width 83 height 34
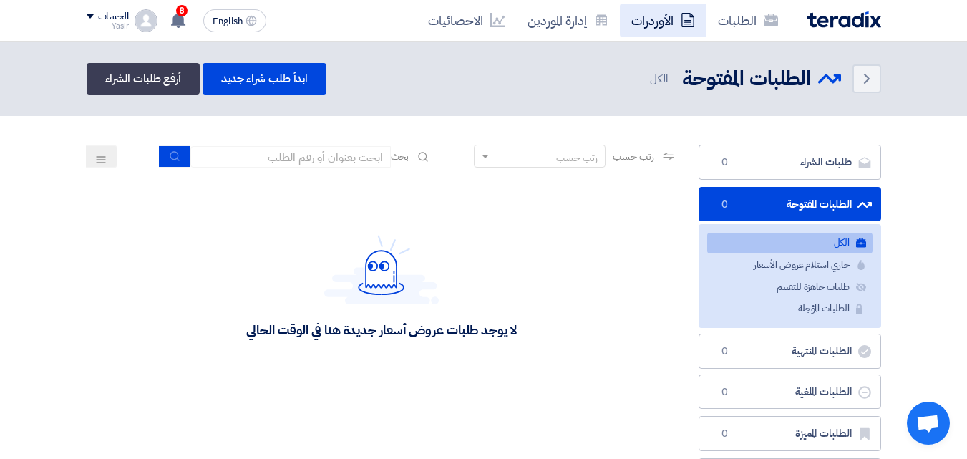
click at [649, 23] on link "الأوردرات" at bounding box center [663, 21] width 87 height 34
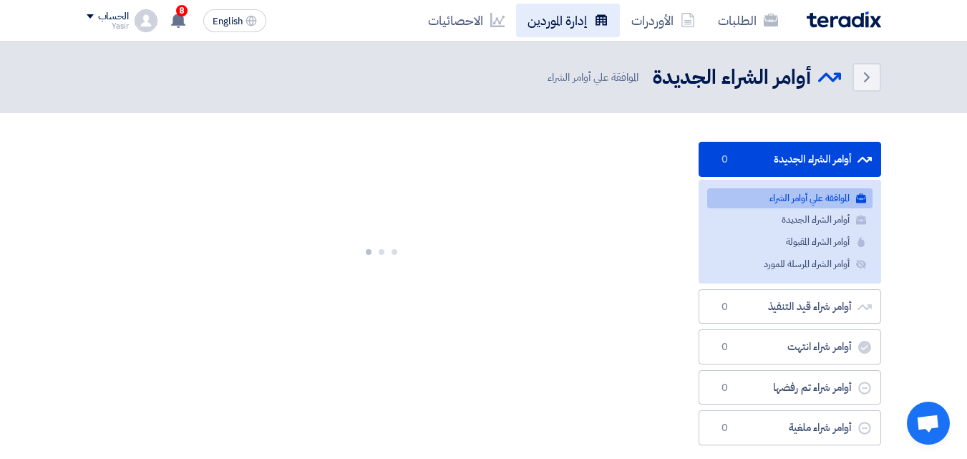
click at [608, 22] on icon at bounding box center [601, 20] width 14 height 14
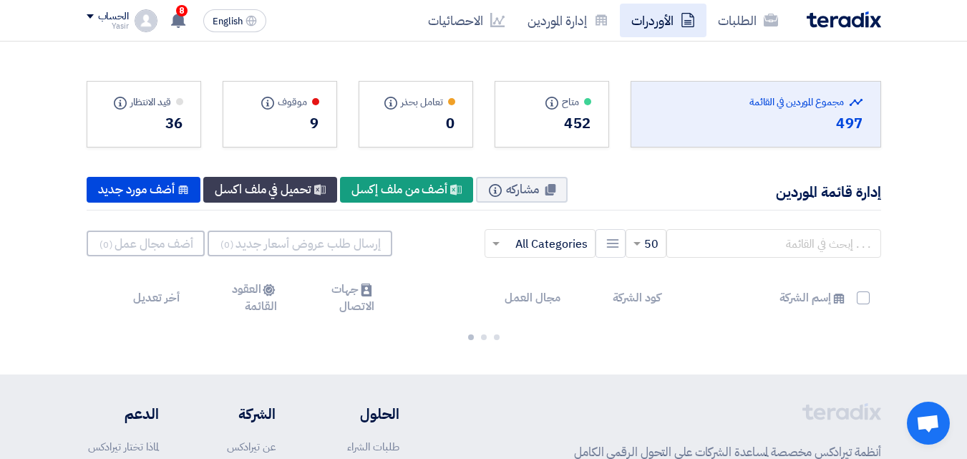
click at [694, 16] on icon at bounding box center [688, 20] width 14 height 14
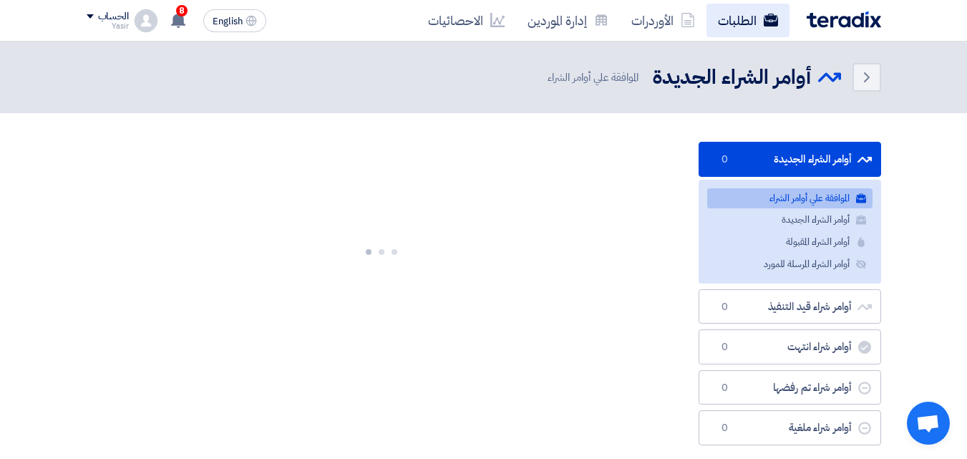
click at [730, 17] on link "الطلبات" at bounding box center [748, 21] width 83 height 34
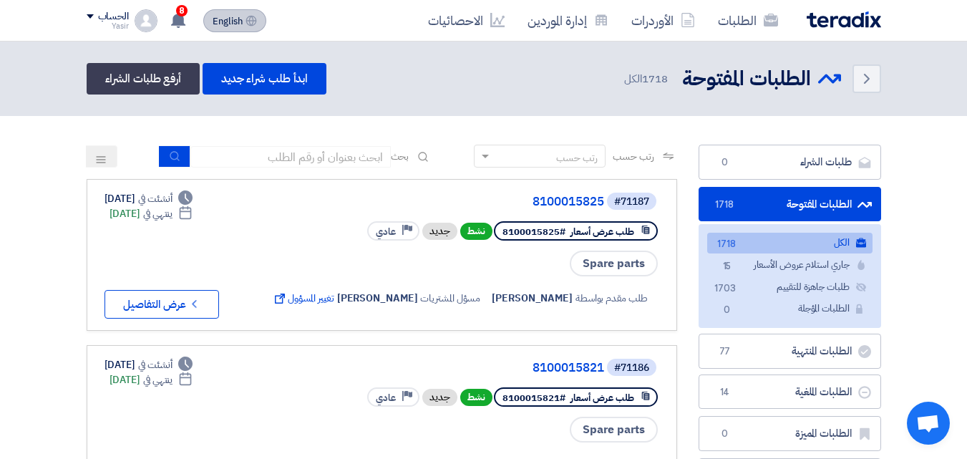
click at [238, 26] on span "English" at bounding box center [228, 21] width 30 height 10
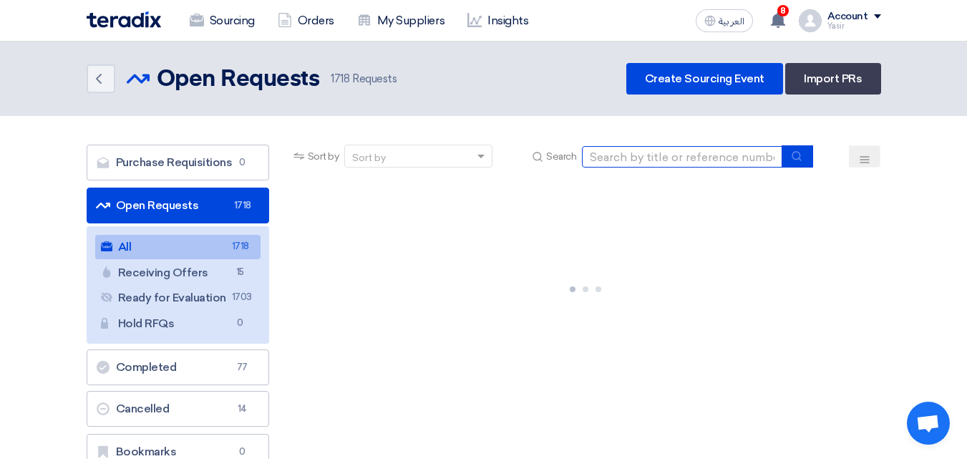
click at [646, 156] on input at bounding box center [682, 156] width 200 height 21
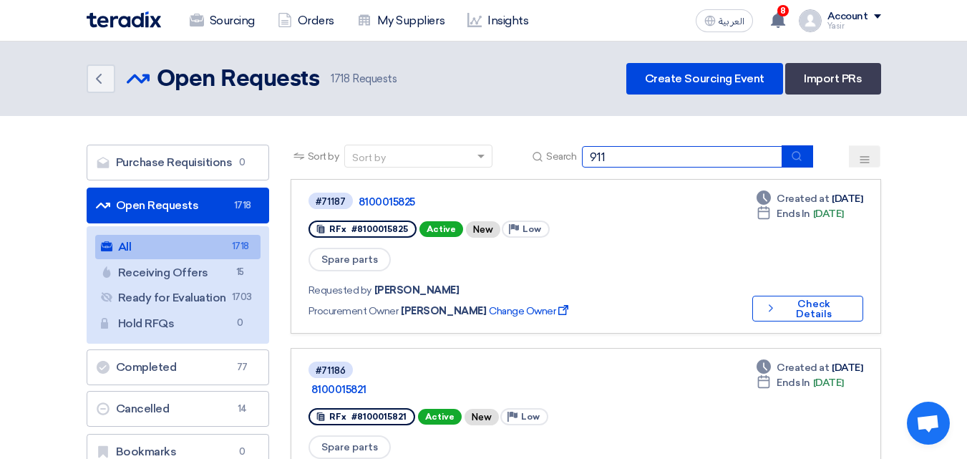
type input "911"
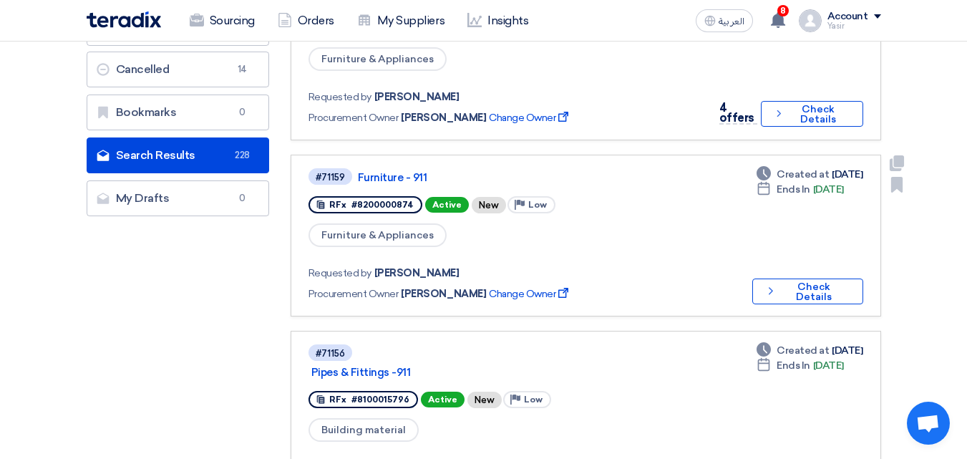
scroll to position [215, 0]
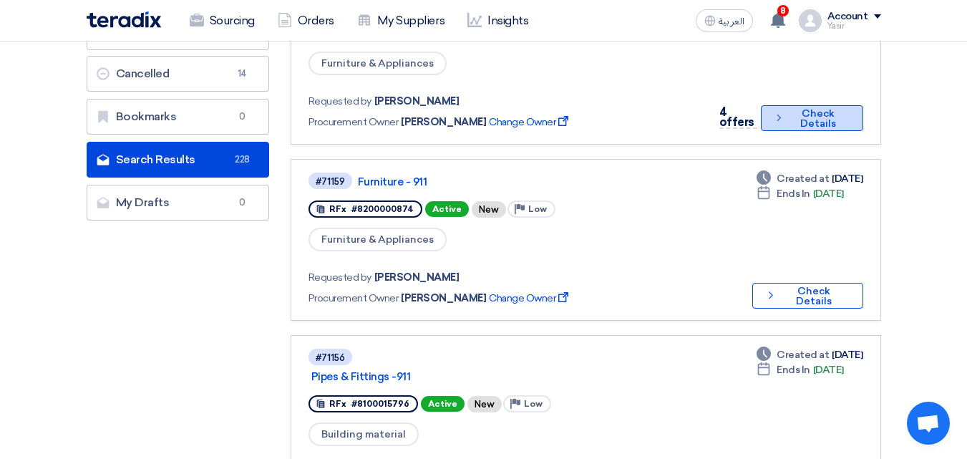
click at [782, 120] on button "Check details Check Details" at bounding box center [812, 118] width 102 height 26
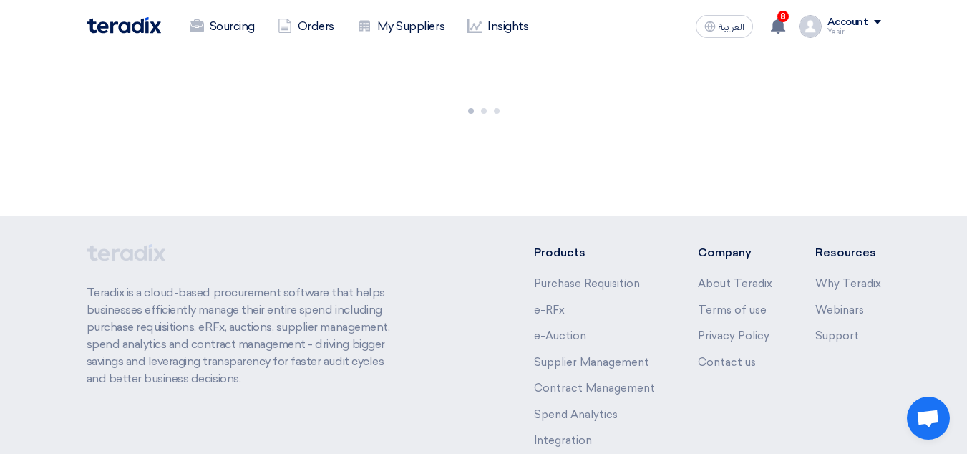
scroll to position [0, 0]
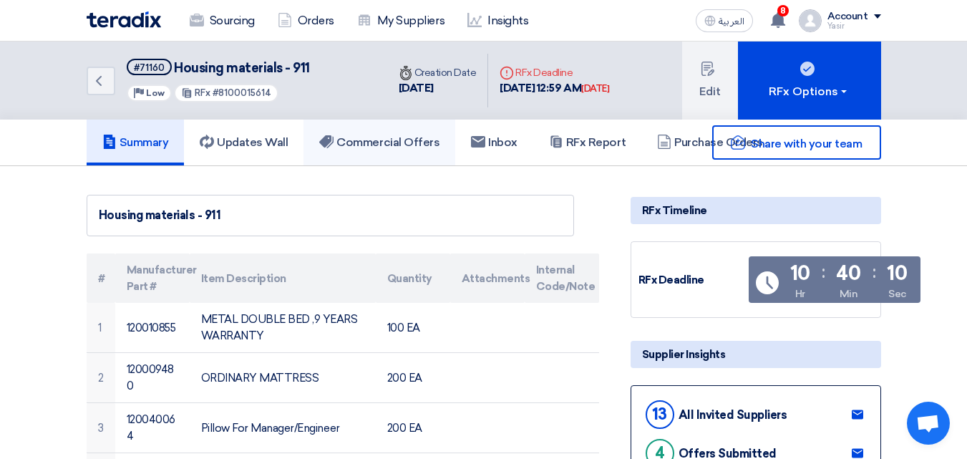
click at [401, 145] on h5 "Commercial Offers" at bounding box center [379, 142] width 120 height 14
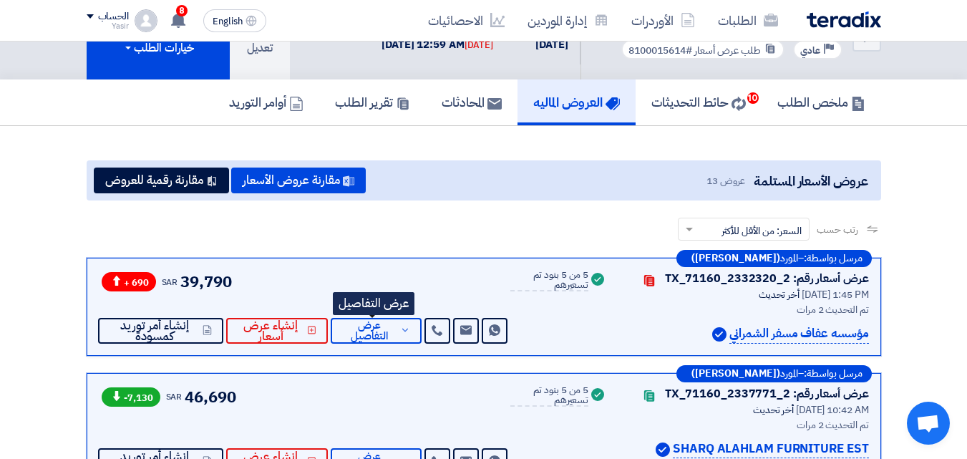
scroll to position [72, 0]
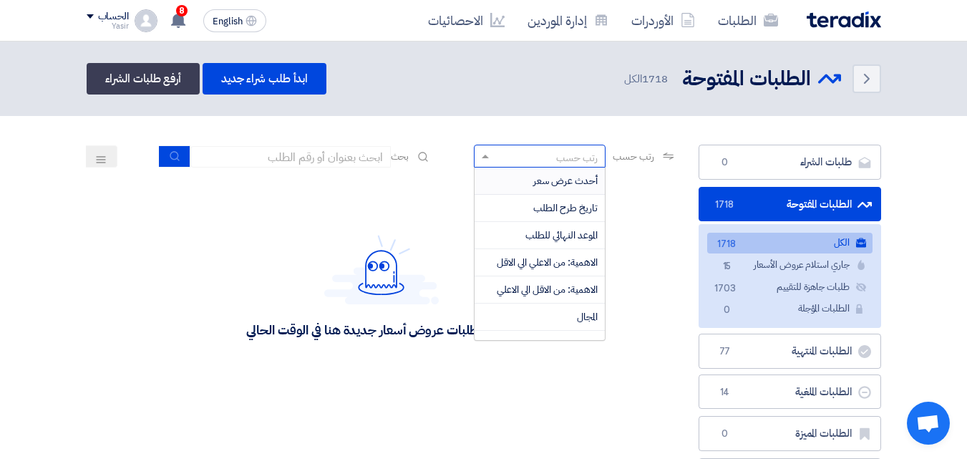
click at [571, 157] on div "رتب حسب" at bounding box center [577, 157] width 42 height 15
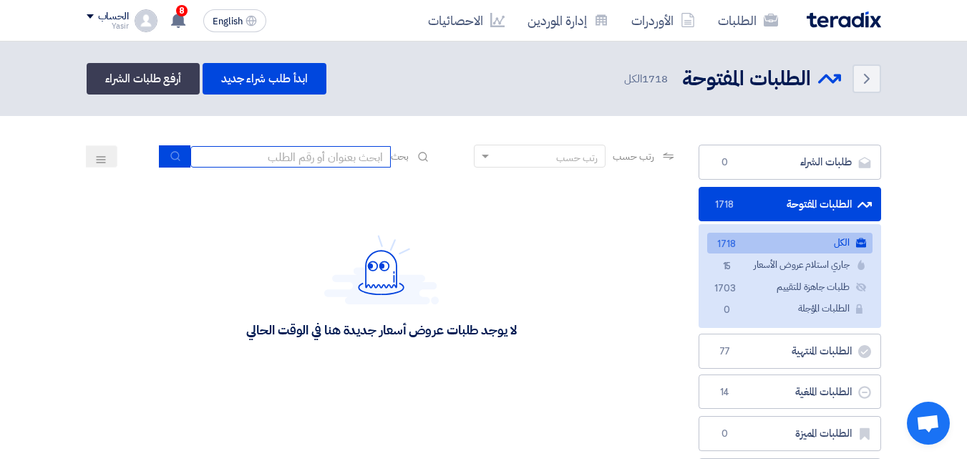
click at [339, 157] on input at bounding box center [290, 156] width 200 height 21
type input "911"
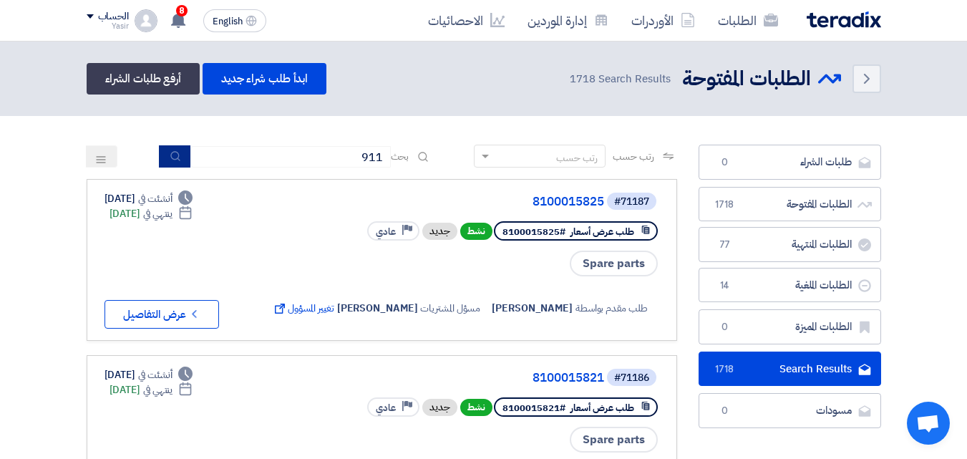
click at [163, 151] on button "submit" at bounding box center [174, 156] width 31 height 22
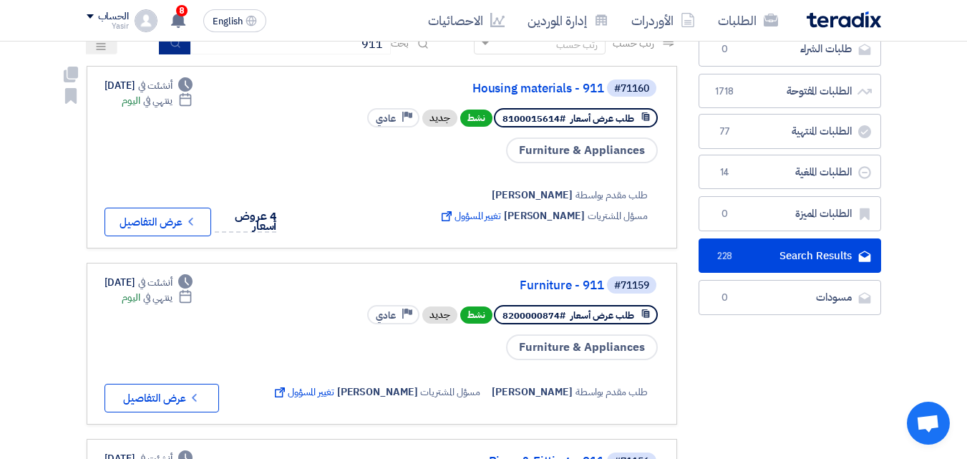
scroll to position [143, 0]
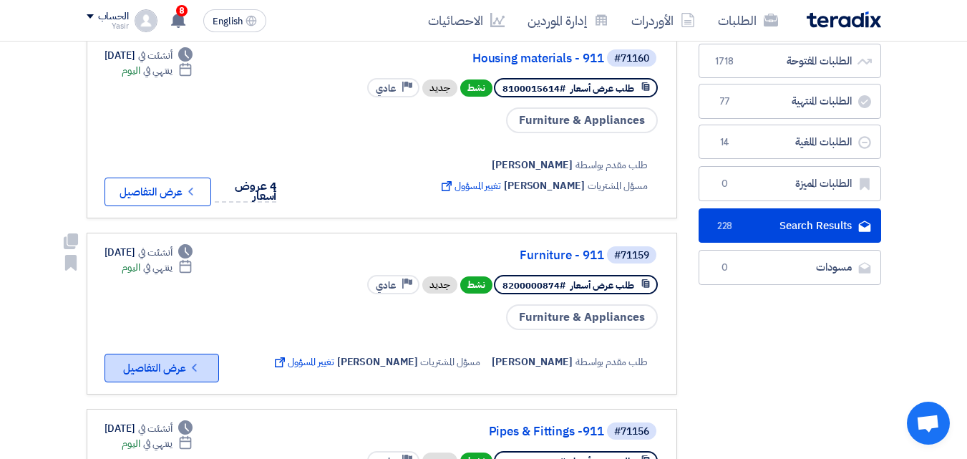
click at [155, 359] on button "Check details عرض التفاصيل" at bounding box center [162, 368] width 115 height 29
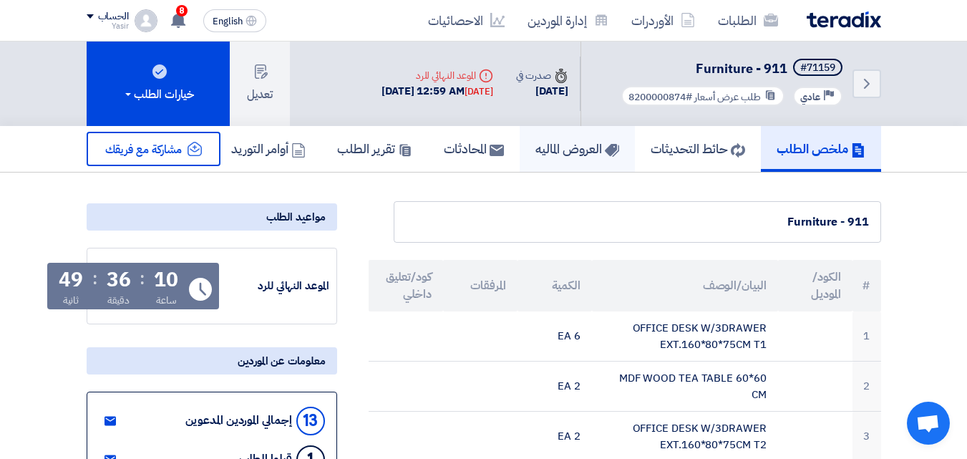
click at [549, 150] on h5 "العروض الماليه" at bounding box center [577, 148] width 84 height 16
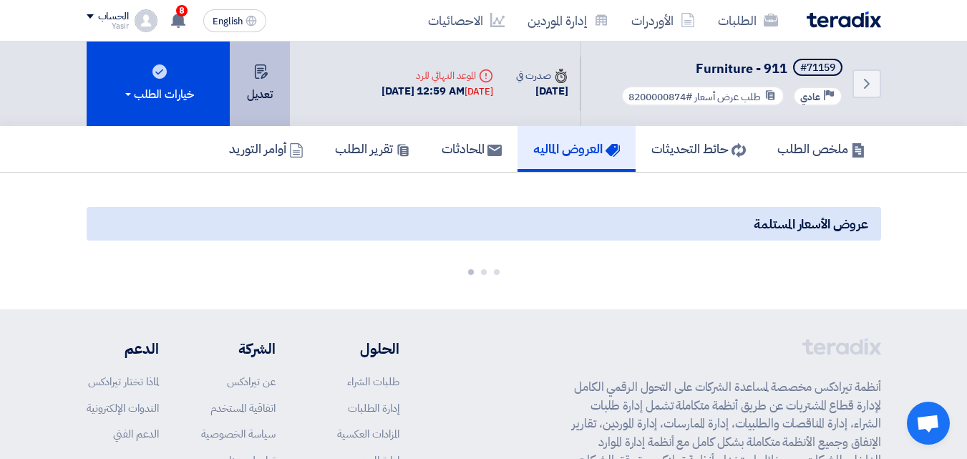
click at [266, 83] on button "تعديل" at bounding box center [260, 84] width 60 height 84
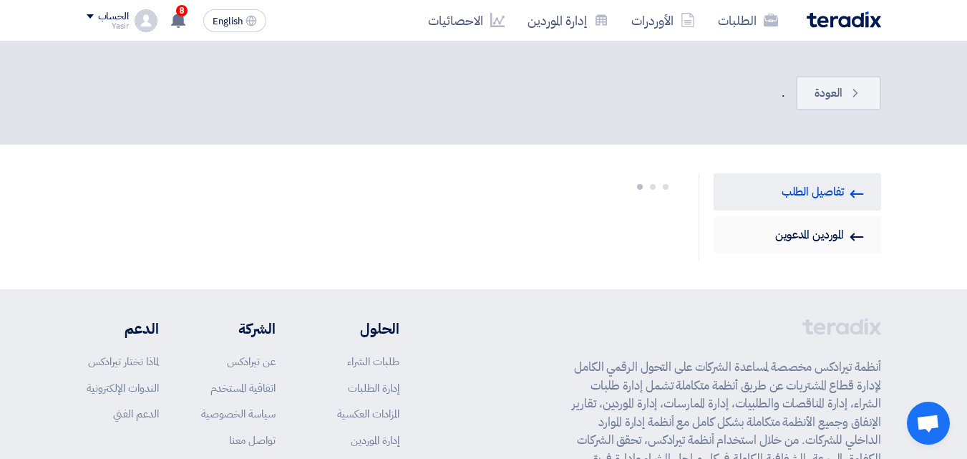
click at [799, 238] on link "Invited Suppliers الموردين المدعوين" at bounding box center [798, 234] width 168 height 37
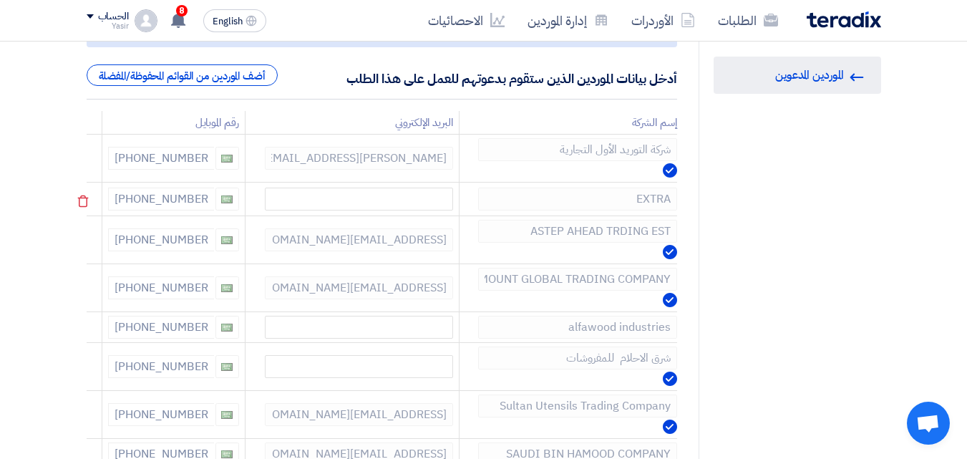
scroll to position [143, 0]
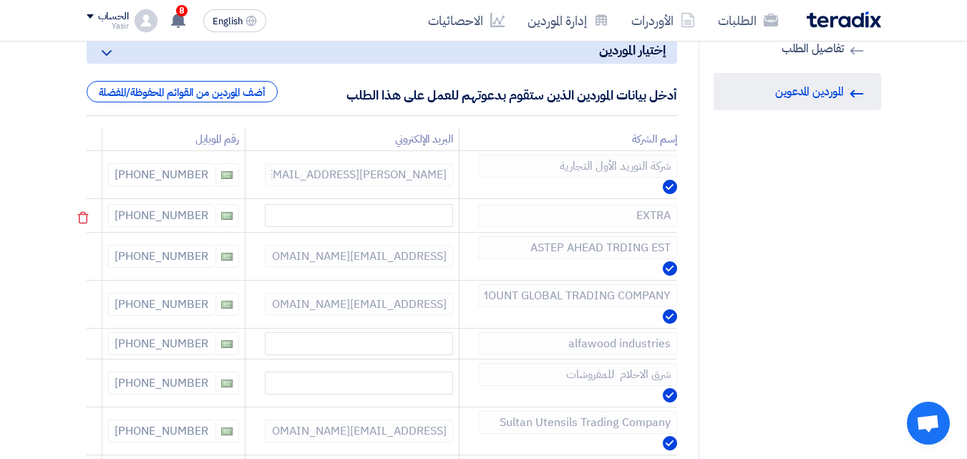
click at [224, 217] on div at bounding box center [226, 215] width 25 height 23
click at [201, 212] on div "+966 8001240900" at bounding box center [173, 215] width 131 height 23
click at [199, 214] on div "+966 8001240900" at bounding box center [173, 215] width 131 height 23
click at [199, 215] on div "+966 8001240900" at bounding box center [173, 215] width 131 height 23
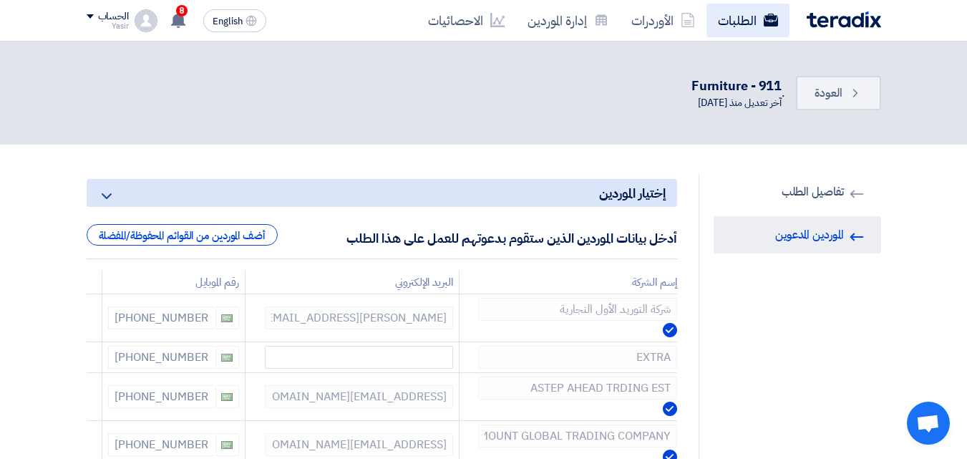
click at [765, 28] on link "الطلبات" at bounding box center [748, 21] width 83 height 34
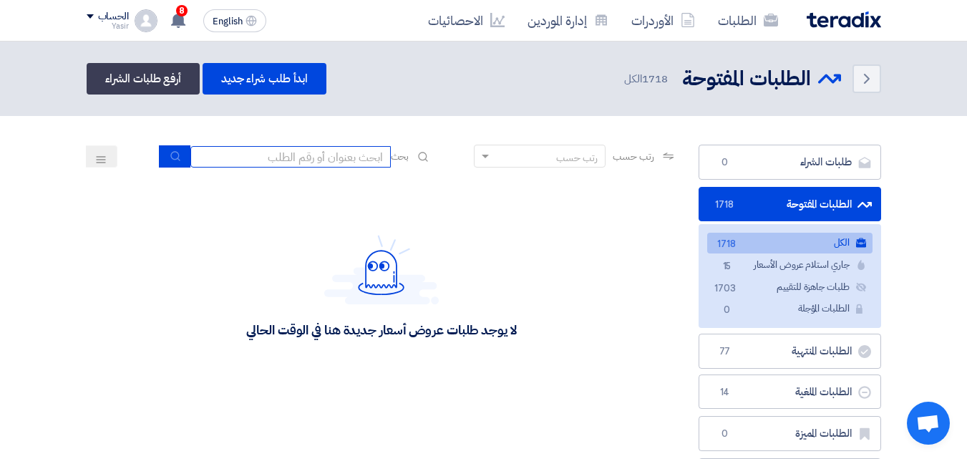
click at [334, 154] on input at bounding box center [290, 156] width 200 height 21
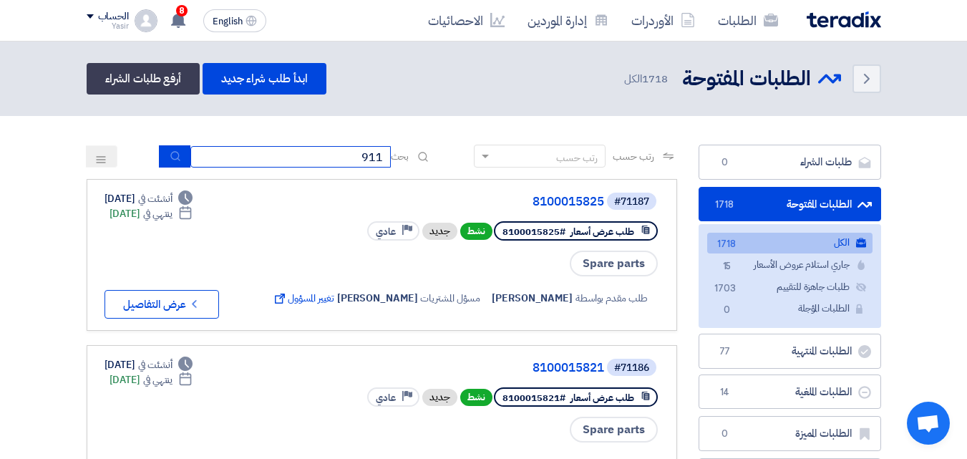
type input "911"
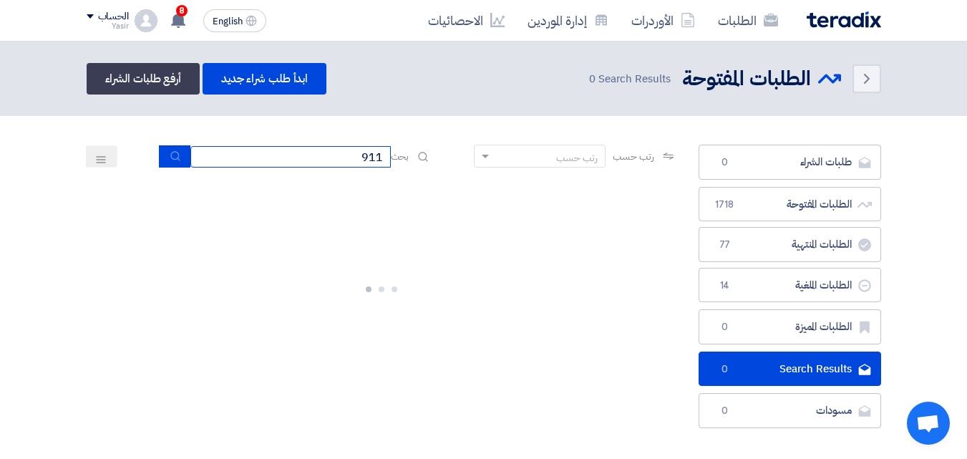
drag, startPoint x: 347, startPoint y: 162, endPoint x: 401, endPoint y: 157, distance: 53.9
click at [415, 156] on div "بحث 911" at bounding box center [296, 156] width 273 height 22
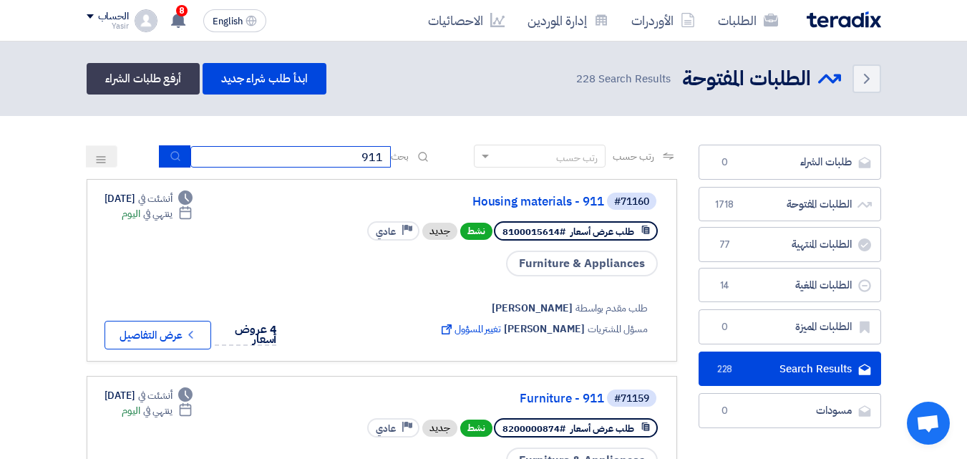
click at [284, 156] on input "911" at bounding box center [290, 156] width 200 height 21
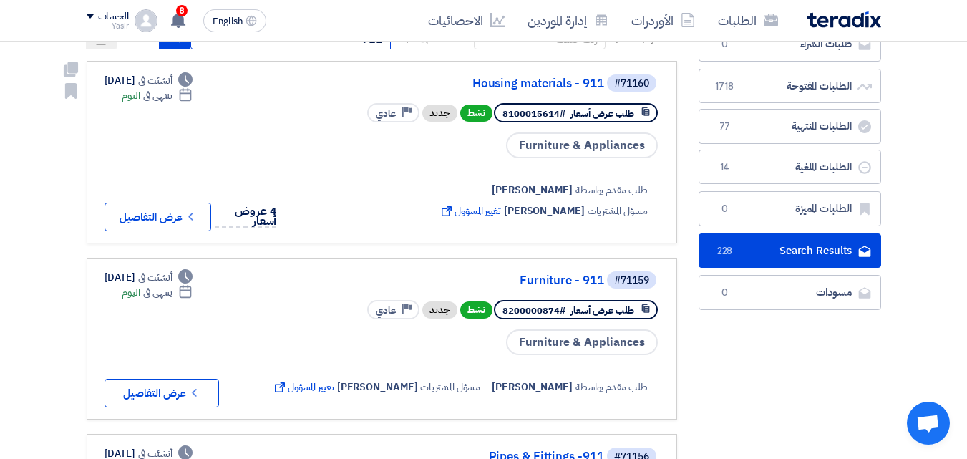
scroll to position [143, 0]
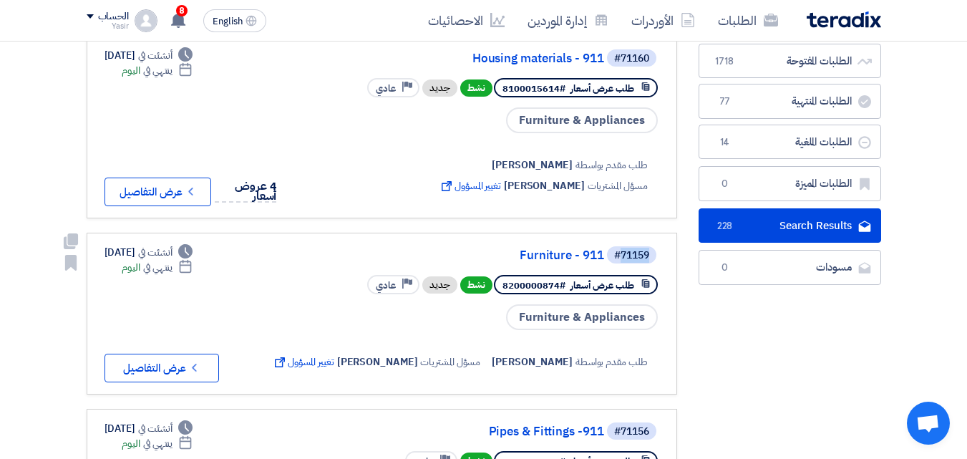
drag, startPoint x: 619, startPoint y: 257, endPoint x: 656, endPoint y: 256, distance: 37.2
click at [656, 256] on div "#71159" at bounding box center [632, 255] width 51 height 20
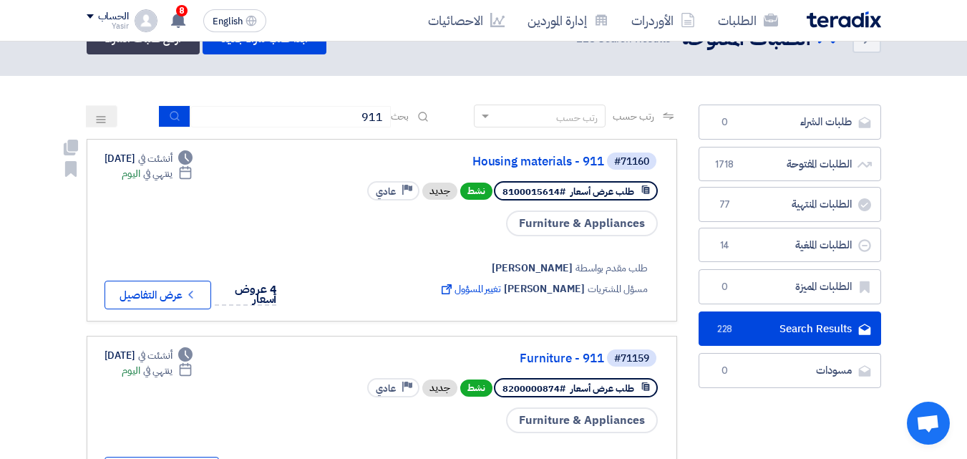
scroll to position [0, 0]
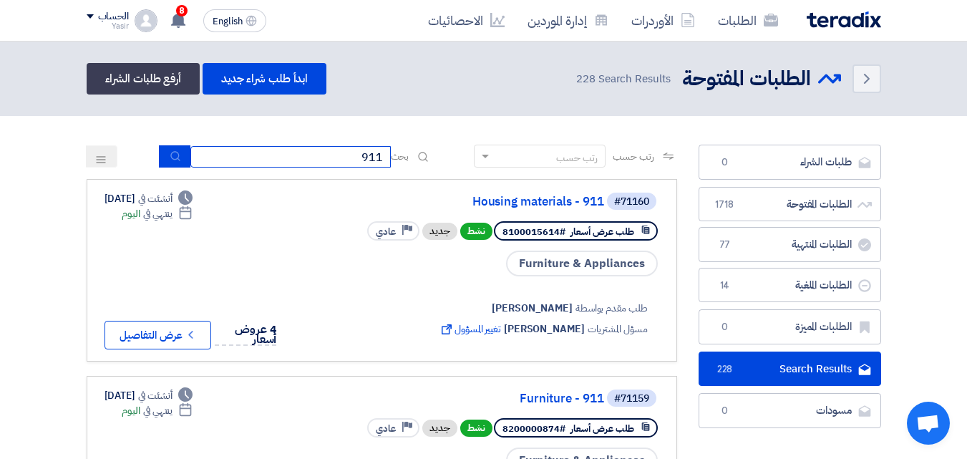
drag, startPoint x: 341, startPoint y: 162, endPoint x: 405, endPoint y: 165, distance: 64.5
click at [405, 165] on div "بحث 911" at bounding box center [296, 156] width 273 height 22
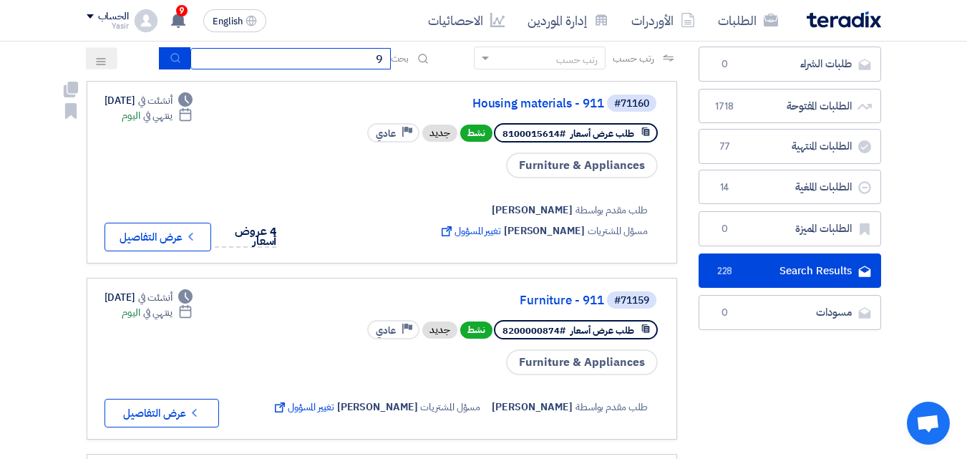
scroll to position [143, 0]
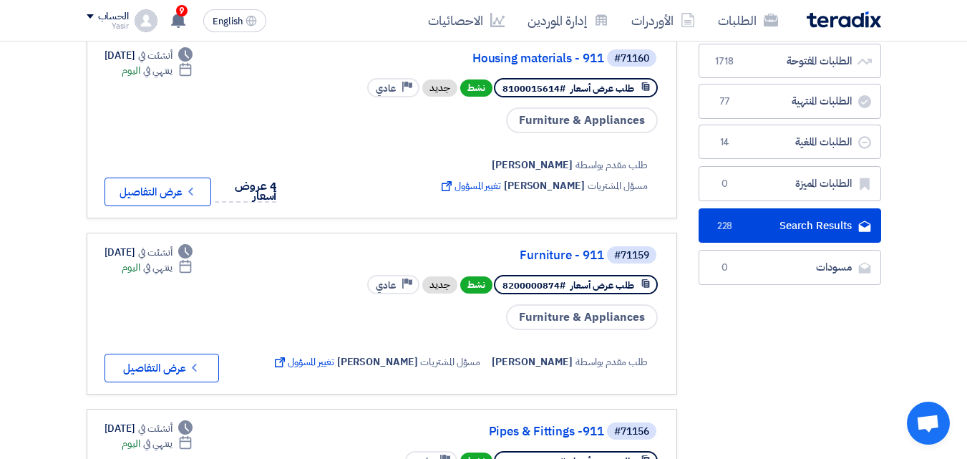
type input "9"
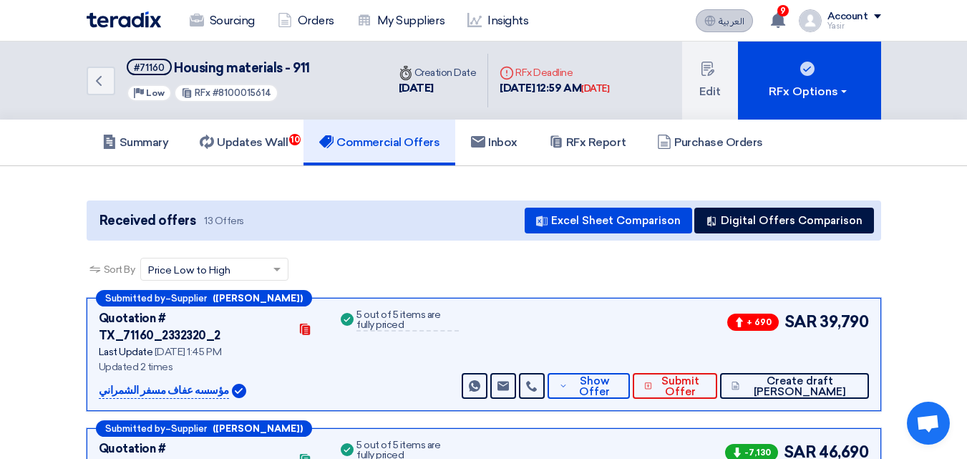
click at [728, 14] on button "العربية ع" at bounding box center [724, 20] width 57 height 23
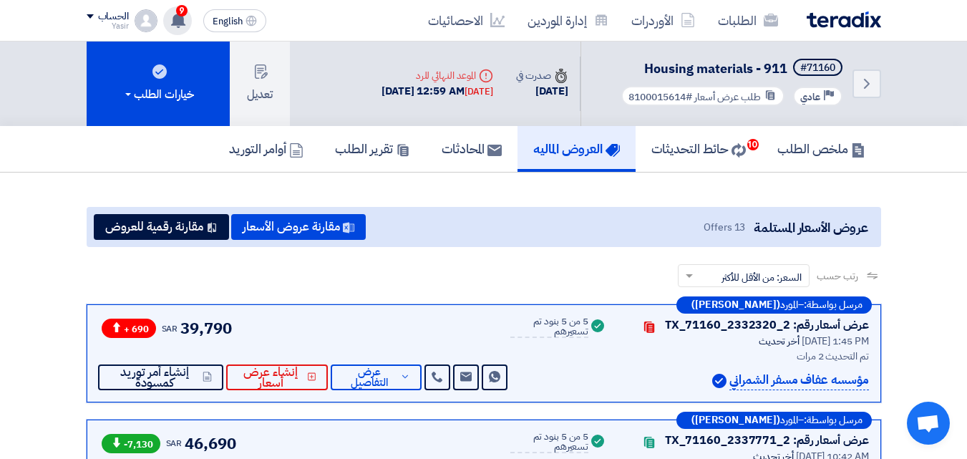
click at [176, 19] on use at bounding box center [178, 20] width 14 height 16
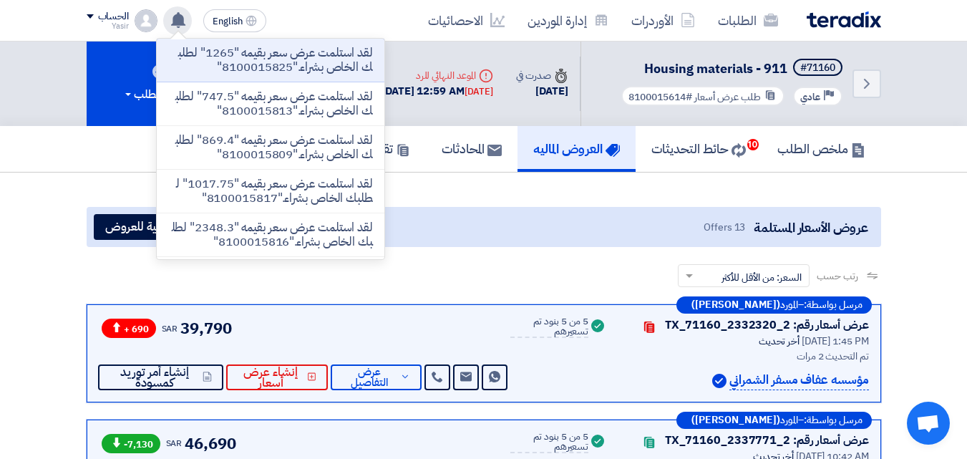
click at [176, 19] on use at bounding box center [178, 20] width 14 height 16
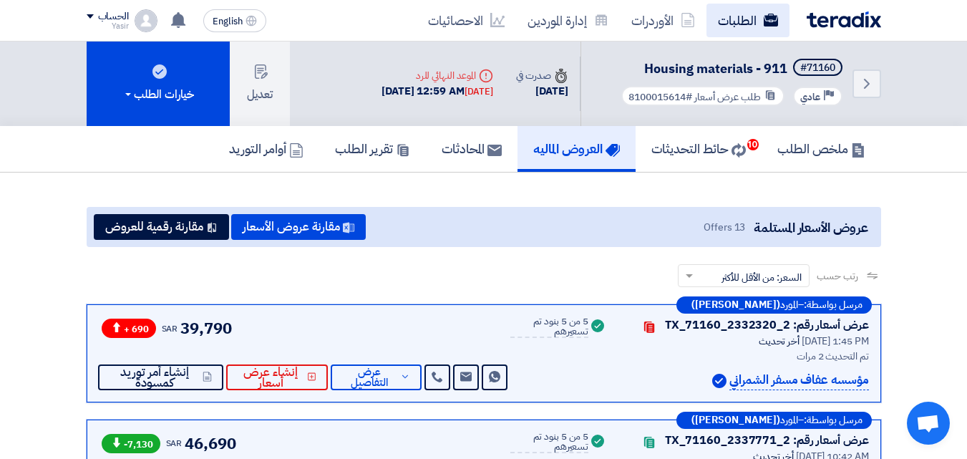
click at [778, 20] on link "الطلبات" at bounding box center [748, 21] width 83 height 34
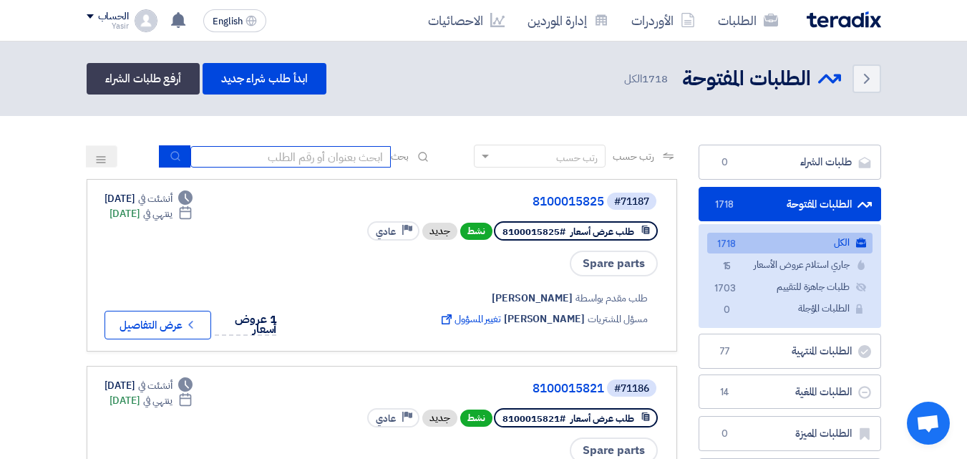
click at [299, 157] on input at bounding box center [290, 156] width 200 height 21
type input "911"
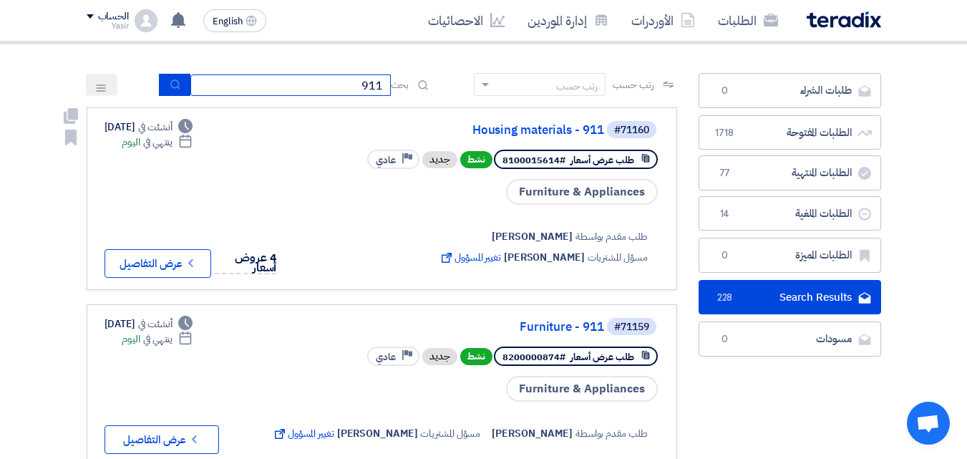
scroll to position [143, 0]
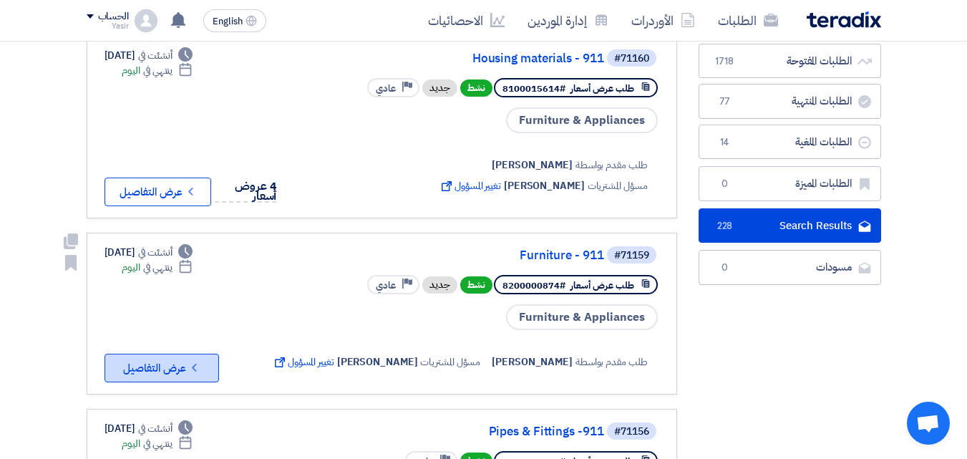
click at [160, 368] on button "Check details عرض التفاصيل" at bounding box center [162, 368] width 115 height 29
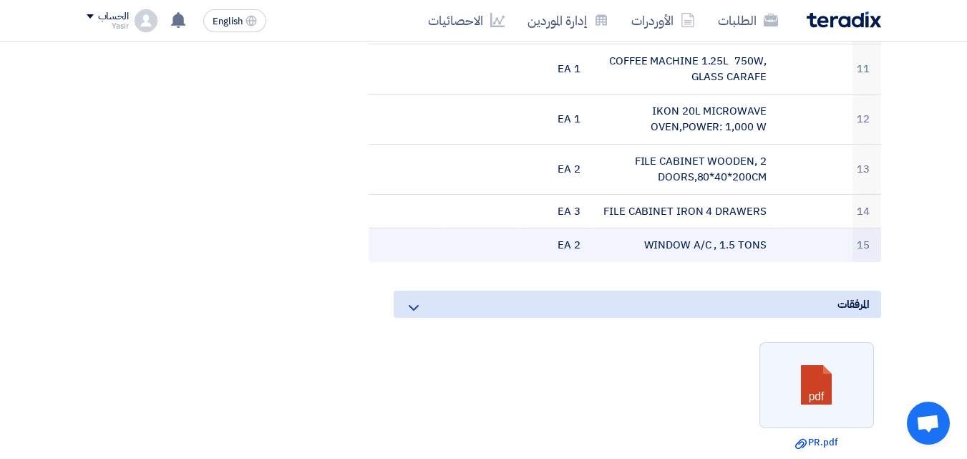
scroll to position [716, 0]
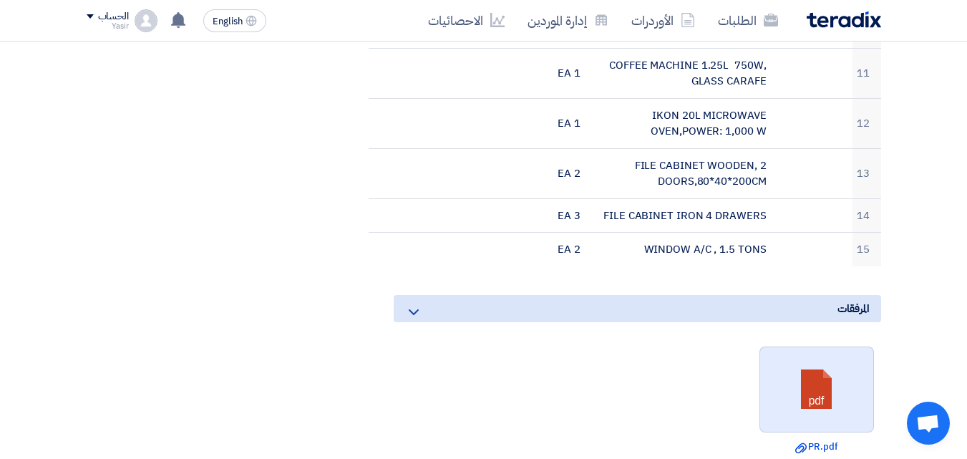
click at [807, 378] on link at bounding box center [817, 390] width 115 height 86
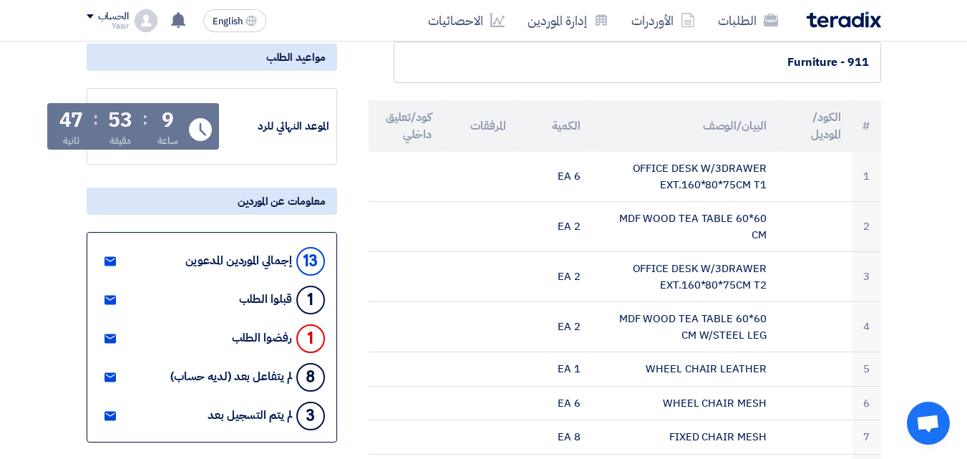
scroll to position [0, 0]
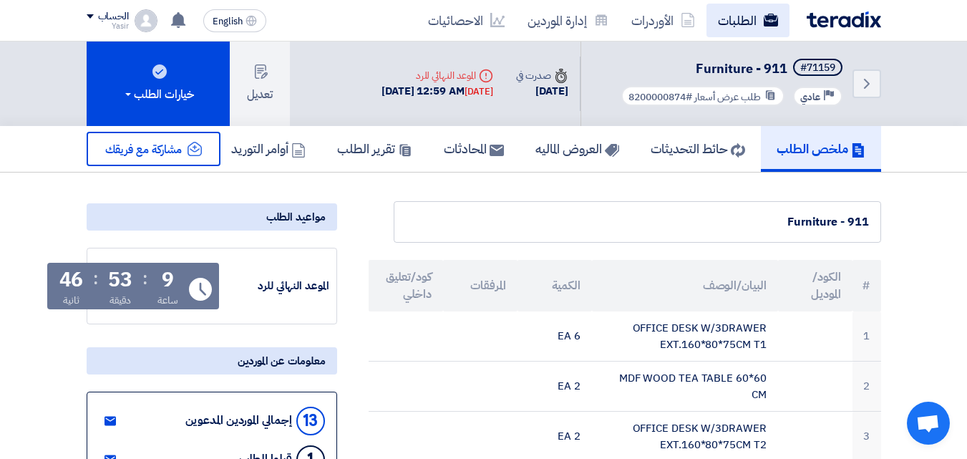
click at [725, 24] on link "الطلبات" at bounding box center [748, 21] width 83 height 34
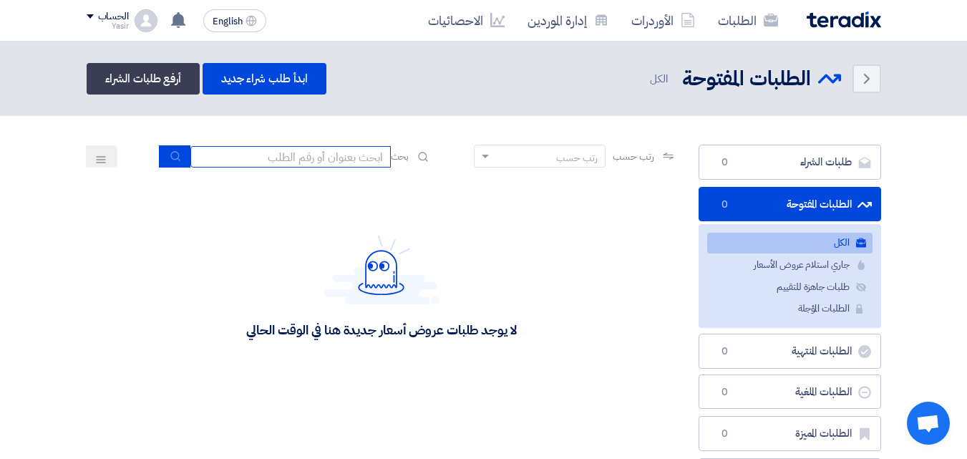
click at [351, 154] on input at bounding box center [290, 156] width 200 height 21
click at [19, 180] on section "طلبات الشراء طلبات الشراء 0 الطلبات المفتوحة الطلبات المفتوحة 0 الكل الكل جاري …" at bounding box center [483, 322] width 967 height 412
